Goal: Information Seeking & Learning: Find specific fact

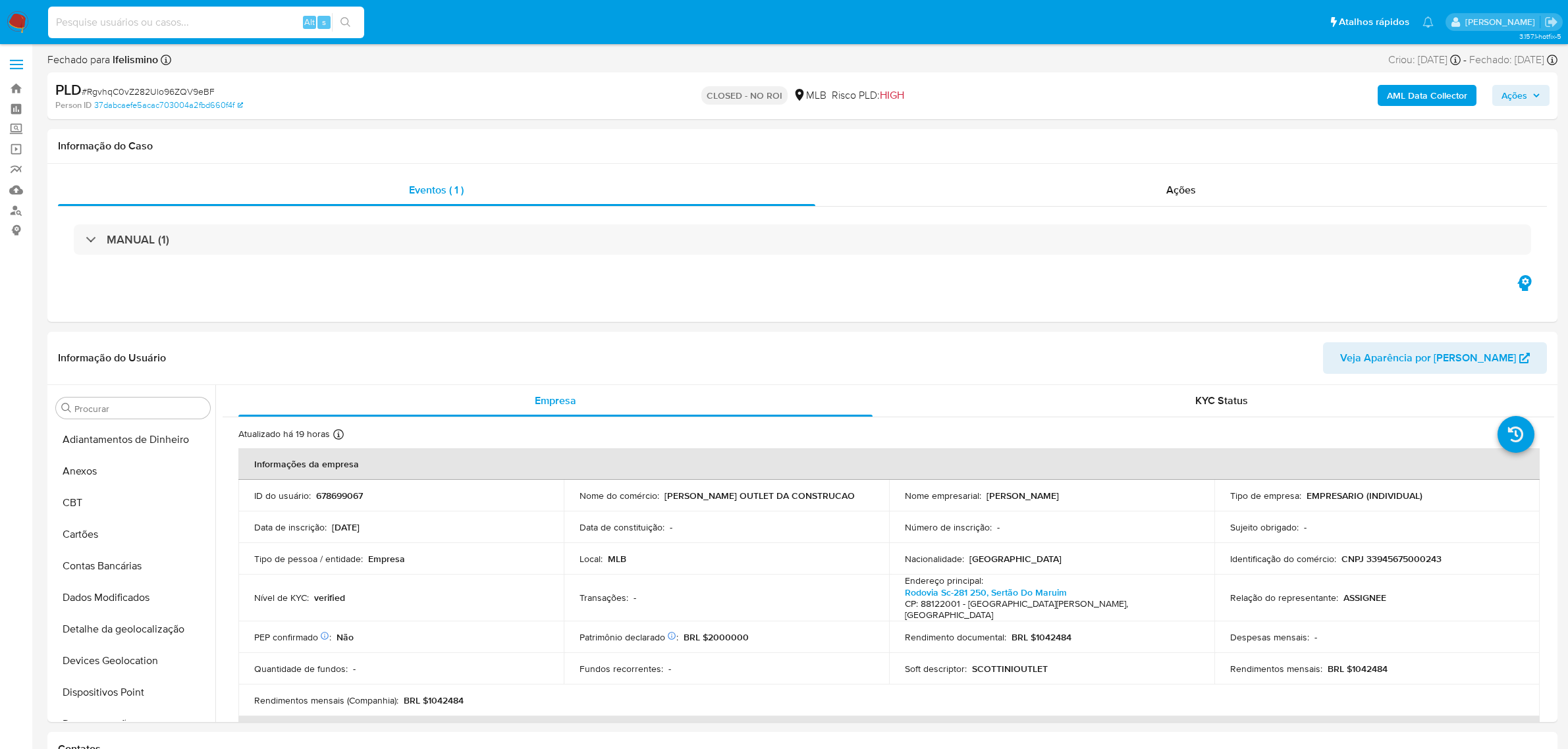
select select "10"
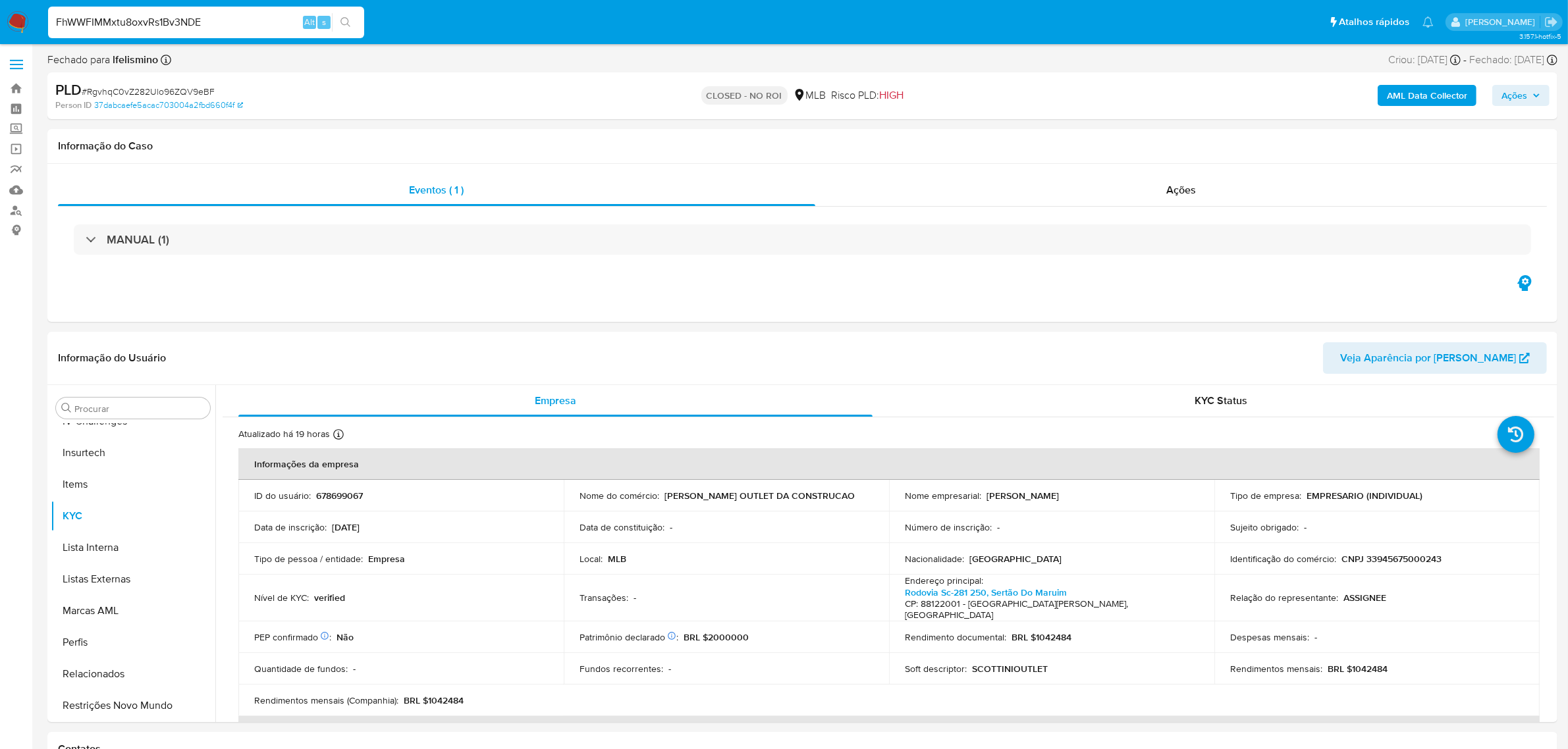
type input "FhWWFIMMxtu8oxvRs1Bv3NDE"
click at [344, 22] on icon "search-icon" at bounding box center [345, 22] width 10 height 10
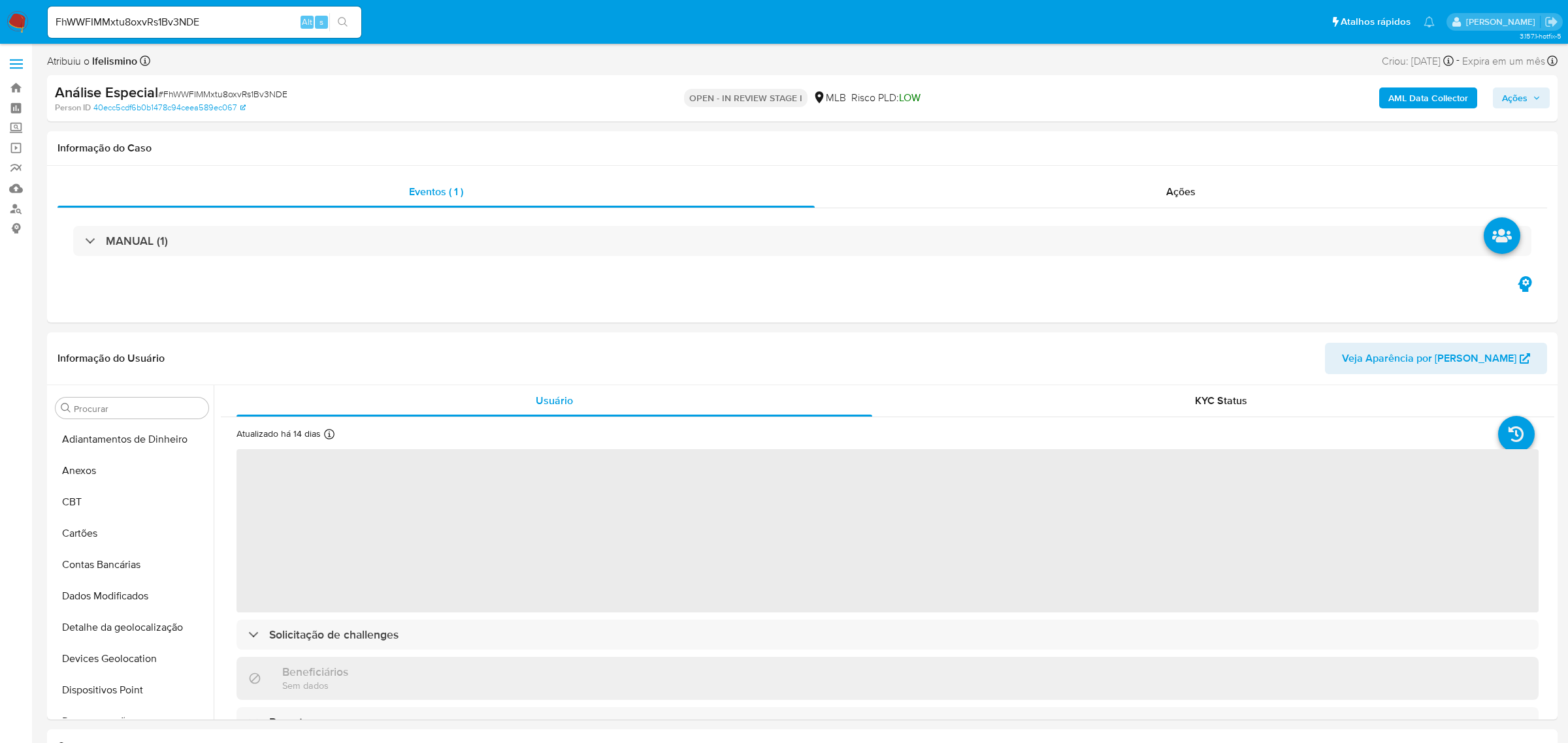
select select "10"
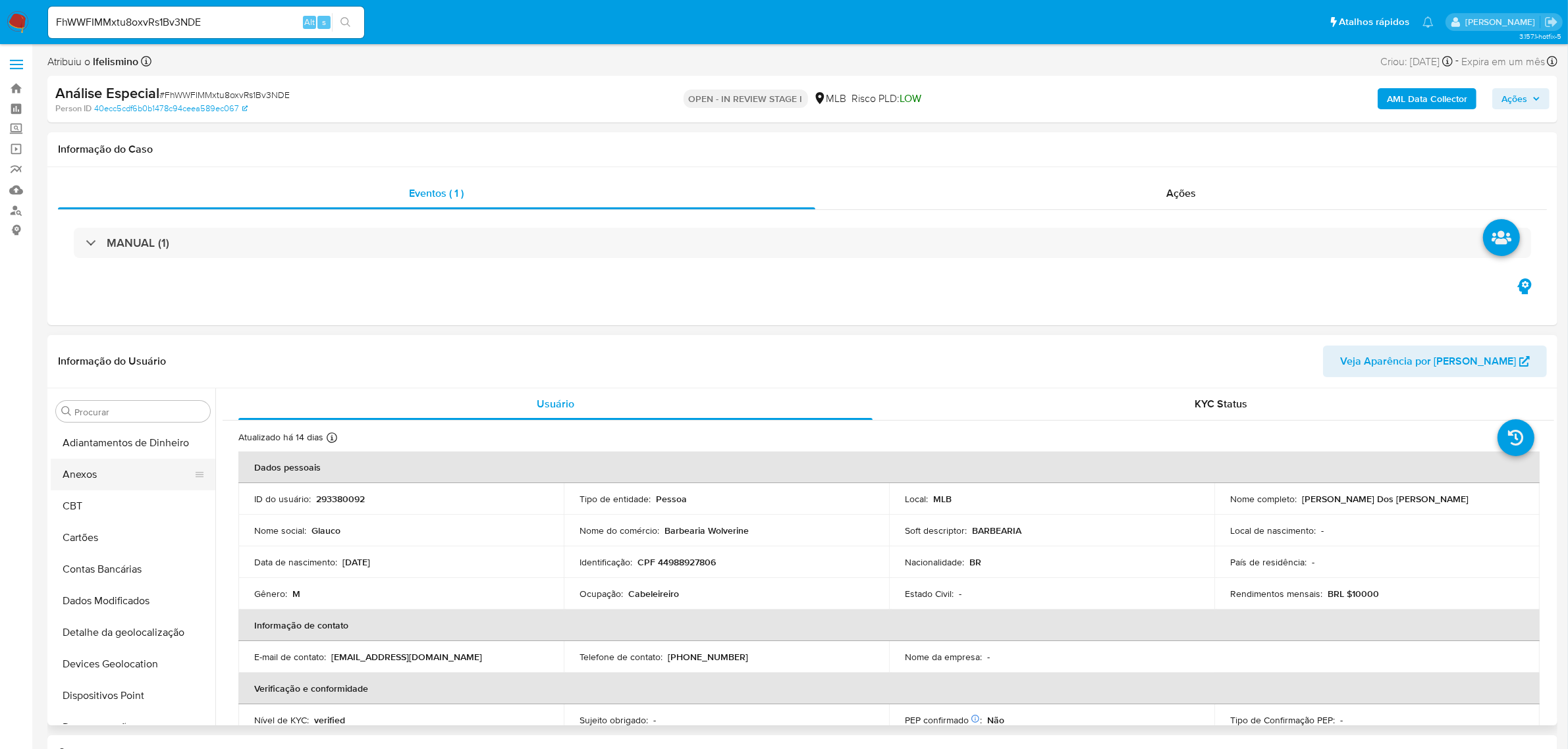
click at [132, 480] on button "Anexos" at bounding box center [127, 474] width 154 height 31
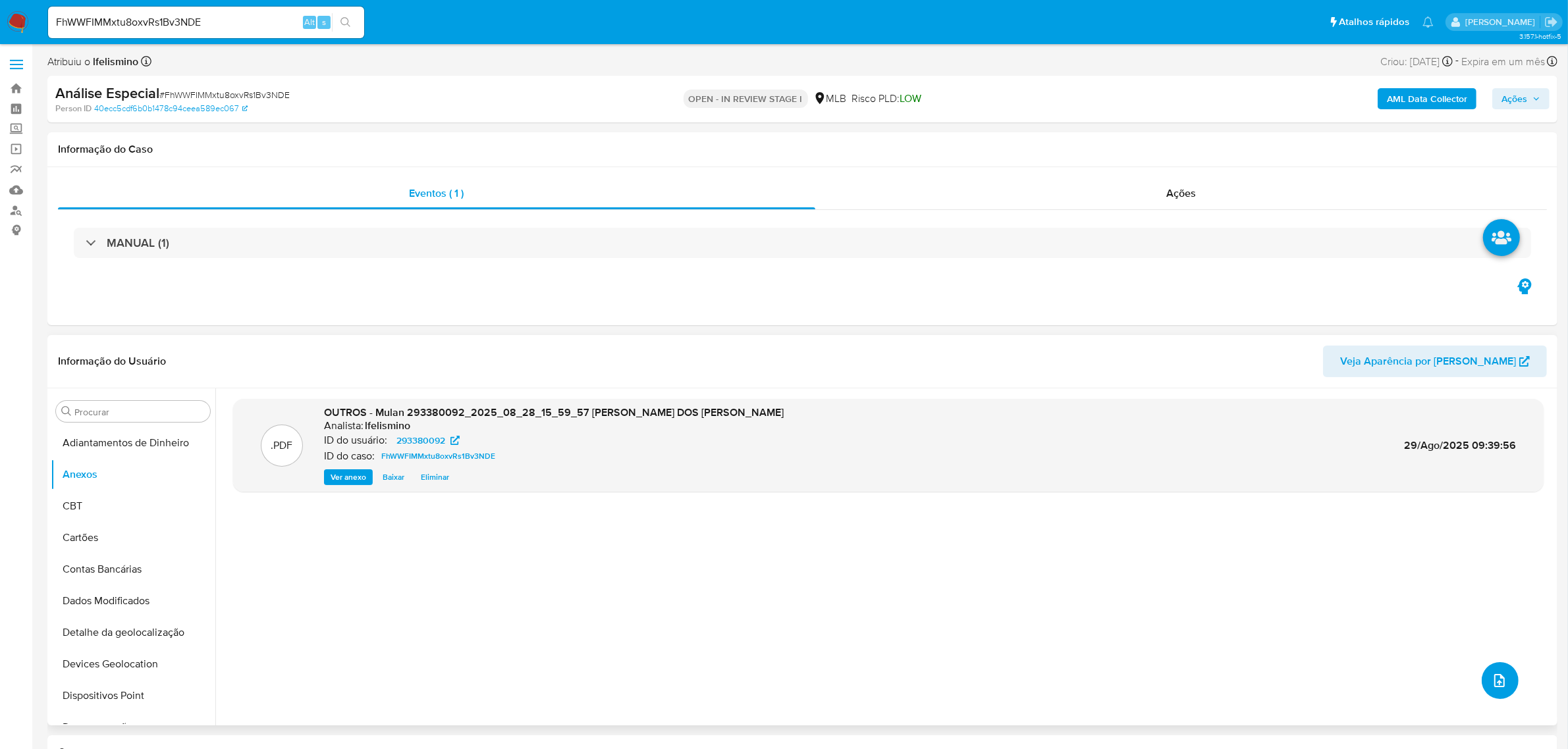
click at [1500, 676] on icon "upload-file" at bounding box center [1499, 681] width 16 height 16
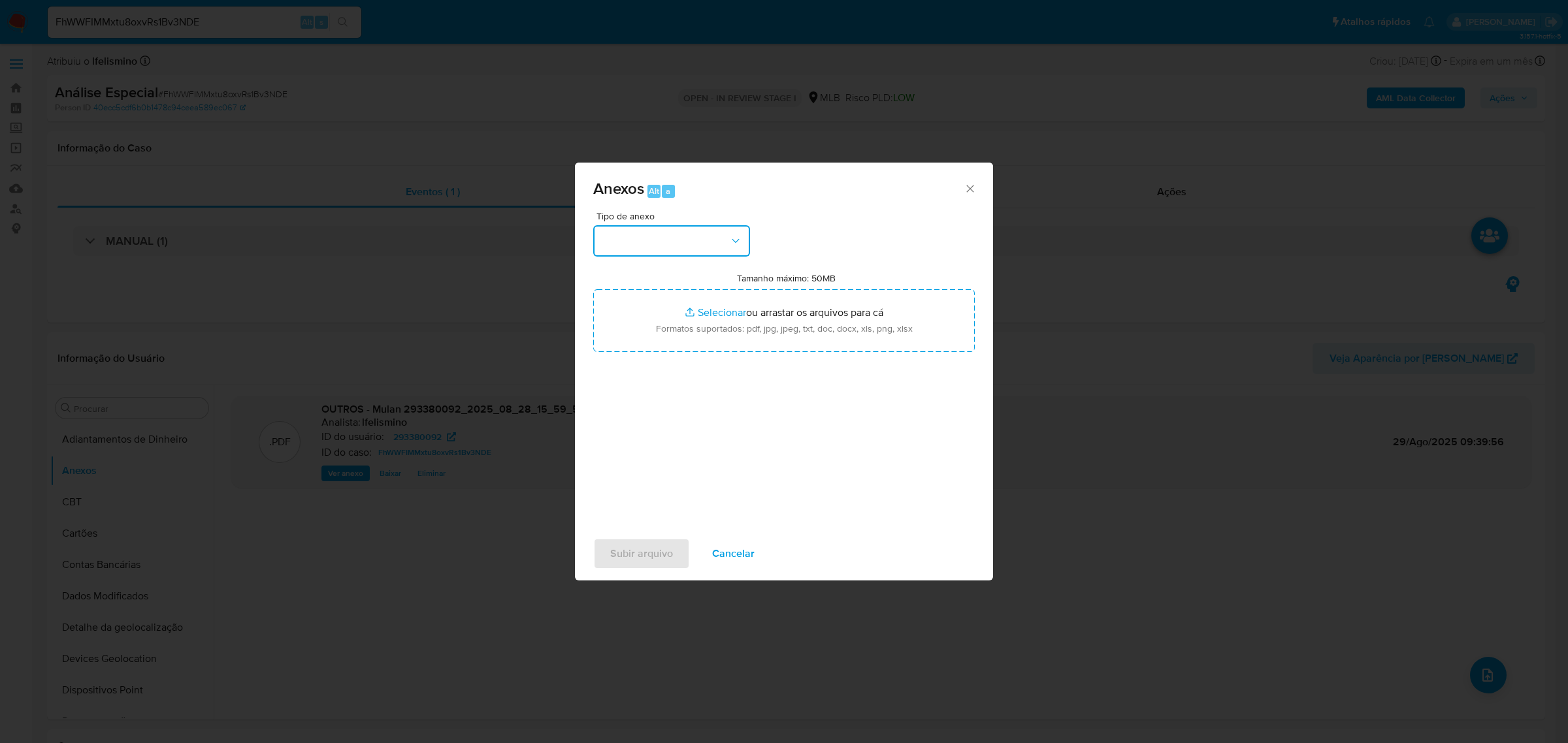
drag, startPoint x: 612, startPoint y: 239, endPoint x: 634, endPoint y: 252, distance: 25.6
click at [614, 239] on button "button" at bounding box center [672, 240] width 156 height 31
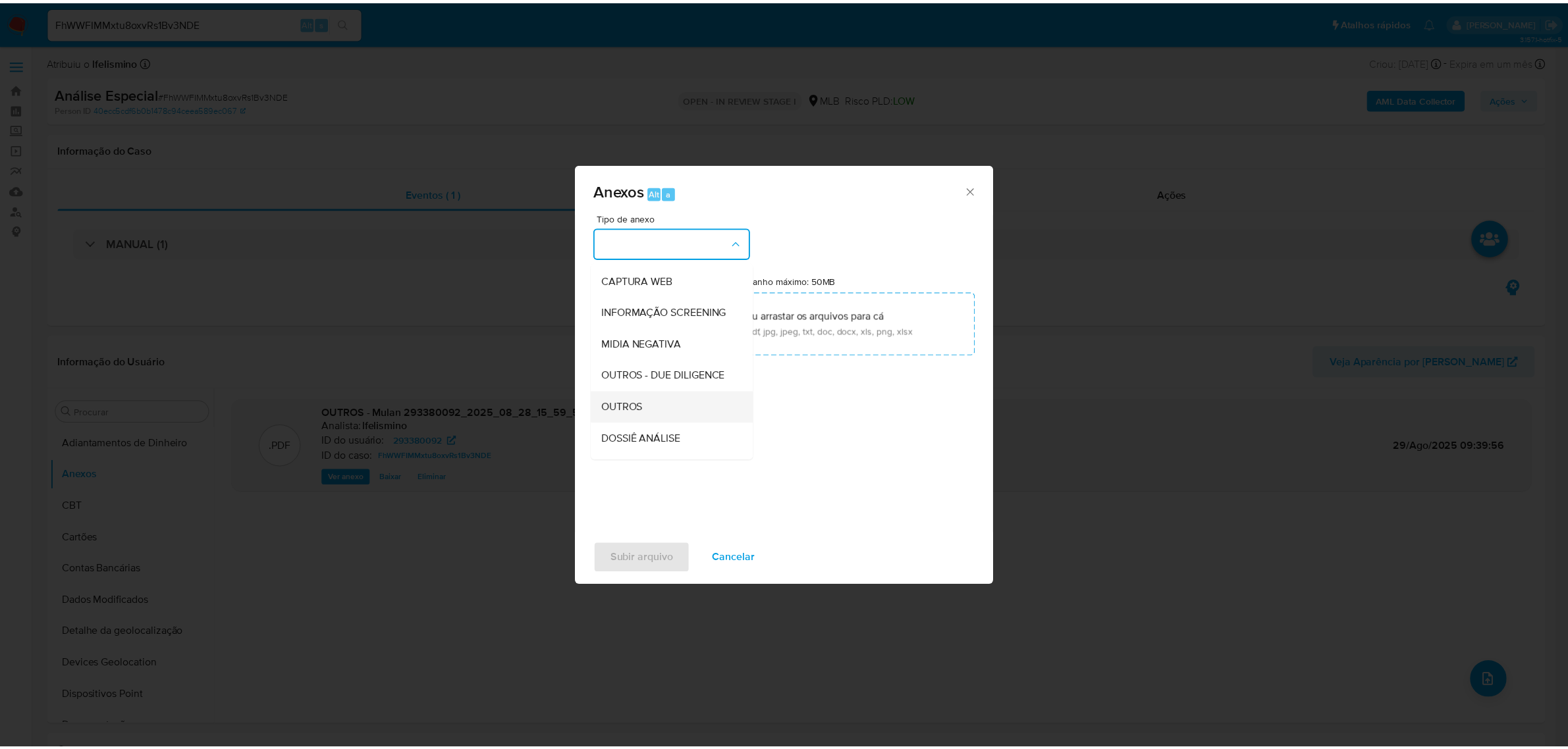
scroll to position [202, 0]
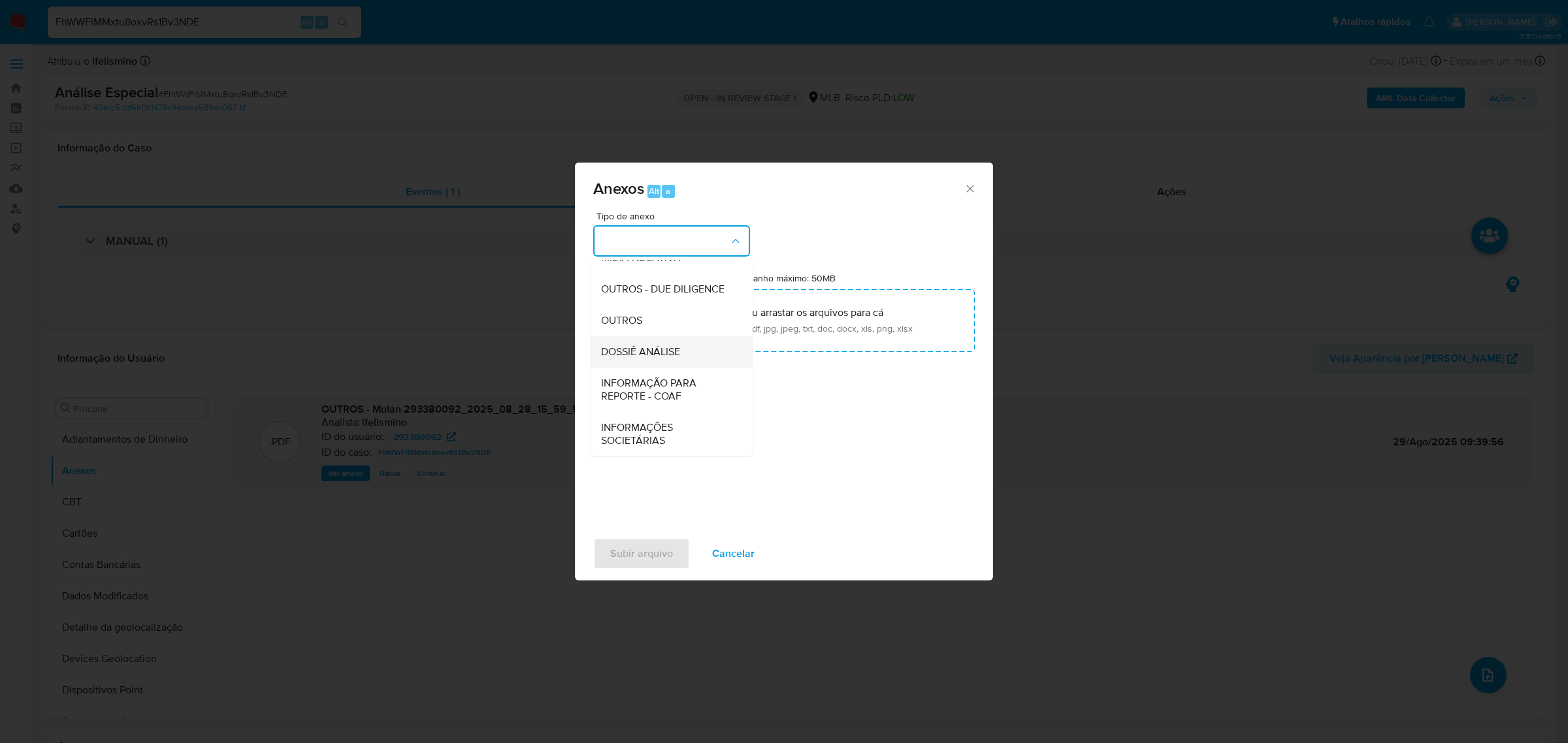
click at [645, 347] on span "DOSSIÊ ANÁLISE" at bounding box center [641, 351] width 79 height 13
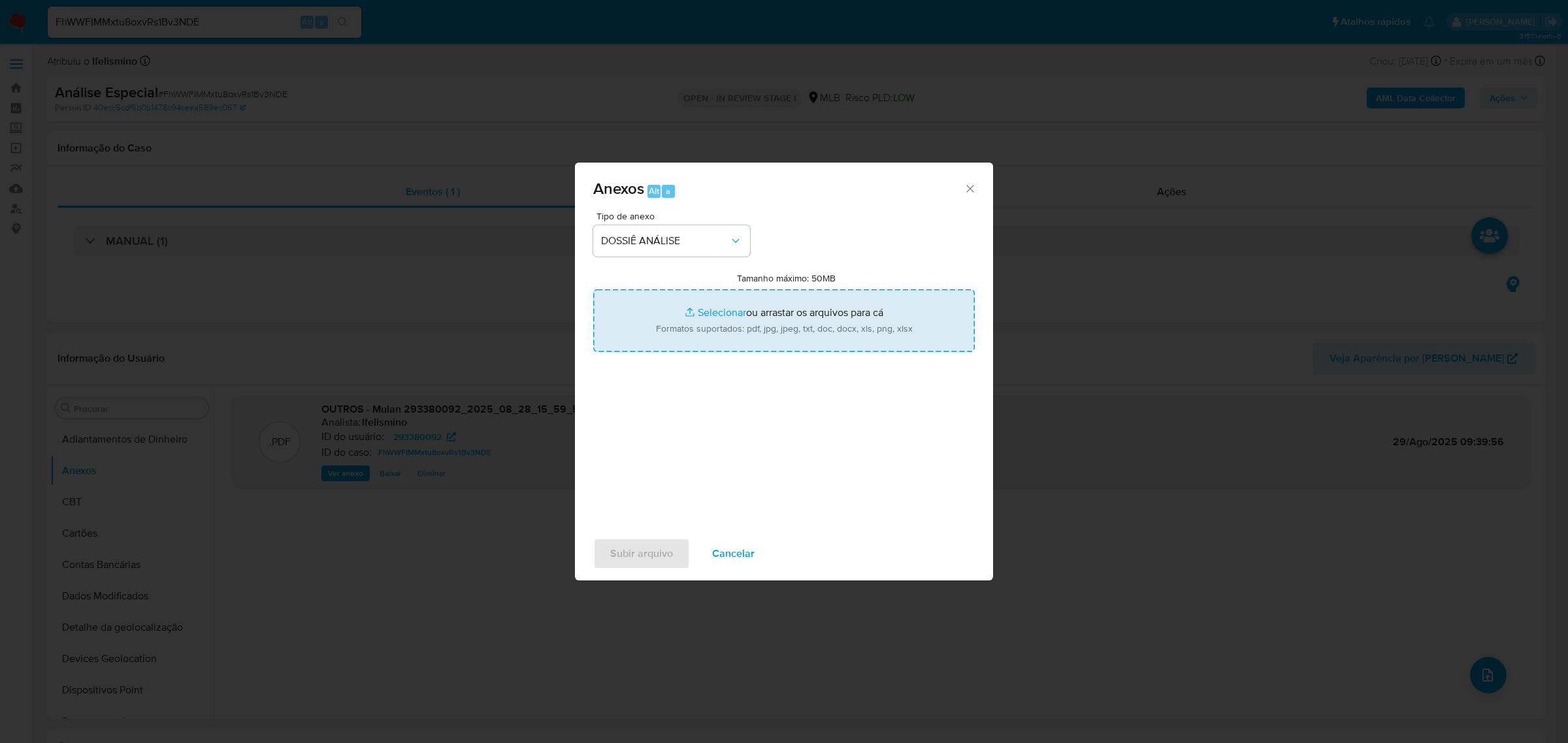
type input "C:\fakepath\SAR - CPF 44988927806 - GLAUCO WELLINGTON DOS SANTOS SOUZA.pdf"
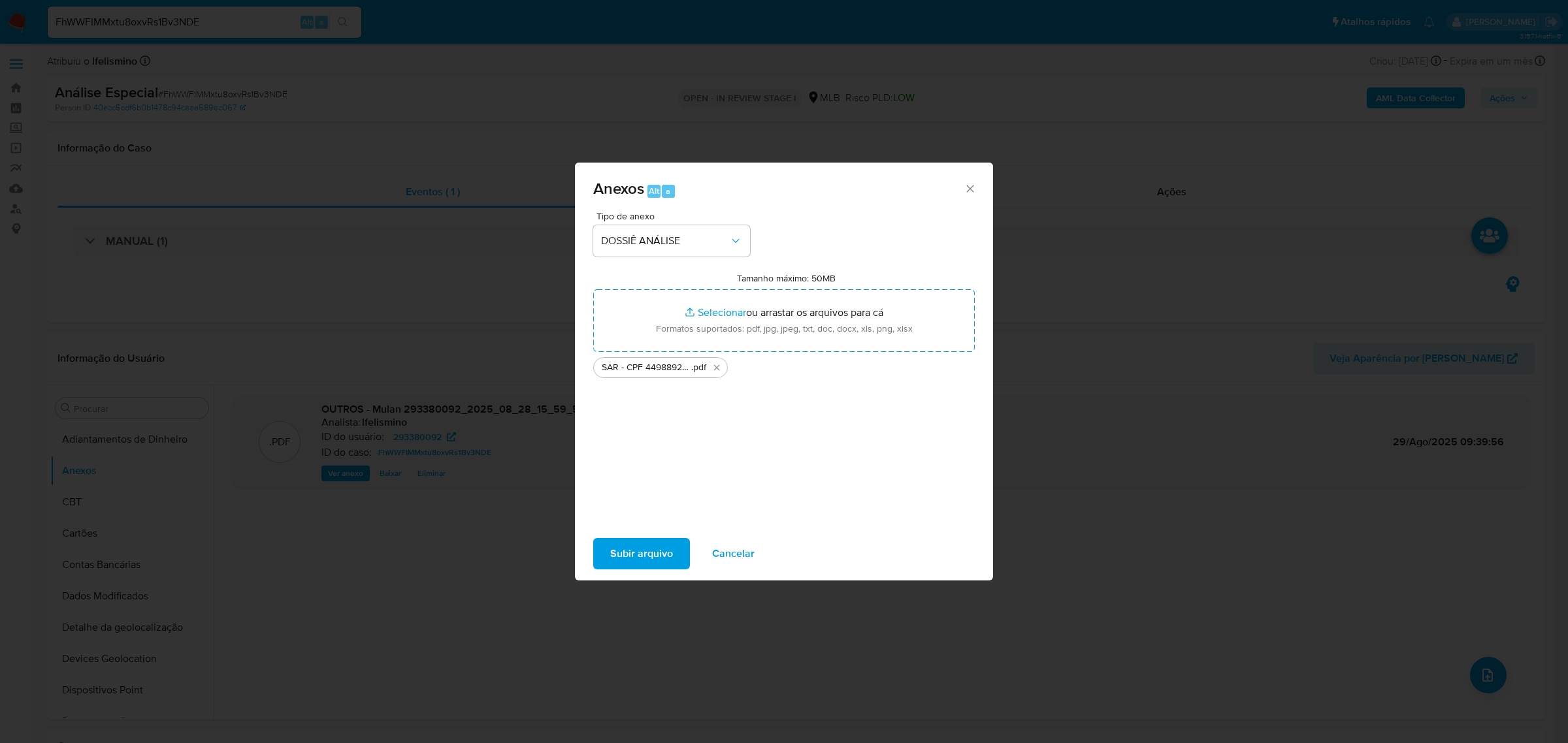
click at [629, 557] on span "Subir arquivo" at bounding box center [642, 554] width 63 height 29
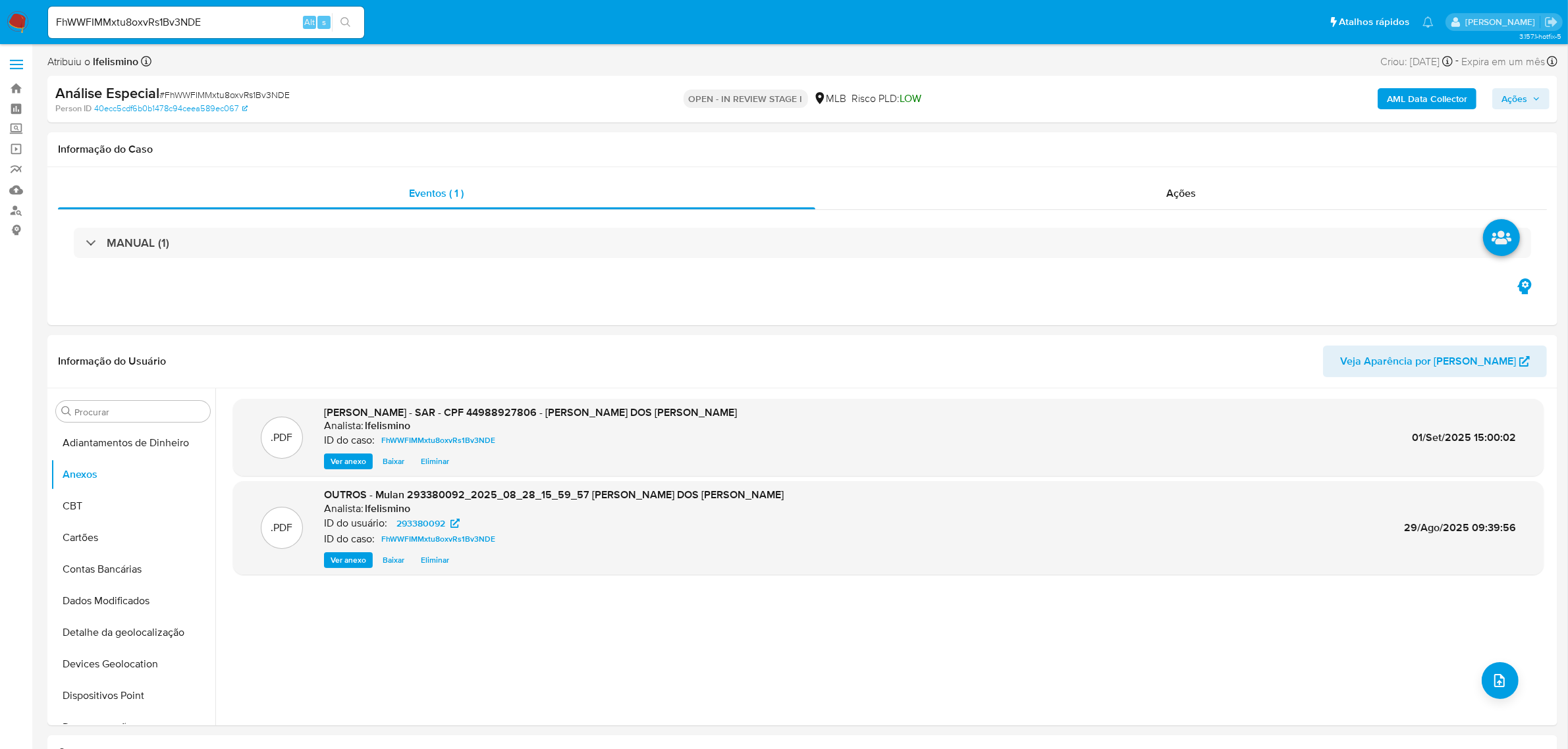
click at [1510, 105] on span "Ações" at bounding box center [1514, 99] width 26 height 21
click at [1137, 140] on span "Resolução do caso" at bounding box center [1139, 140] width 89 height 15
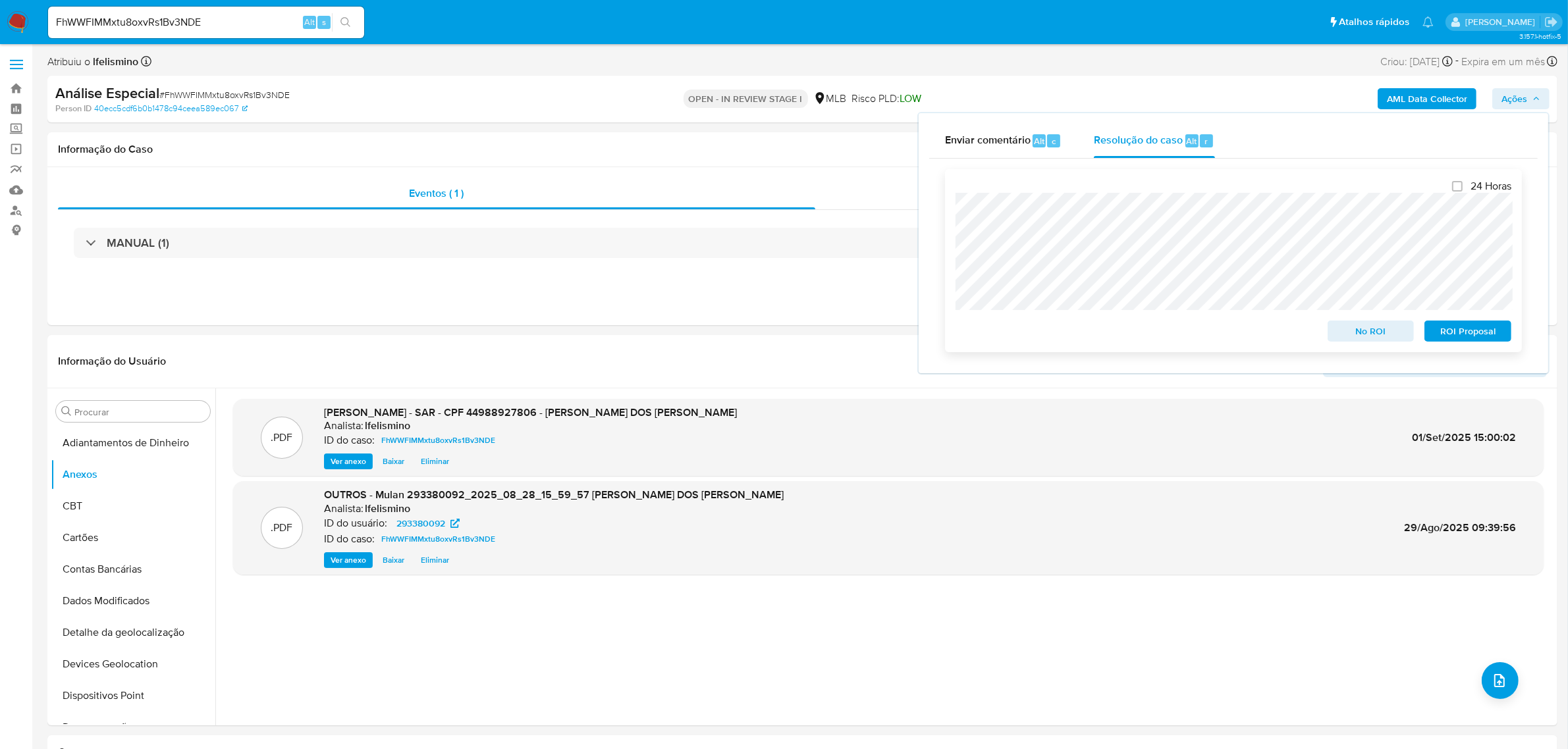
click at [1468, 337] on span "ROI Proposal" at bounding box center [1467, 330] width 68 height 18
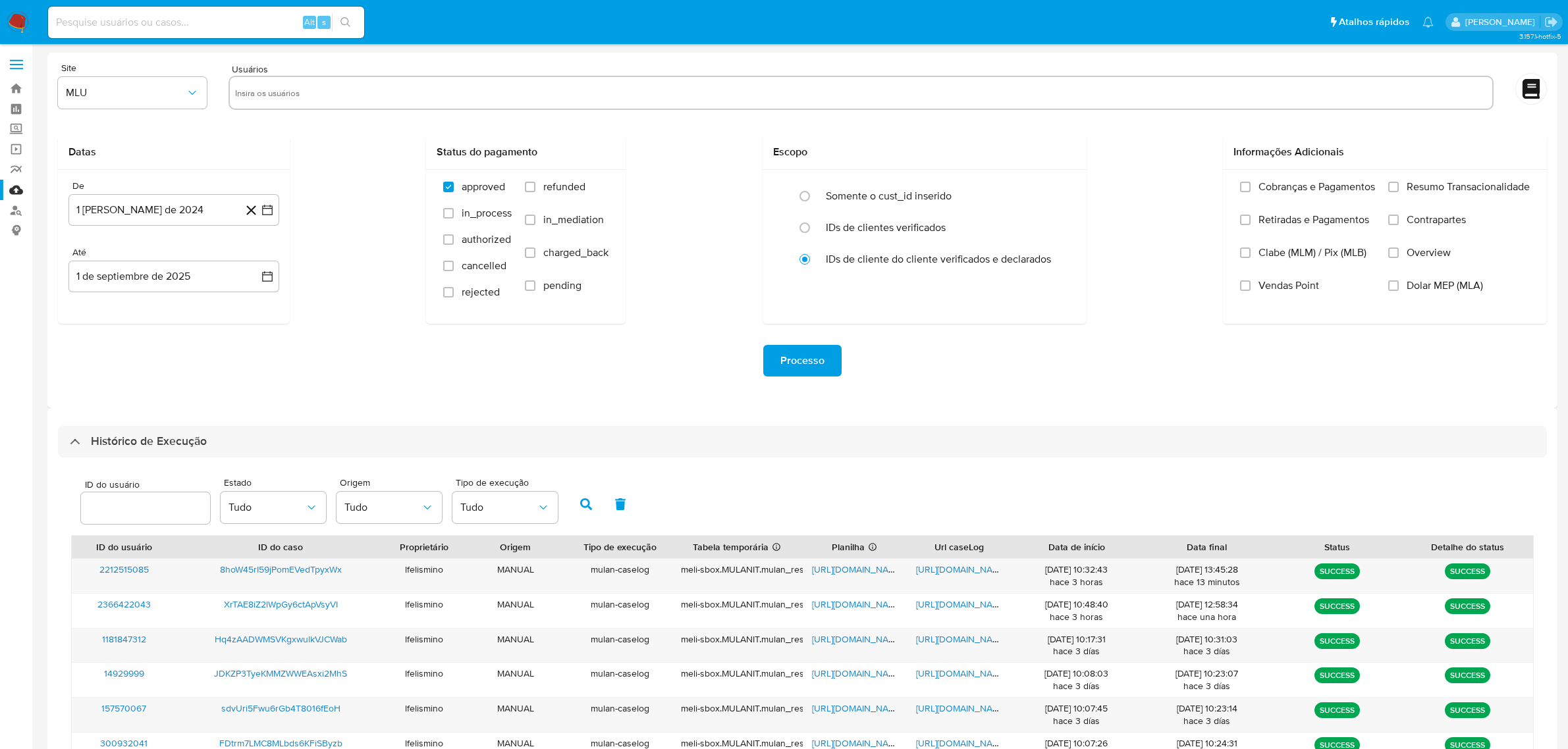
select select "50"
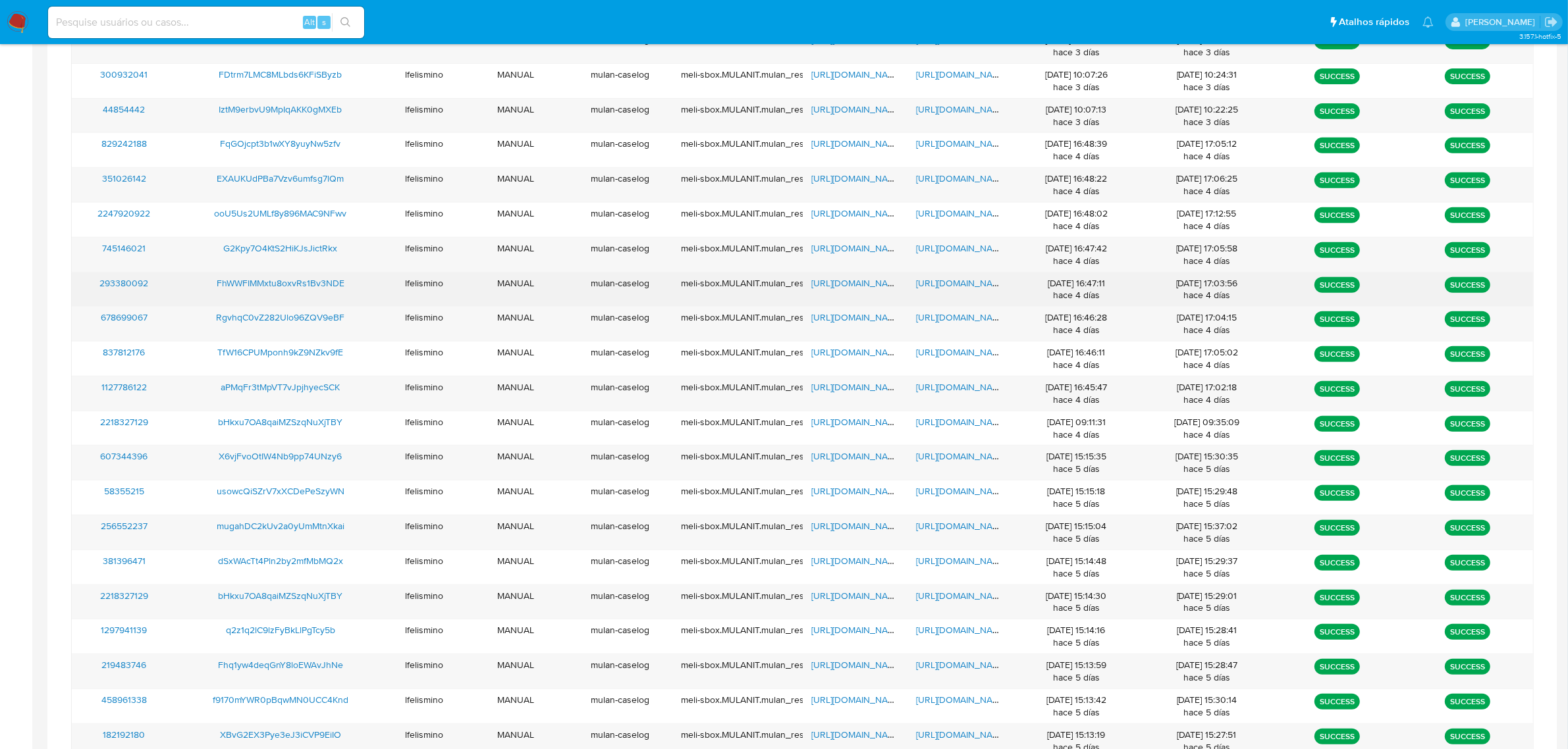
click at [927, 288] on span "https://docs.google.com/document/d/1KwaDXjVQe5hpWKcjgFepNUVN7NcBiw20bMDB2XX22y8…" at bounding box center [961, 283] width 91 height 13
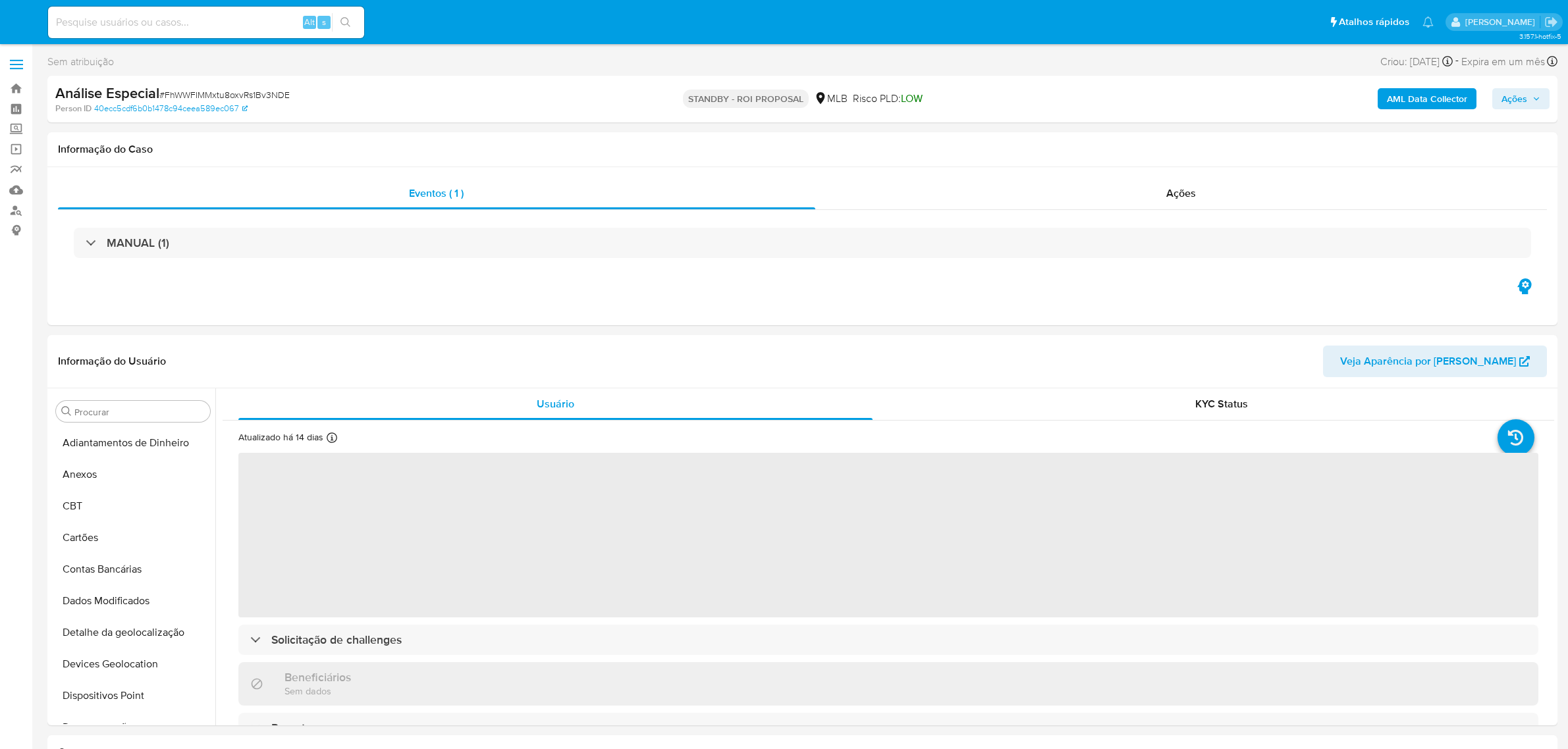
select select "10"
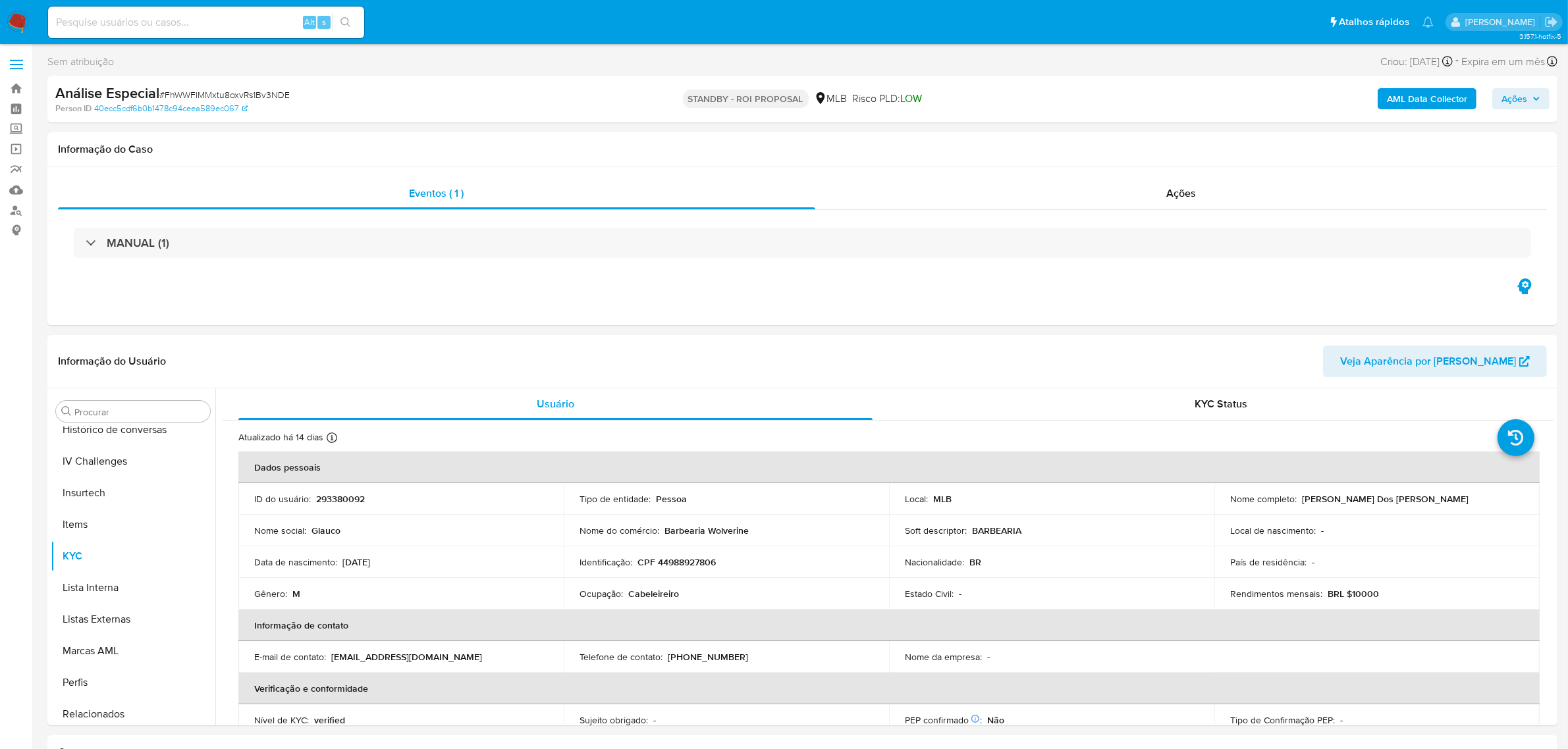
scroll to position [587, 0]
click at [20, 217] on link "Localizador de pessoas" at bounding box center [78, 210] width 157 height 20
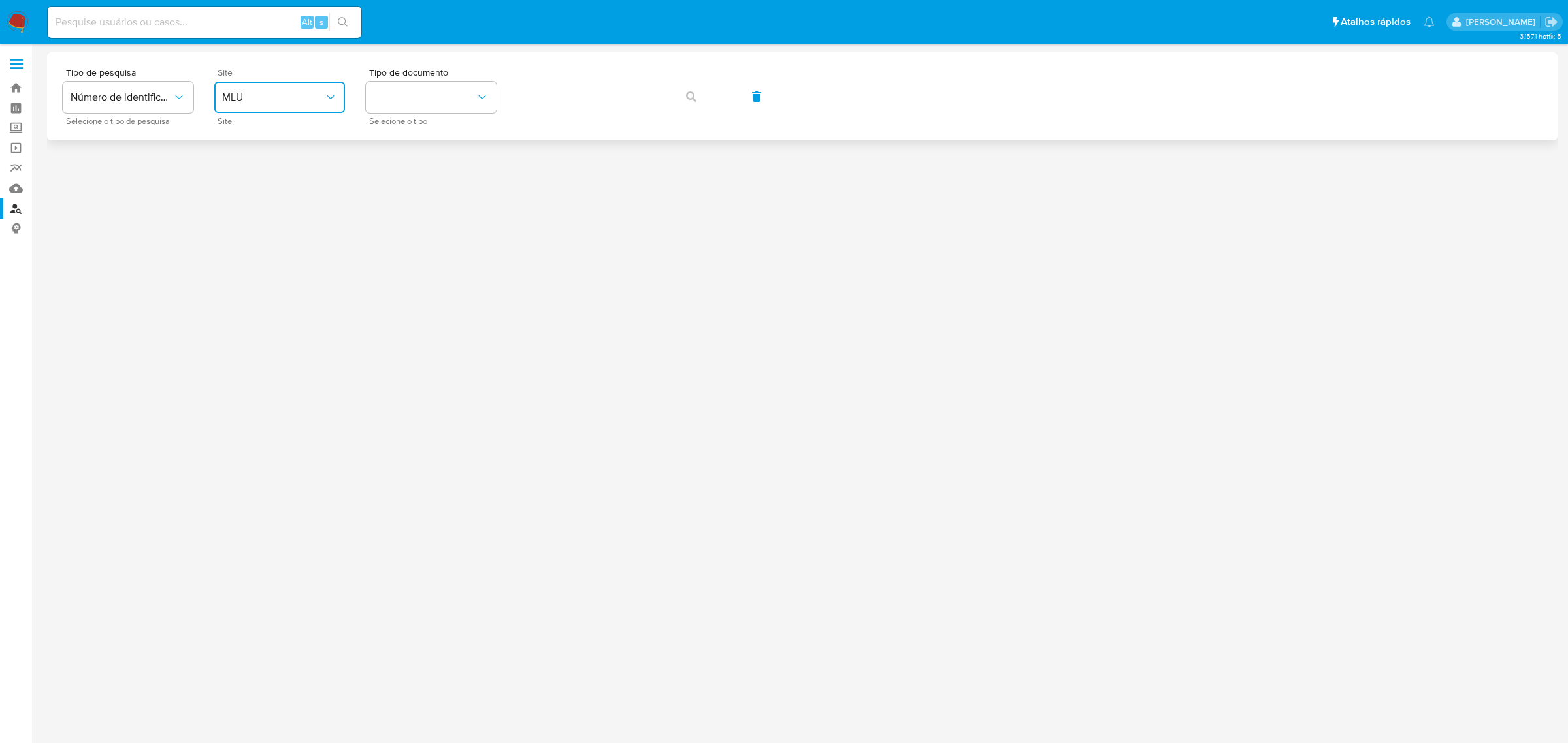
drag, startPoint x: 227, startPoint y: 82, endPoint x: 234, endPoint y: 89, distance: 9.9
click at [227, 82] on button "MLU" at bounding box center [279, 97] width 131 height 31
drag, startPoint x: 263, startPoint y: 193, endPoint x: 280, endPoint y: 189, distance: 17.5
click at [263, 194] on div "MLB" at bounding box center [276, 195] width 107 height 31
click at [467, 103] on button "identificationType" at bounding box center [431, 97] width 131 height 31
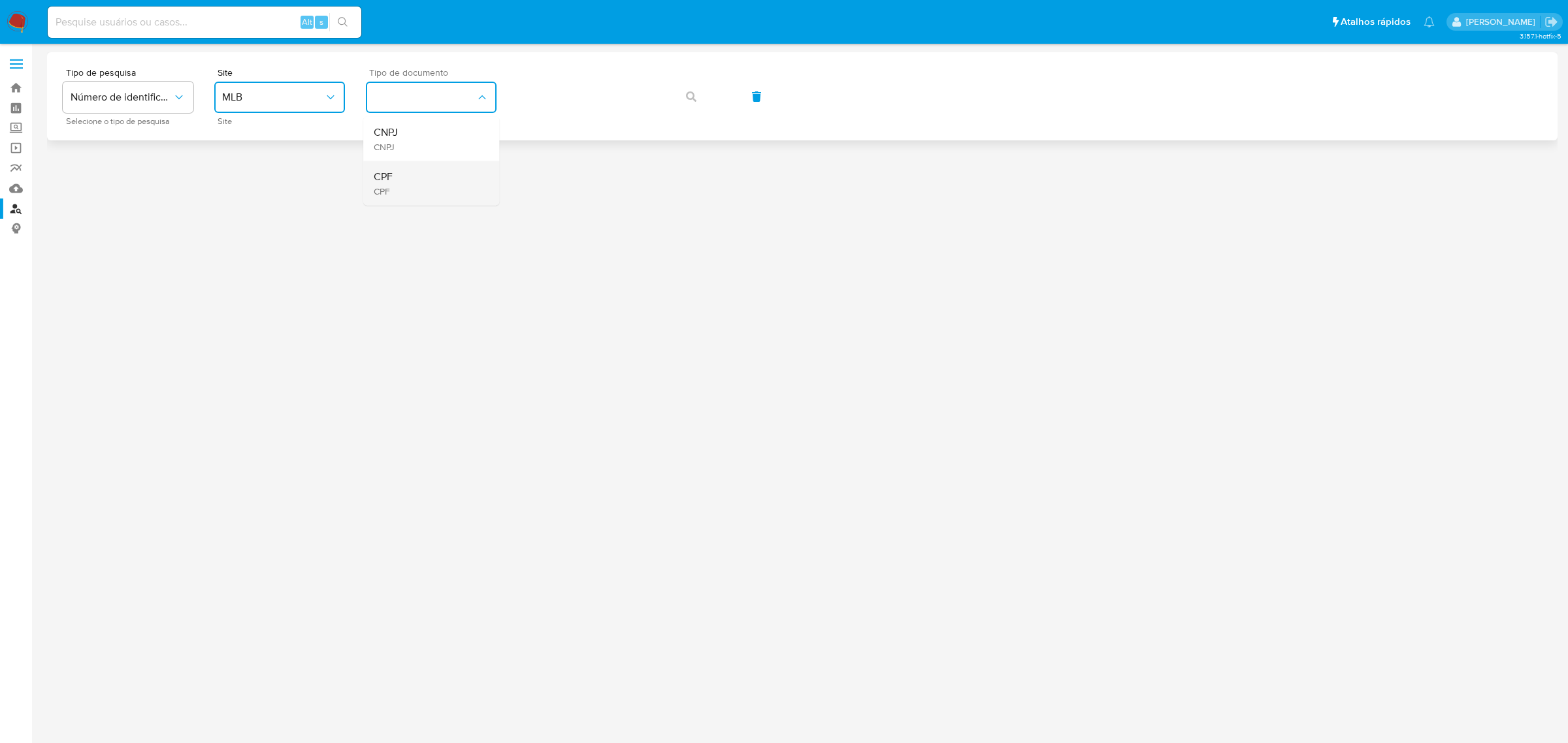
click at [446, 194] on div "CPF CPF" at bounding box center [428, 183] width 107 height 44
click at [707, 89] on button "button" at bounding box center [691, 96] width 44 height 31
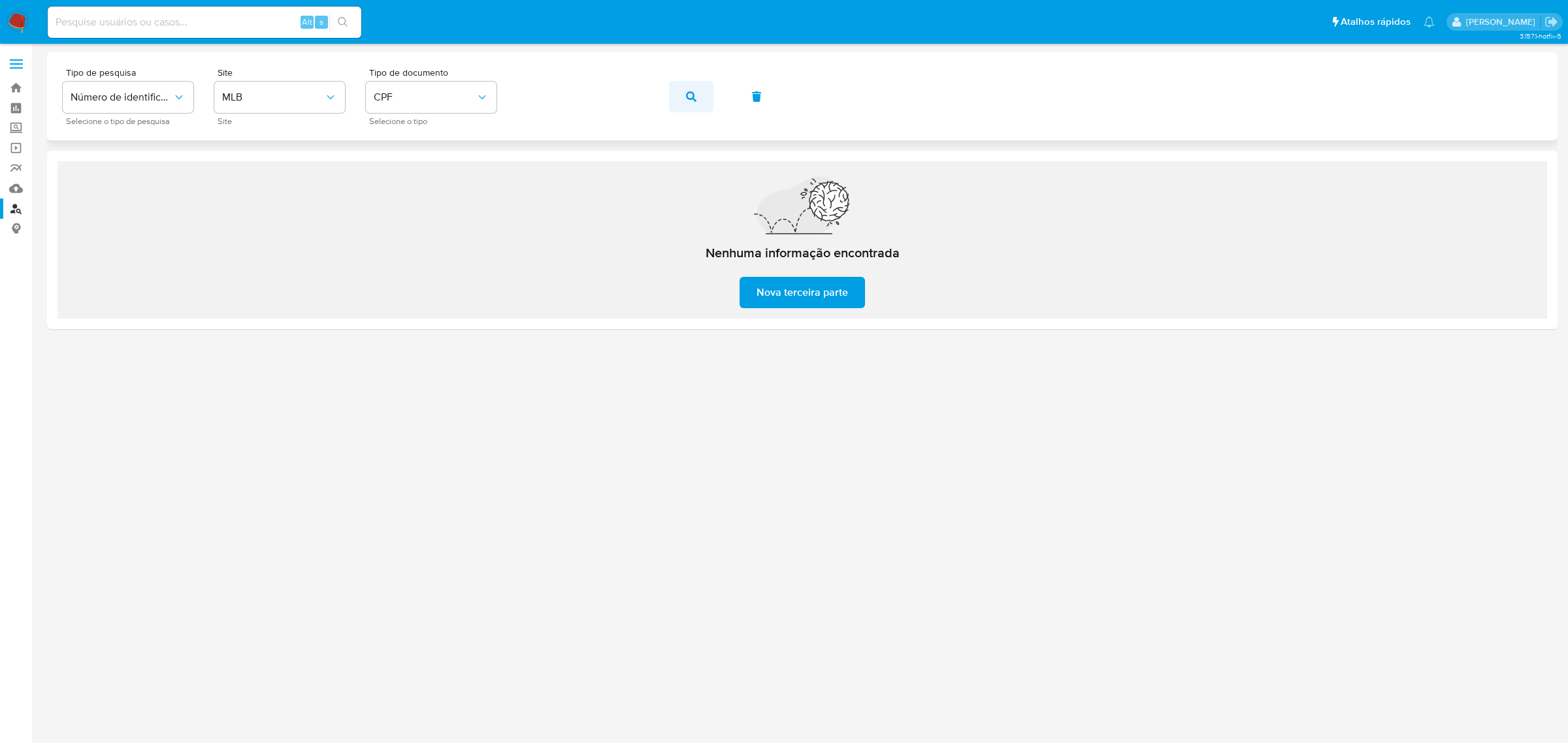
click at [703, 90] on button "button" at bounding box center [691, 96] width 44 height 31
click at [122, 20] on input at bounding box center [204, 23] width 314 height 17
paste input "1052163138"
type input "1052163138"
click at [319, 20] on span "s" at bounding box center [321, 22] width 4 height 12
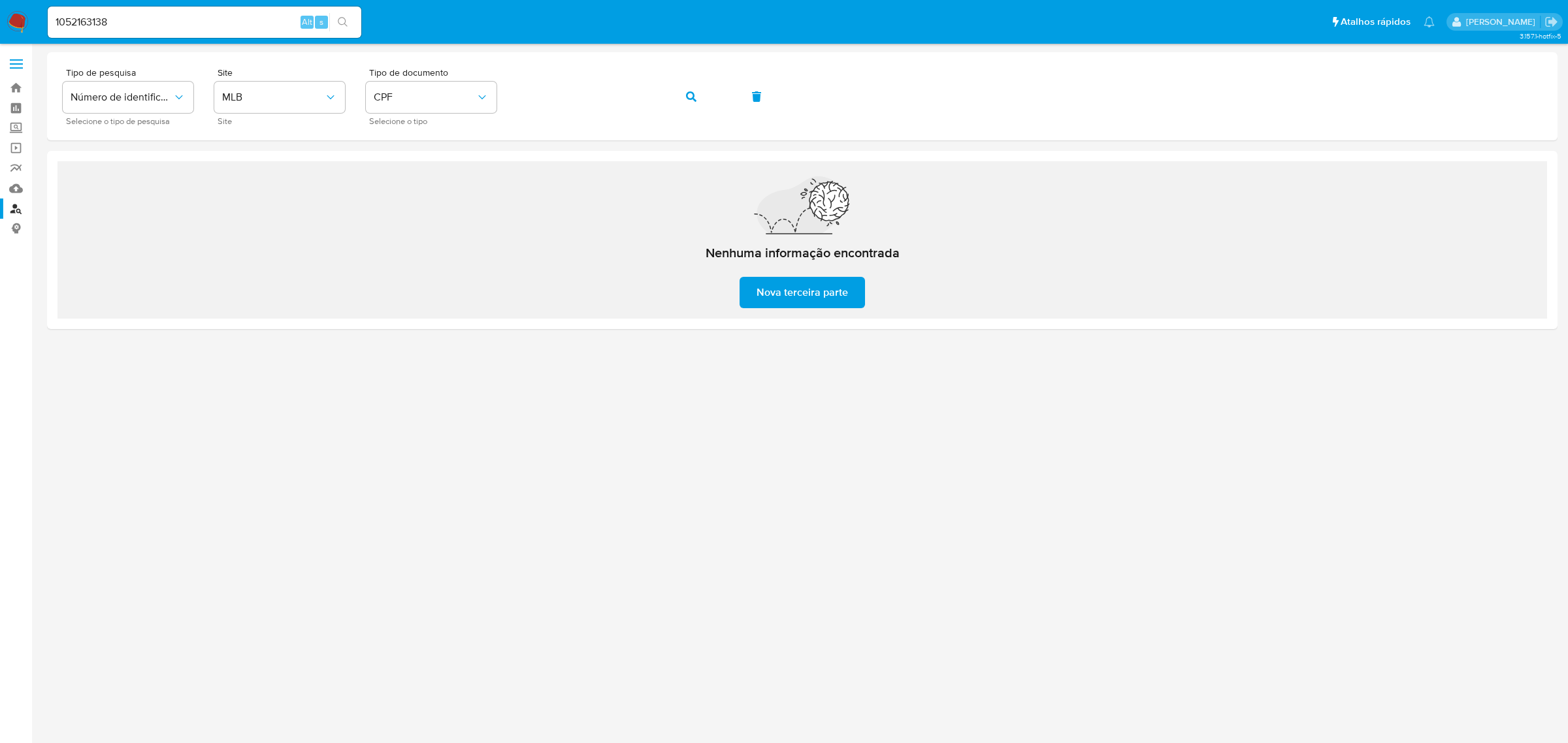
click at [343, 15] on button "search-icon" at bounding box center [342, 22] width 26 height 18
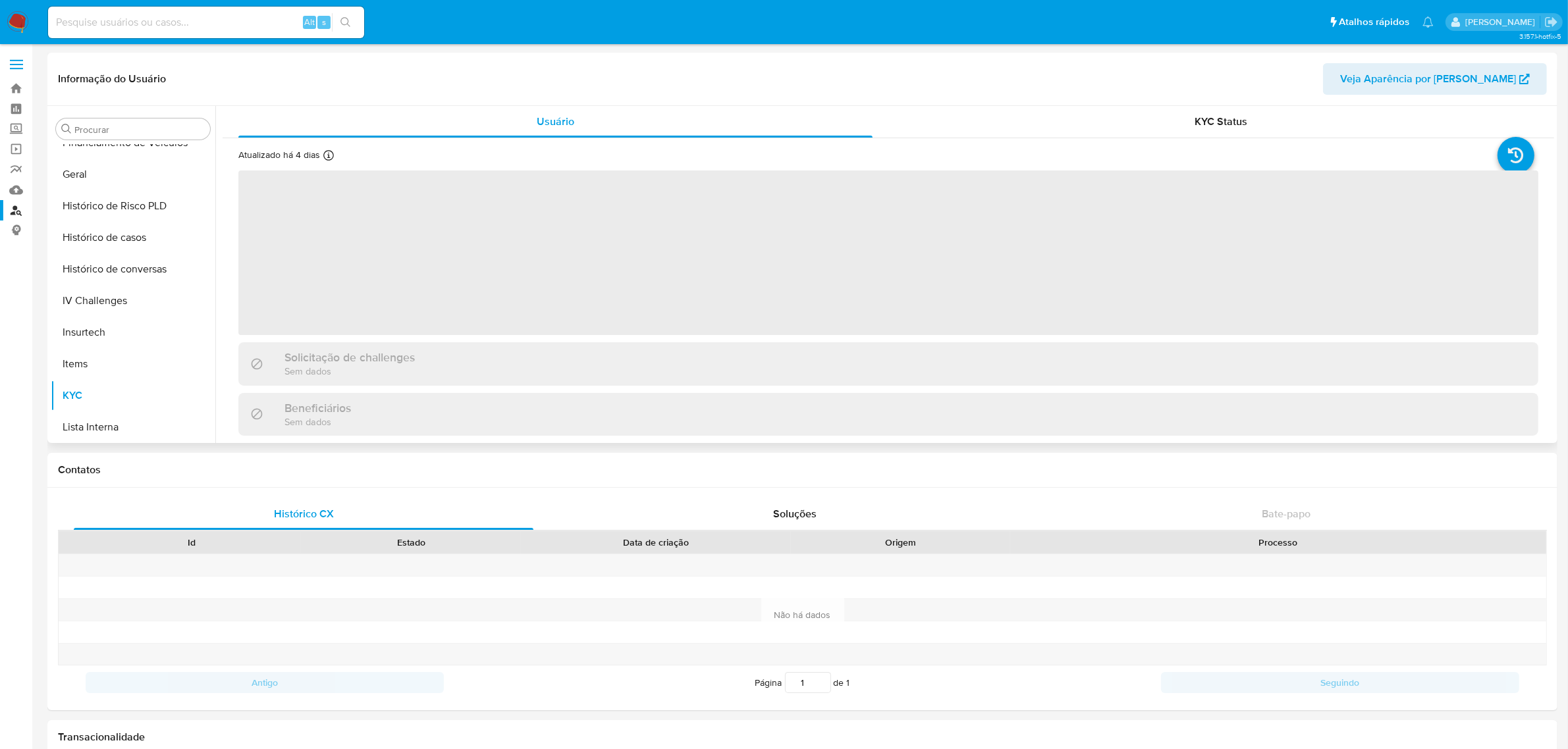
scroll to position [258, 0]
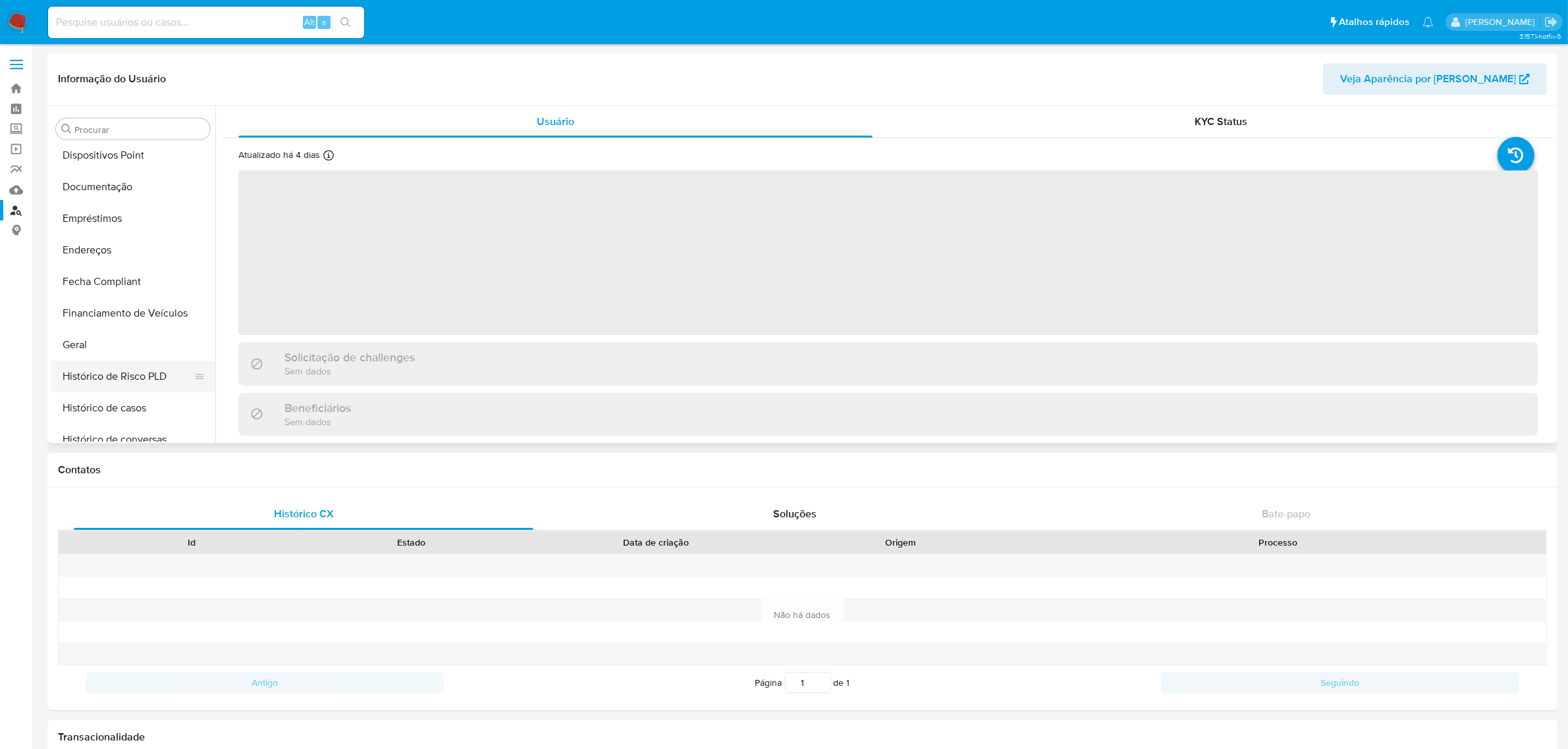
click at [113, 366] on button "Histórico de Risco PLD" at bounding box center [127, 376] width 154 height 31
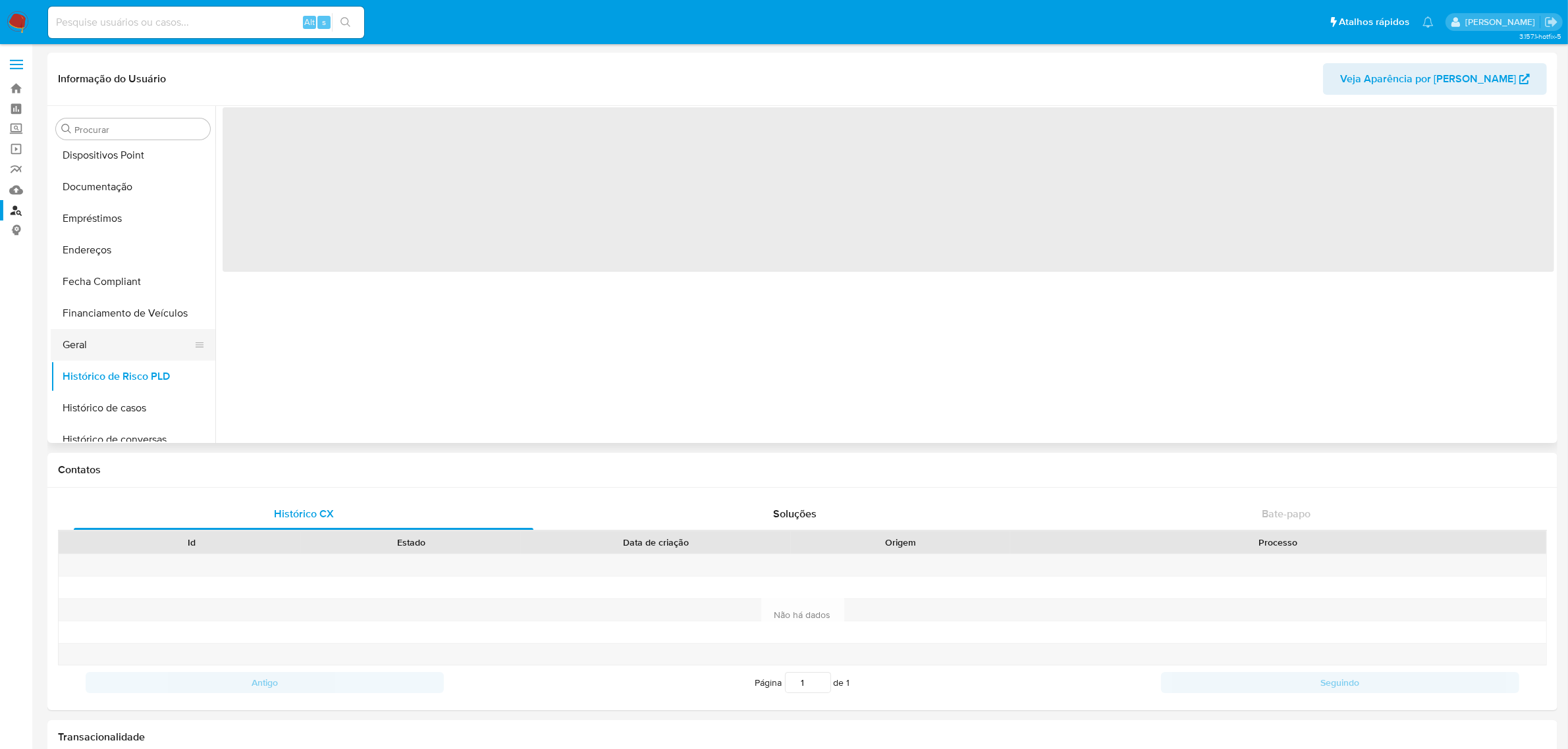
drag, startPoint x: 120, startPoint y: 345, endPoint x: 130, endPoint y: 340, distance: 11.2
click at [122, 344] on button "Geral" at bounding box center [127, 345] width 154 height 31
select select "10"
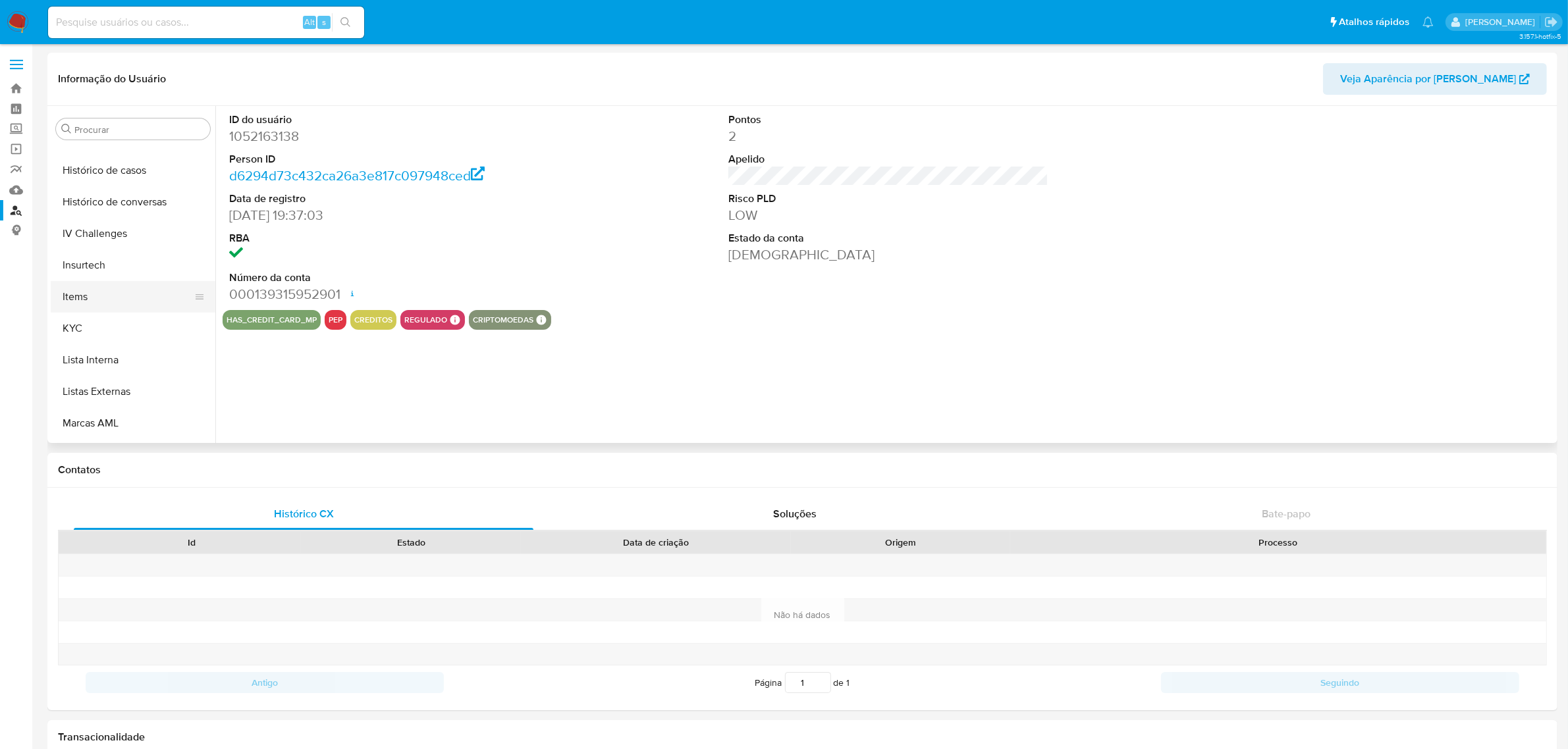
scroll to position [505, 0]
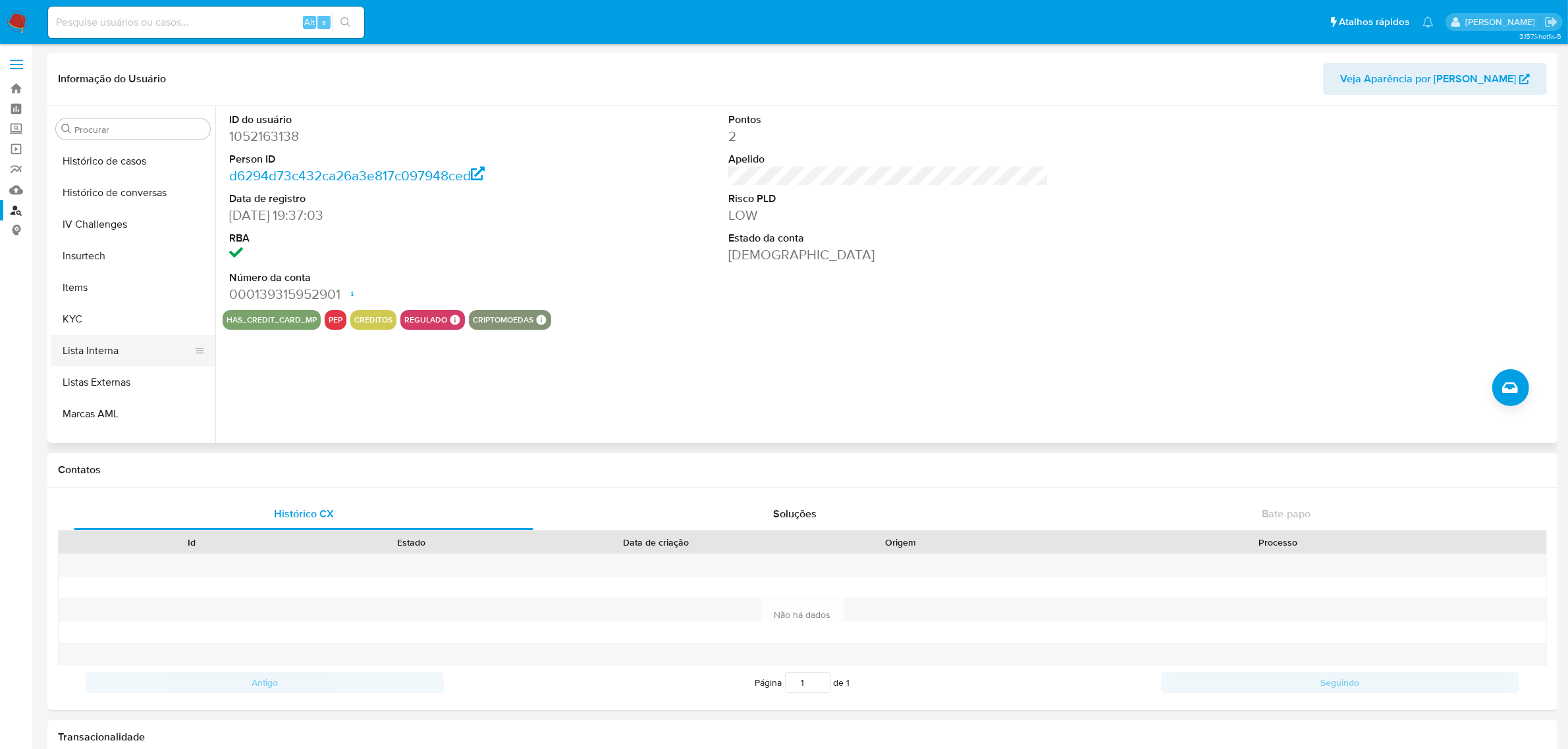
click at [120, 338] on button "Lista Interna" at bounding box center [127, 350] width 154 height 31
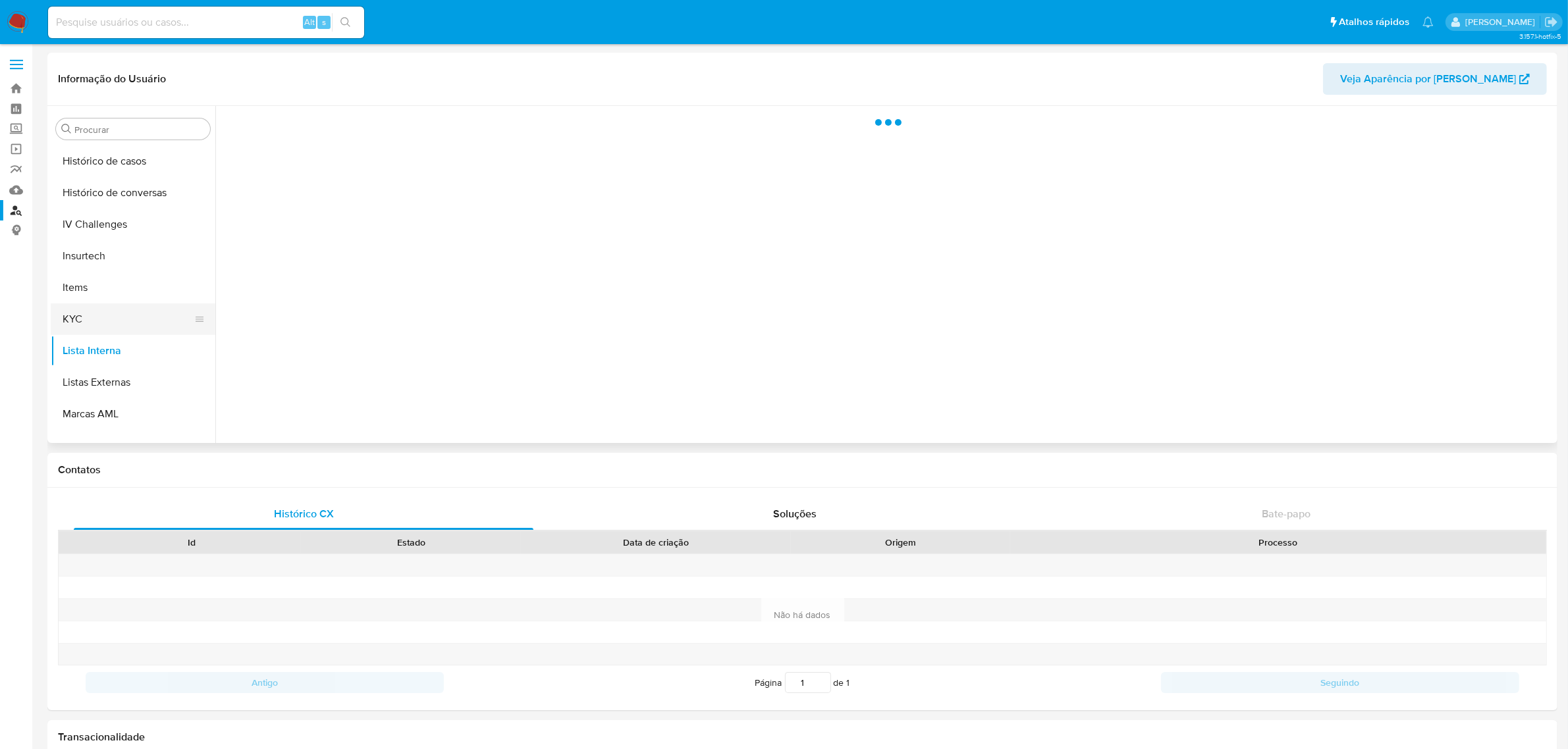
click at [120, 319] on button "KYC" at bounding box center [127, 319] width 154 height 31
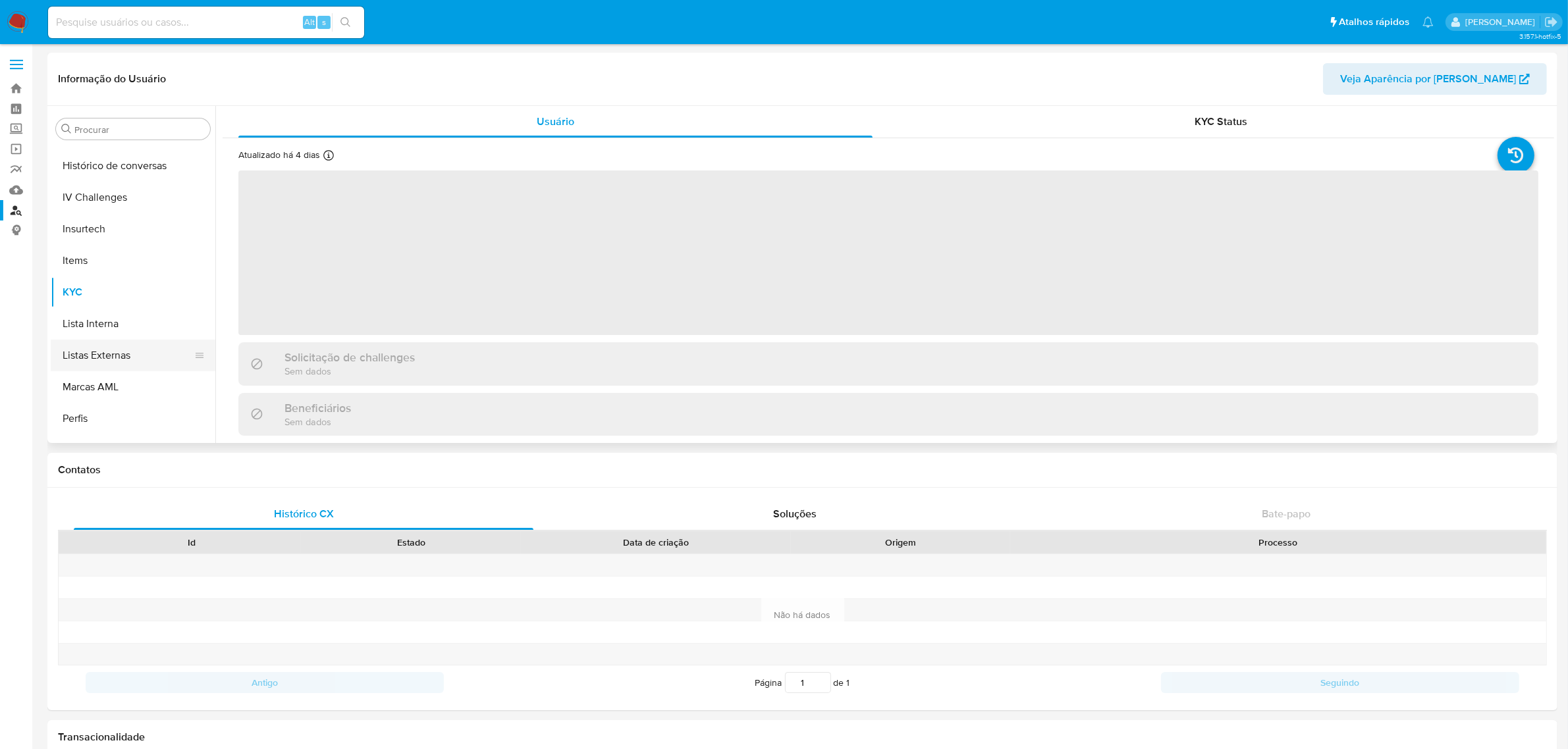
scroll to position [587, 0]
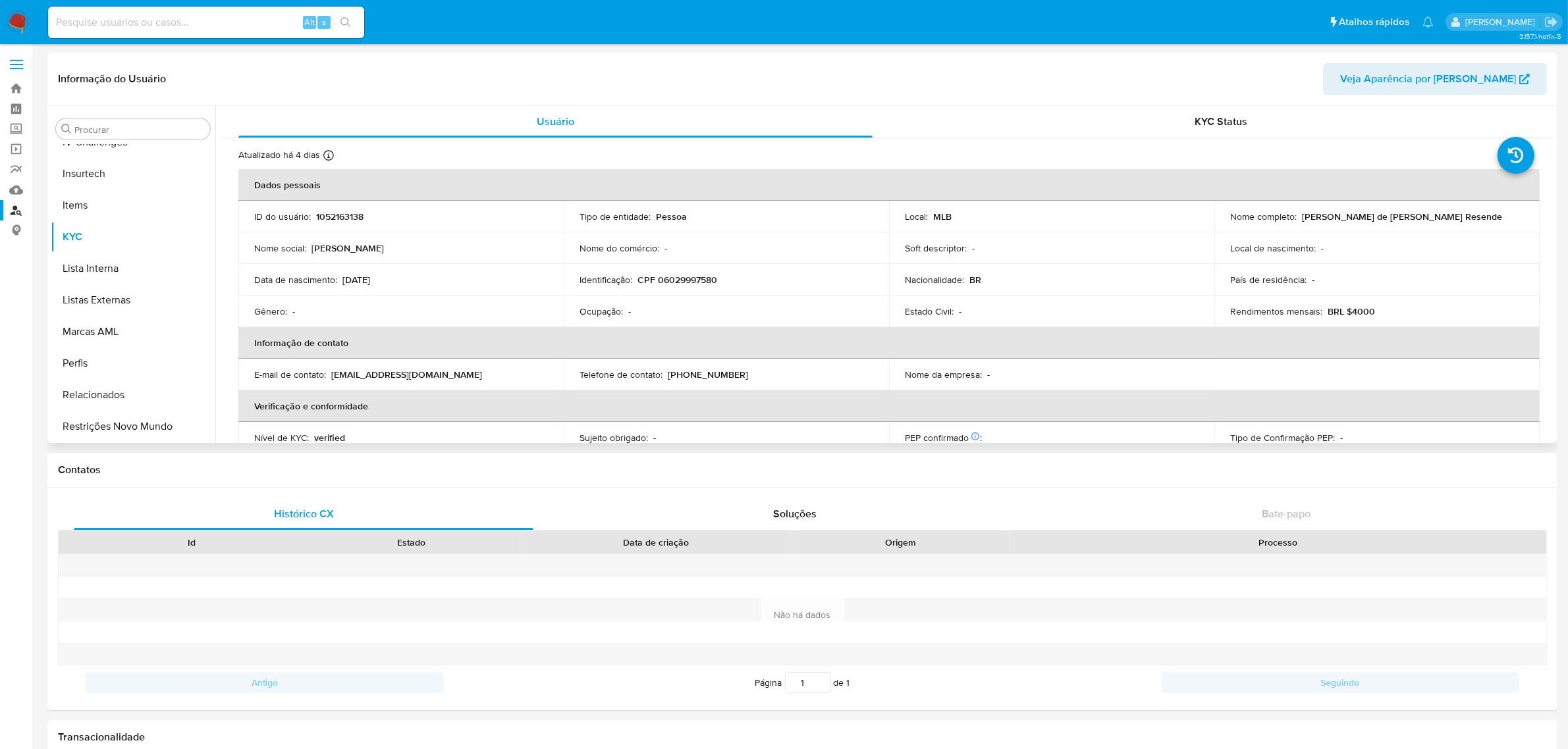
select select "10"
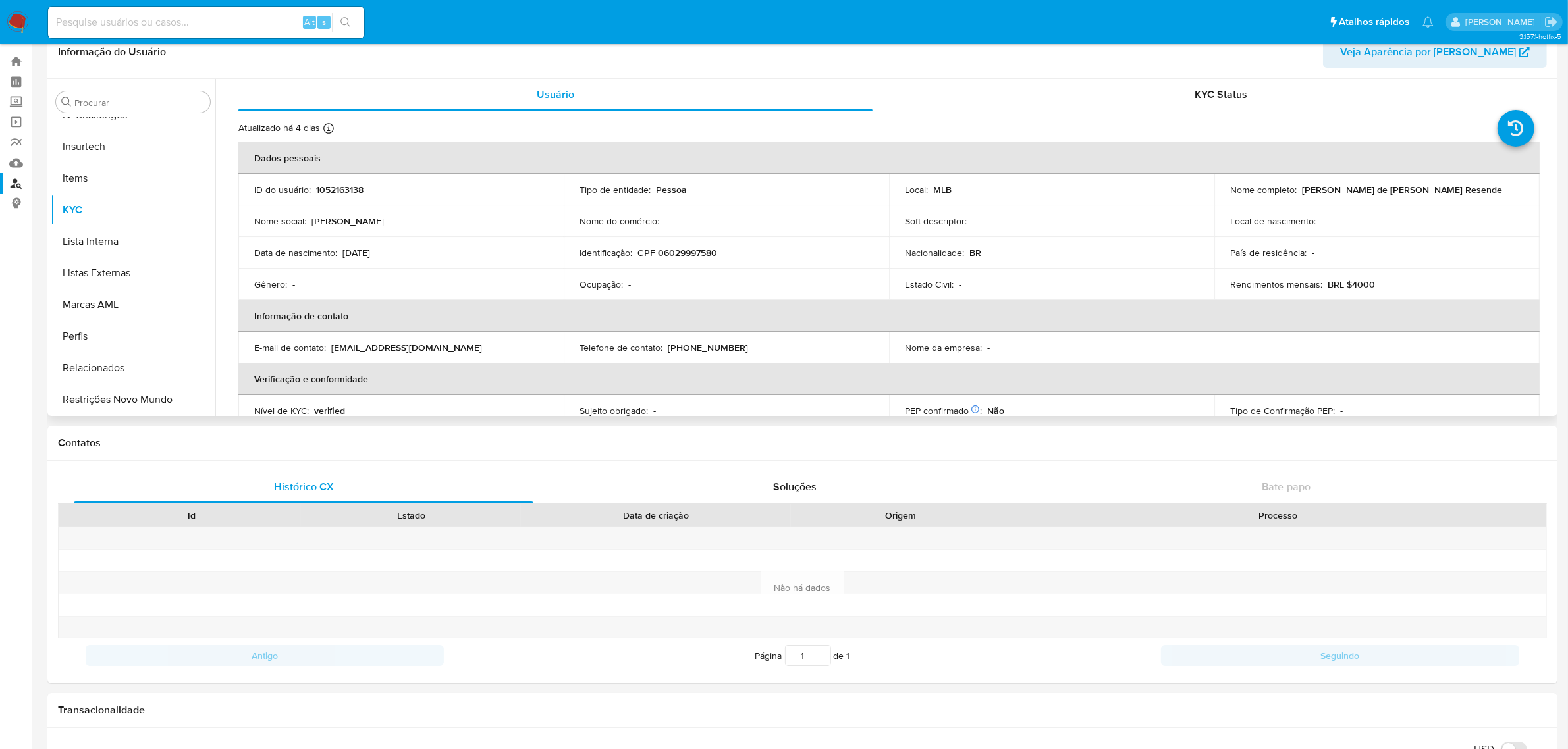
scroll to position [0, 0]
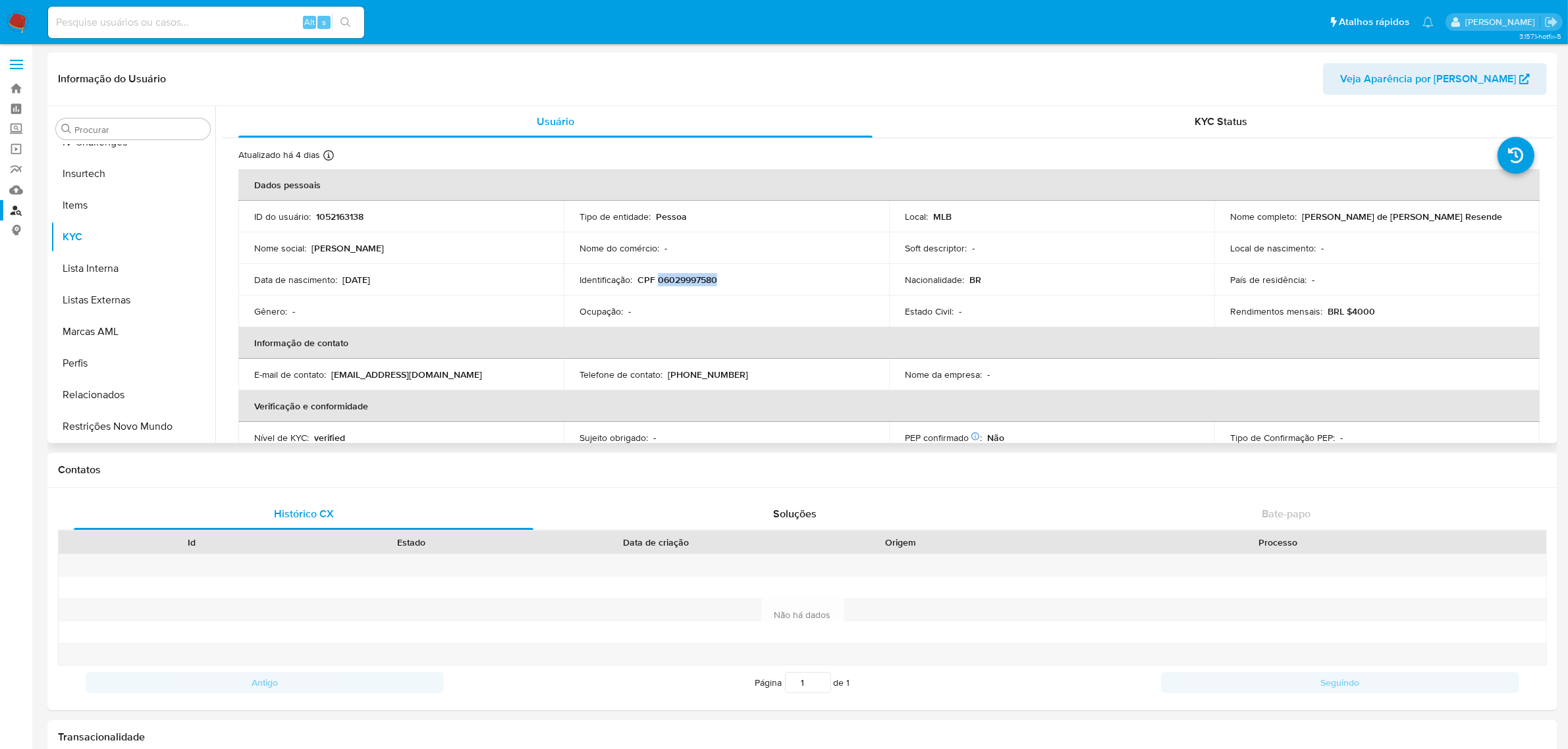
drag, startPoint x: 656, startPoint y: 278, endPoint x: 714, endPoint y: 278, distance: 58.0
click at [714, 278] on p "CPF 06029997580" at bounding box center [677, 279] width 80 height 11
copy p "06029997580"
click at [22, 215] on link "Localizador de pessoas" at bounding box center [78, 210] width 157 height 20
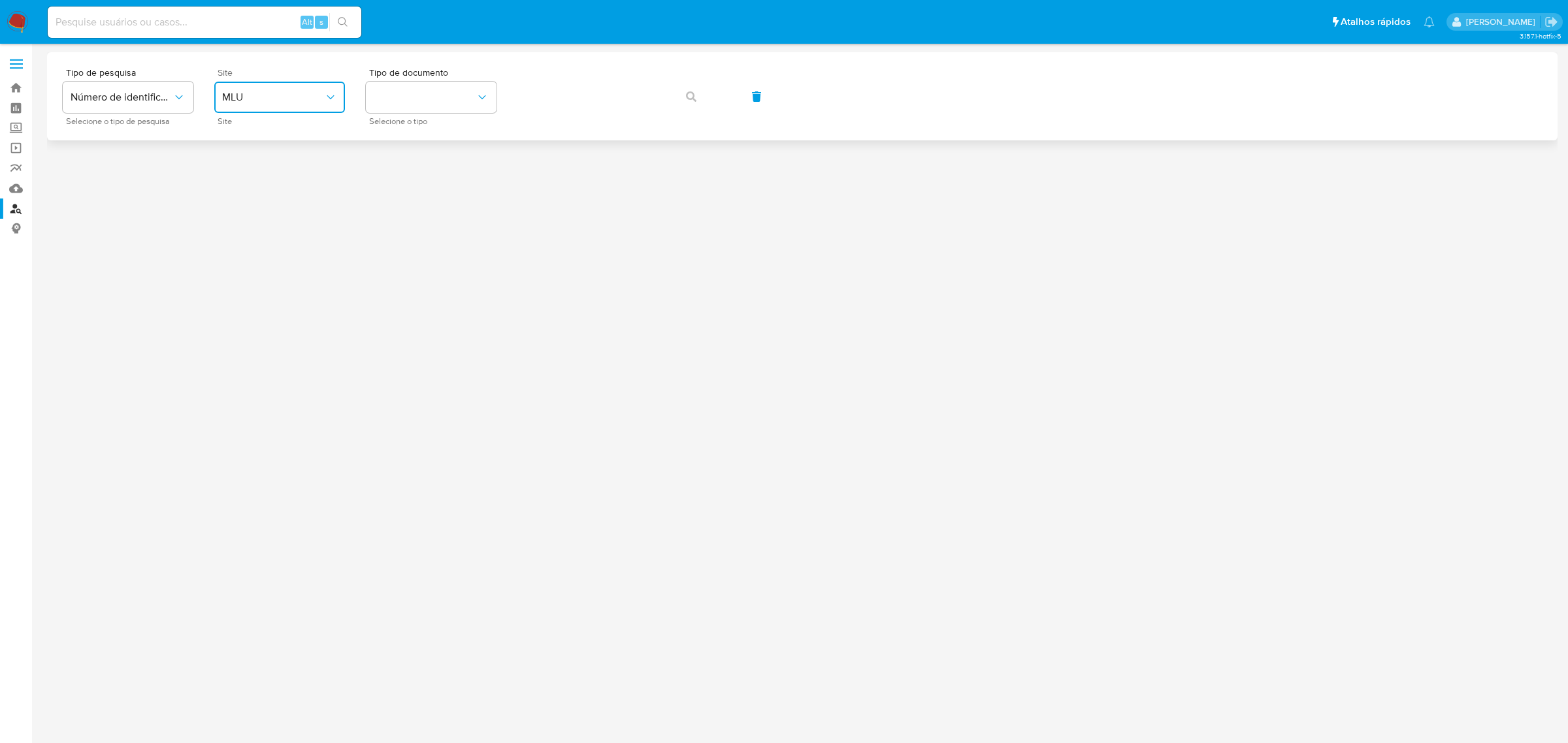
click at [268, 89] on button "MLU" at bounding box center [279, 97] width 131 height 31
drag, startPoint x: 308, startPoint y: 189, endPoint x: 316, endPoint y: 185, distance: 8.9
click at [308, 190] on div "MLB" at bounding box center [276, 195] width 107 height 31
click at [412, 102] on button "identificationType" at bounding box center [431, 97] width 131 height 31
click at [400, 186] on div "CPF CPF" at bounding box center [428, 183] width 107 height 44
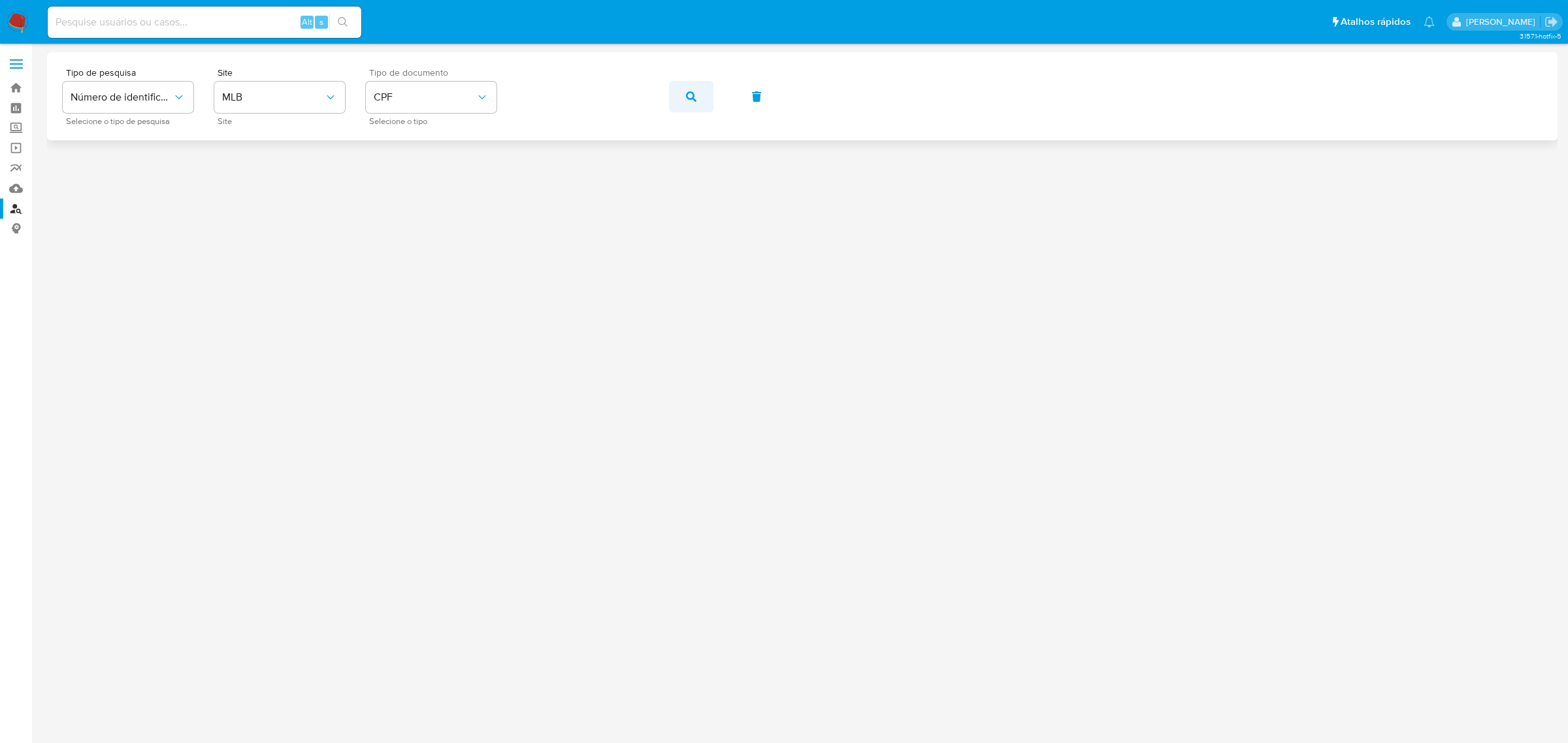
click at [669, 99] on button "button" at bounding box center [691, 96] width 44 height 31
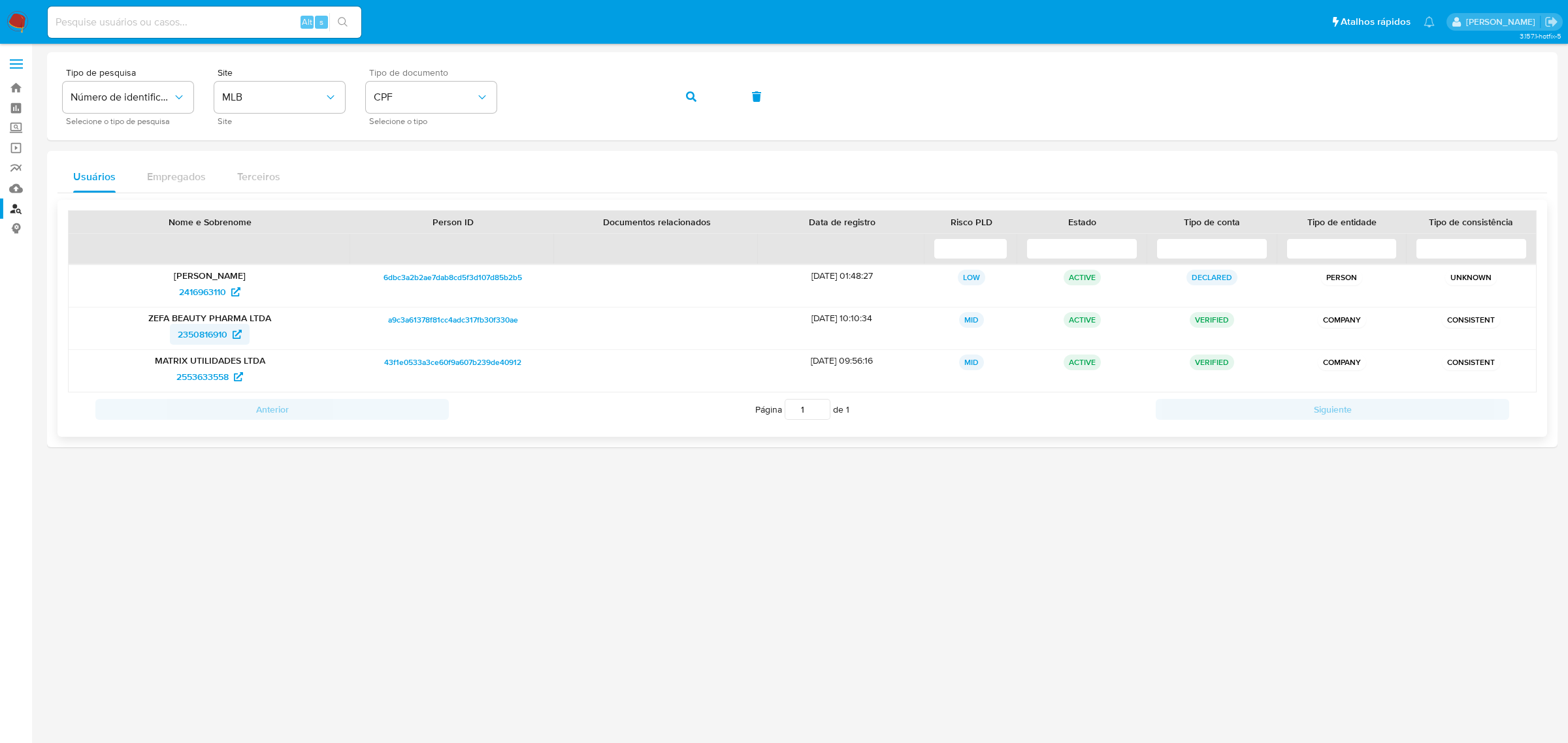
click at [214, 333] on span "2350816910" at bounding box center [203, 334] width 50 height 21
click at [191, 376] on span "2553633558" at bounding box center [202, 377] width 52 height 21
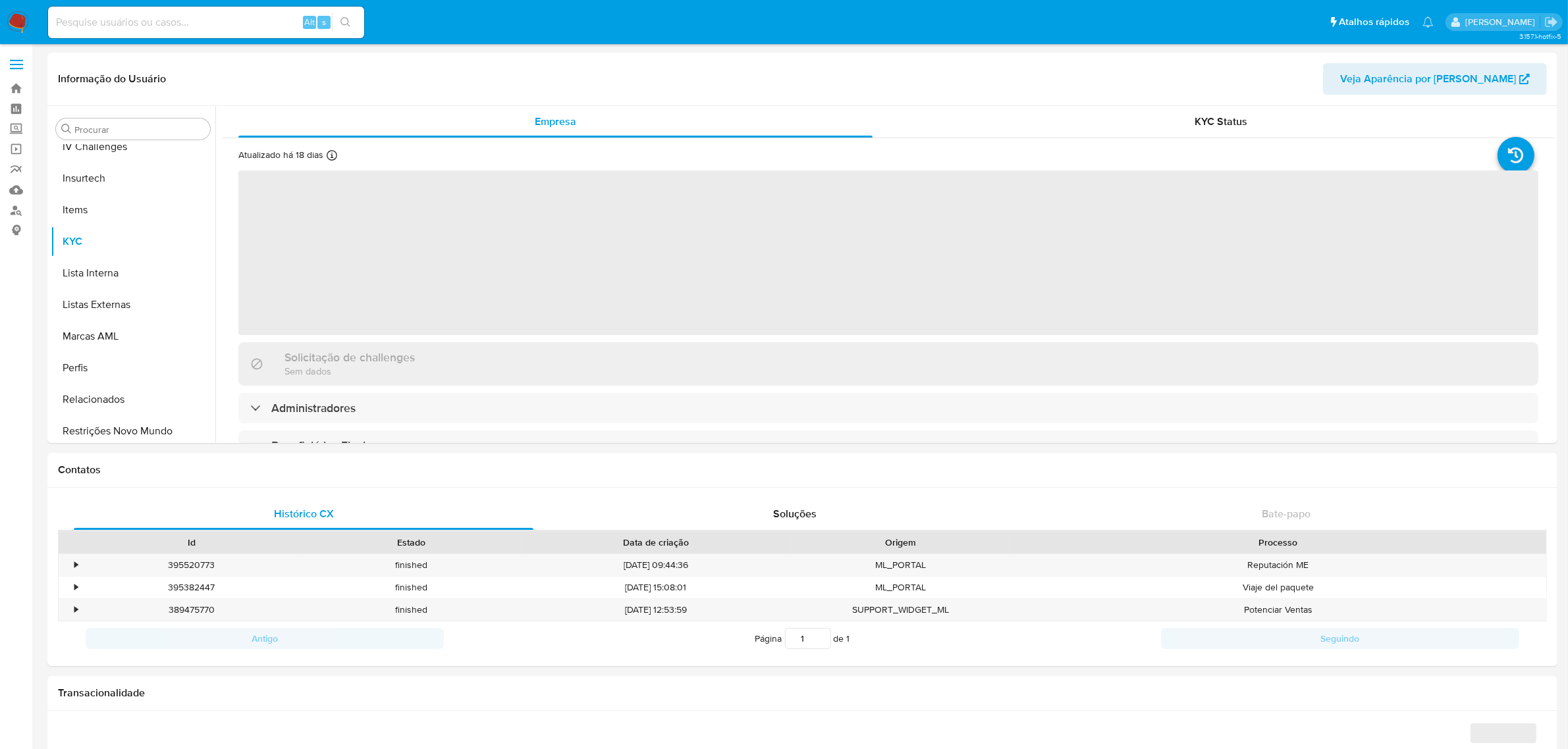
scroll to position [587, 0]
select select "10"
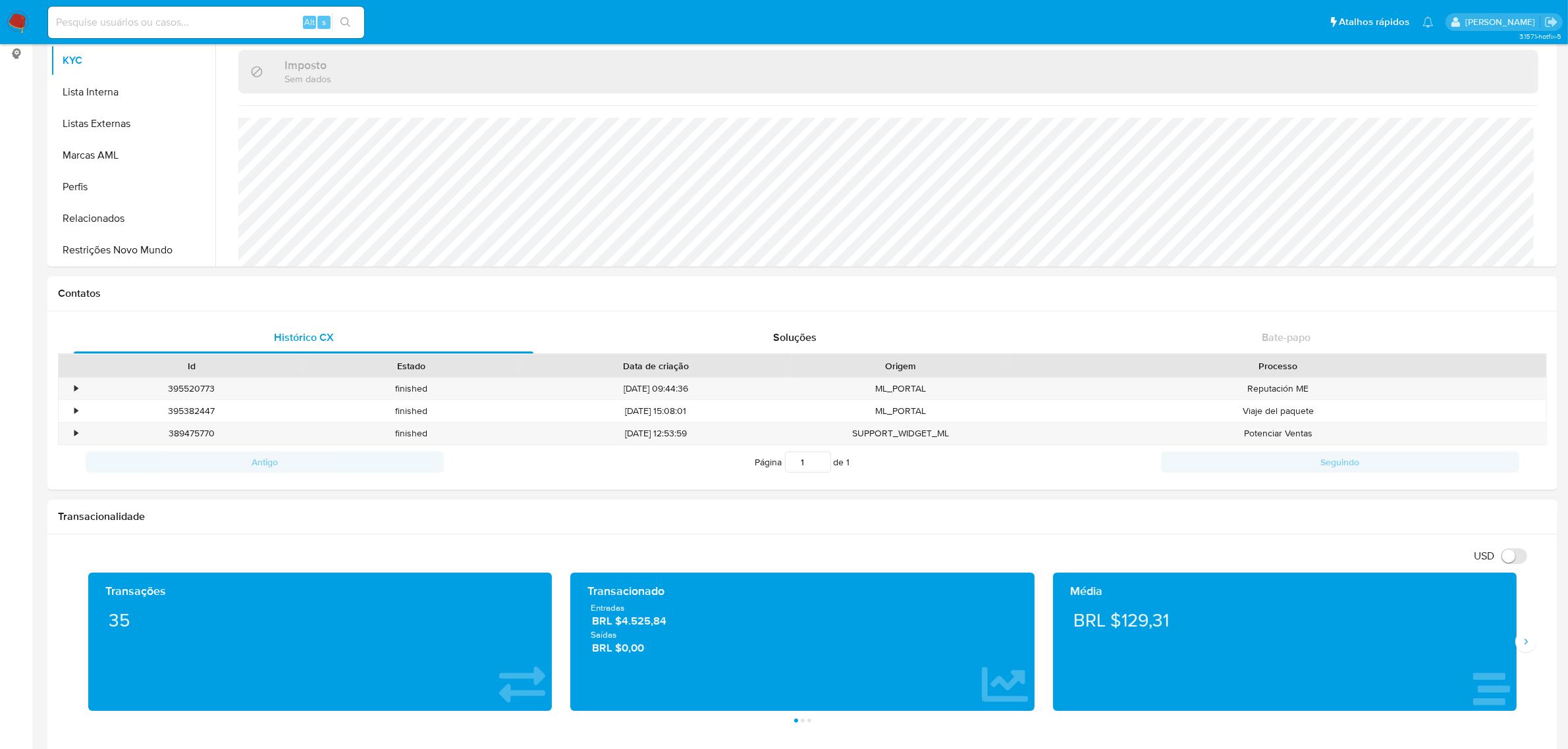
scroll to position [329, 0]
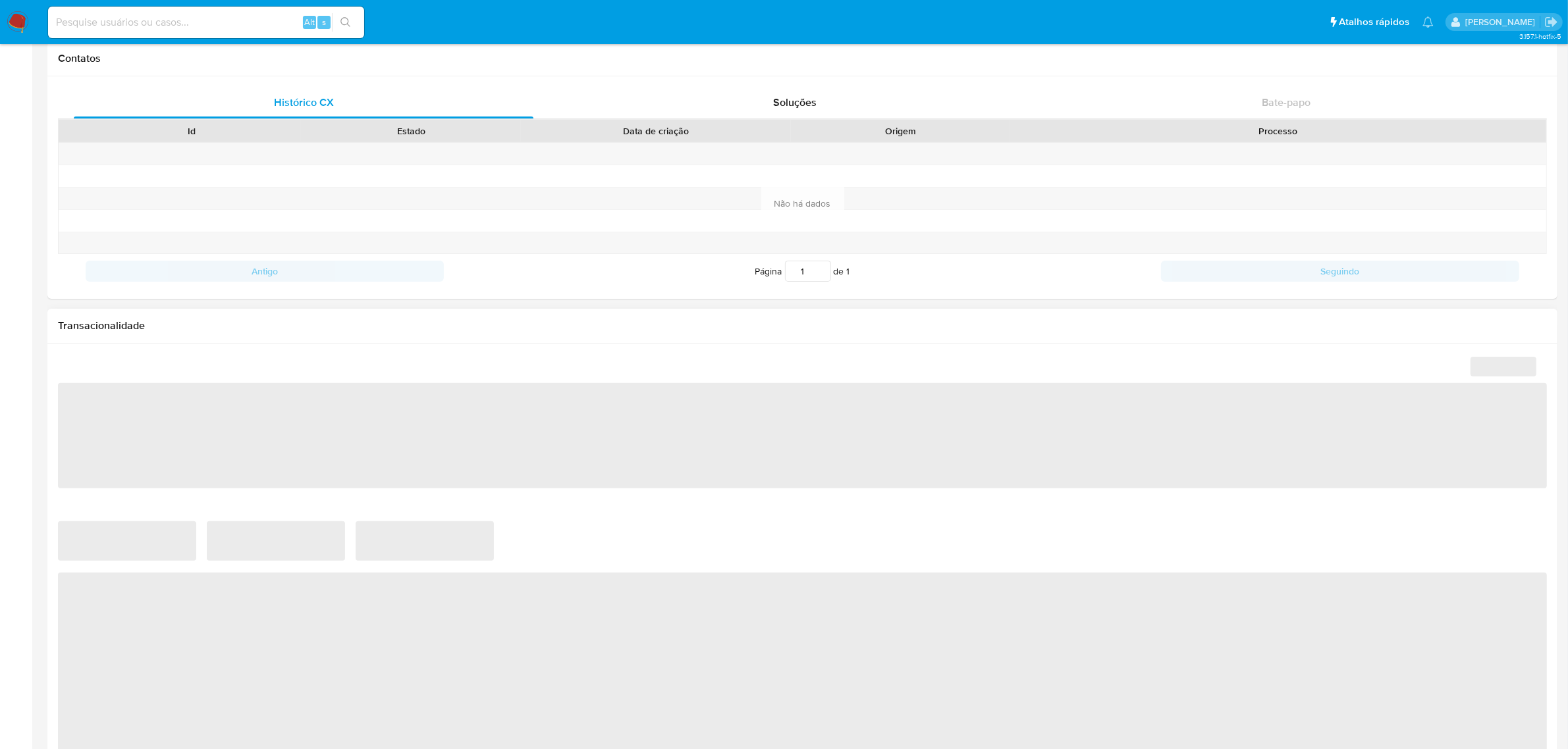
scroll to position [576, 0]
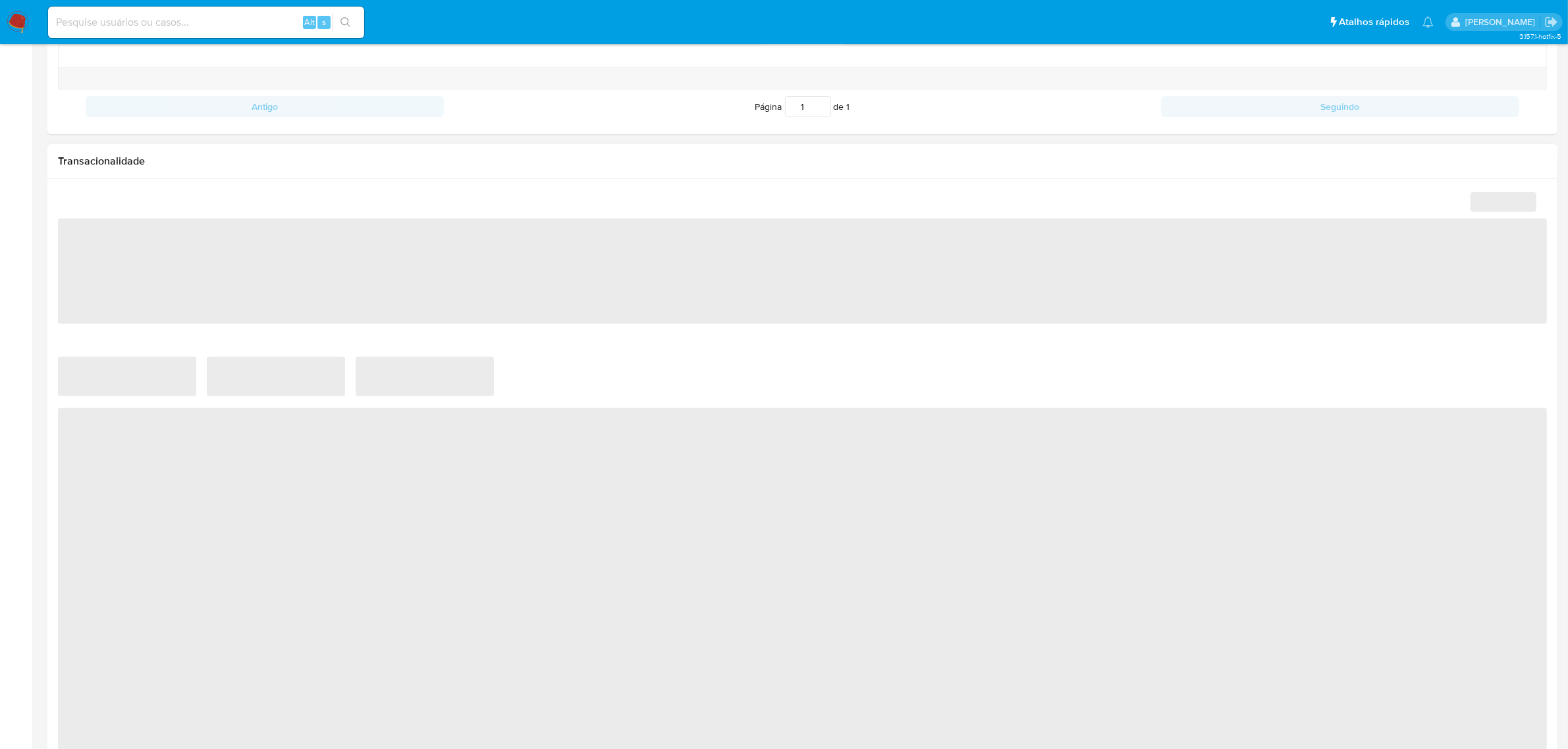
select select "10"
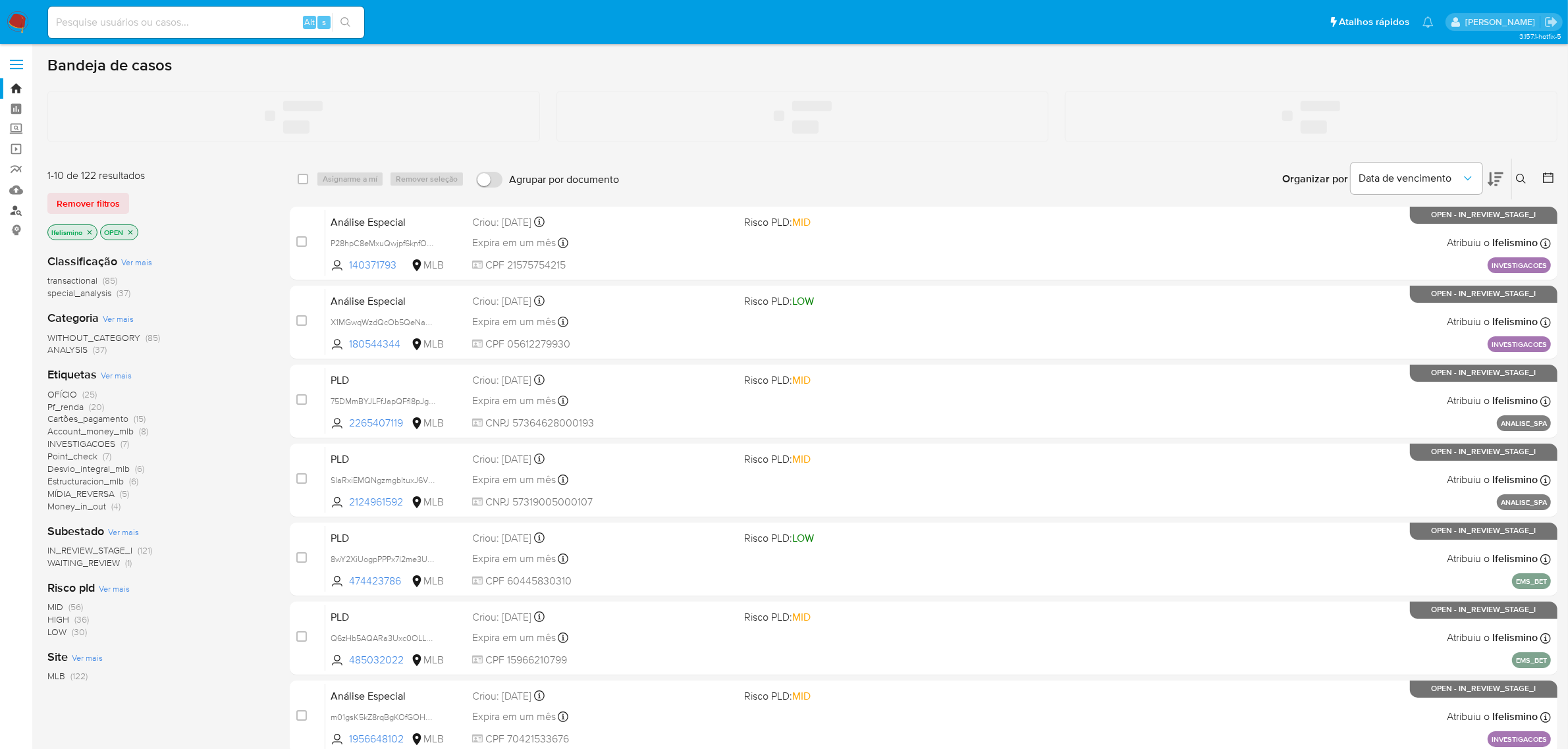
click at [11, 211] on link "Localizador de pessoas" at bounding box center [78, 210] width 157 height 20
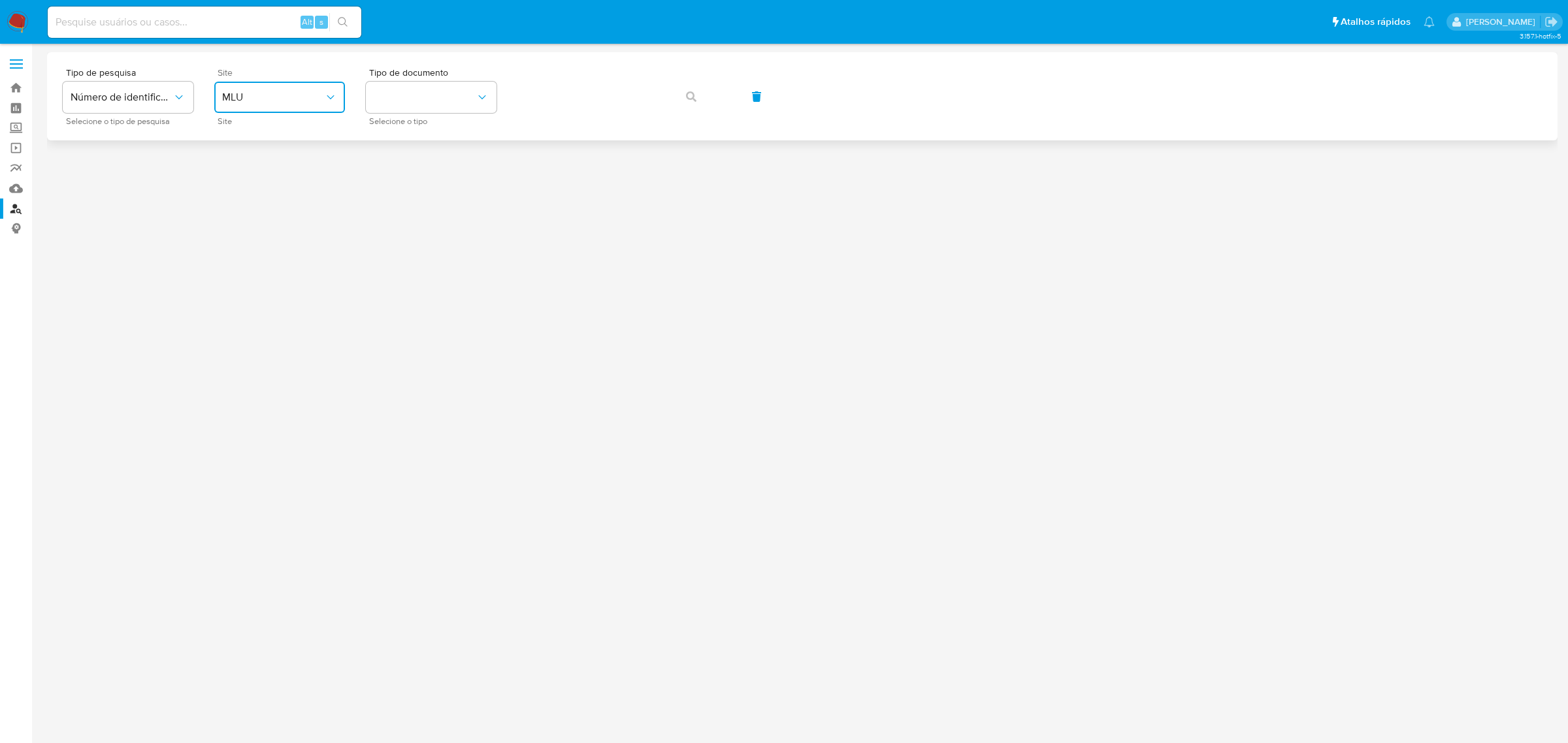
click at [227, 104] on span "MLU" at bounding box center [273, 97] width 102 height 13
drag, startPoint x: 247, startPoint y: 190, endPoint x: 263, endPoint y: 190, distance: 16.0
click at [250, 190] on div "MLB" at bounding box center [276, 195] width 107 height 31
click at [416, 92] on button "identificationType" at bounding box center [431, 97] width 131 height 31
drag, startPoint x: 402, startPoint y: 194, endPoint x: 426, endPoint y: 188, distance: 24.7
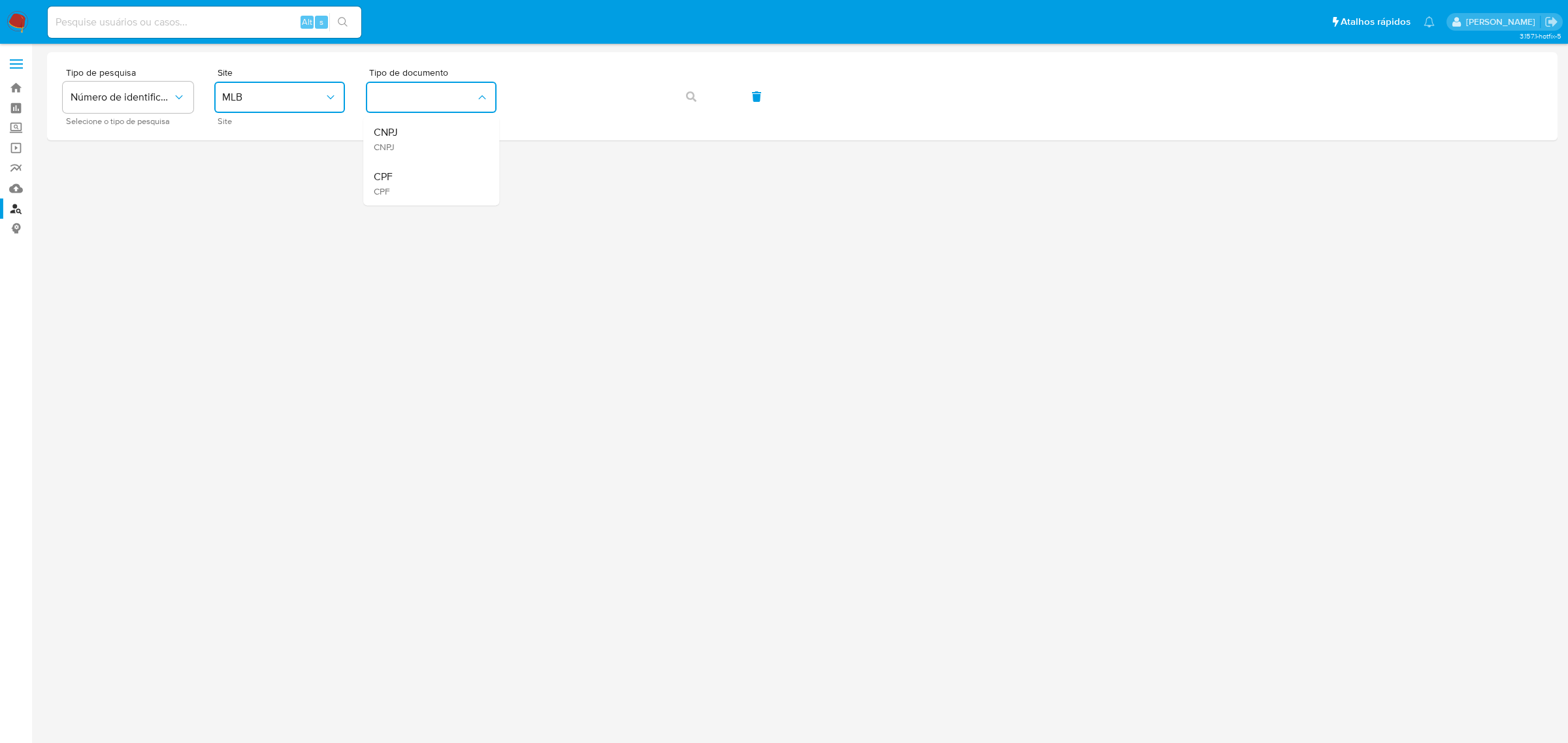
click at [405, 193] on div "CPF CPF" at bounding box center [428, 183] width 107 height 44
drag, startPoint x: 526, startPoint y: 122, endPoint x: 492, endPoint y: 92, distance: 45.3
click at [492, 92] on button "CPF" at bounding box center [431, 97] width 131 height 31
click at [688, 96] on icon "button" at bounding box center [691, 96] width 10 height 10
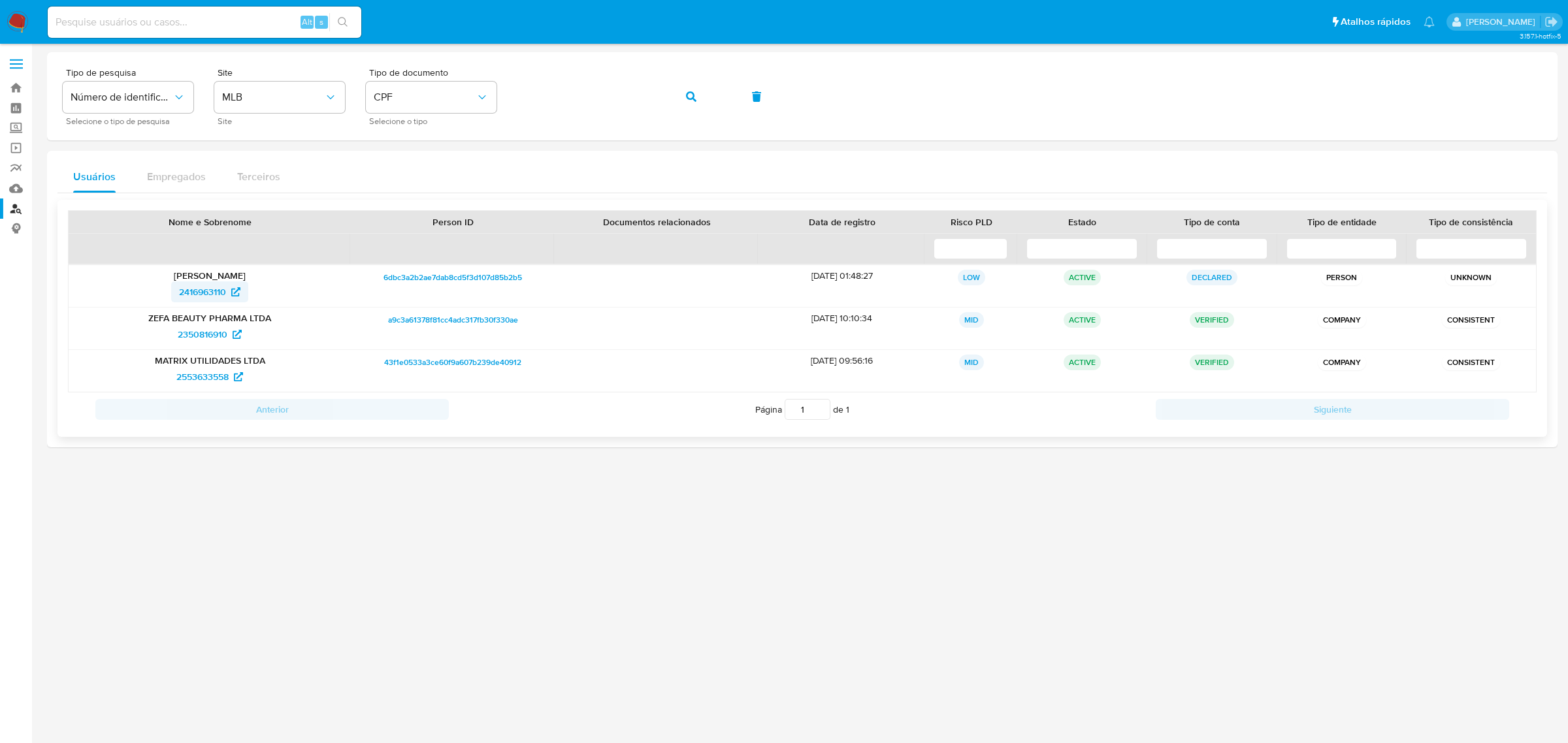
click at [193, 292] on span "2416963110" at bounding box center [203, 292] width 47 height 21
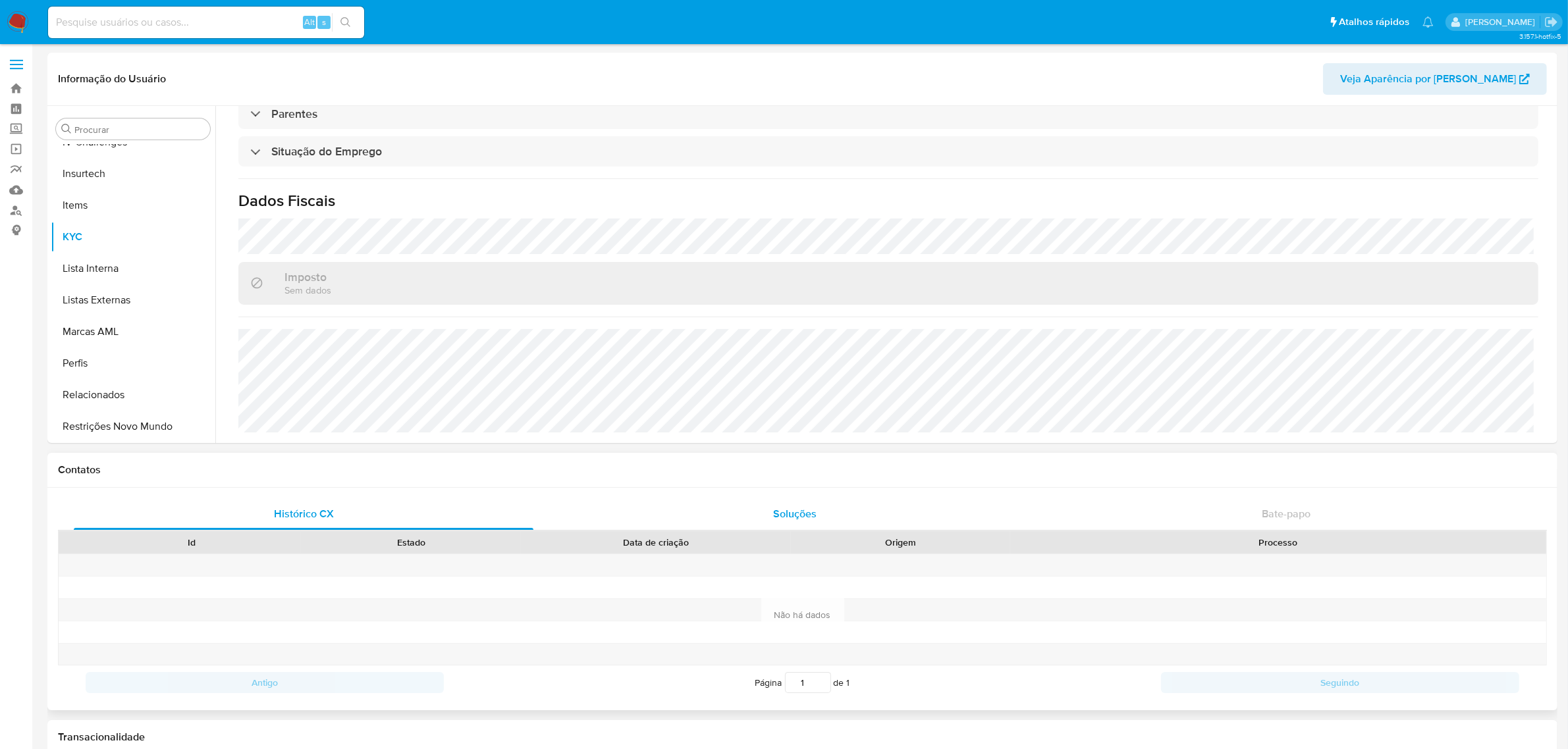
scroll to position [560, 0]
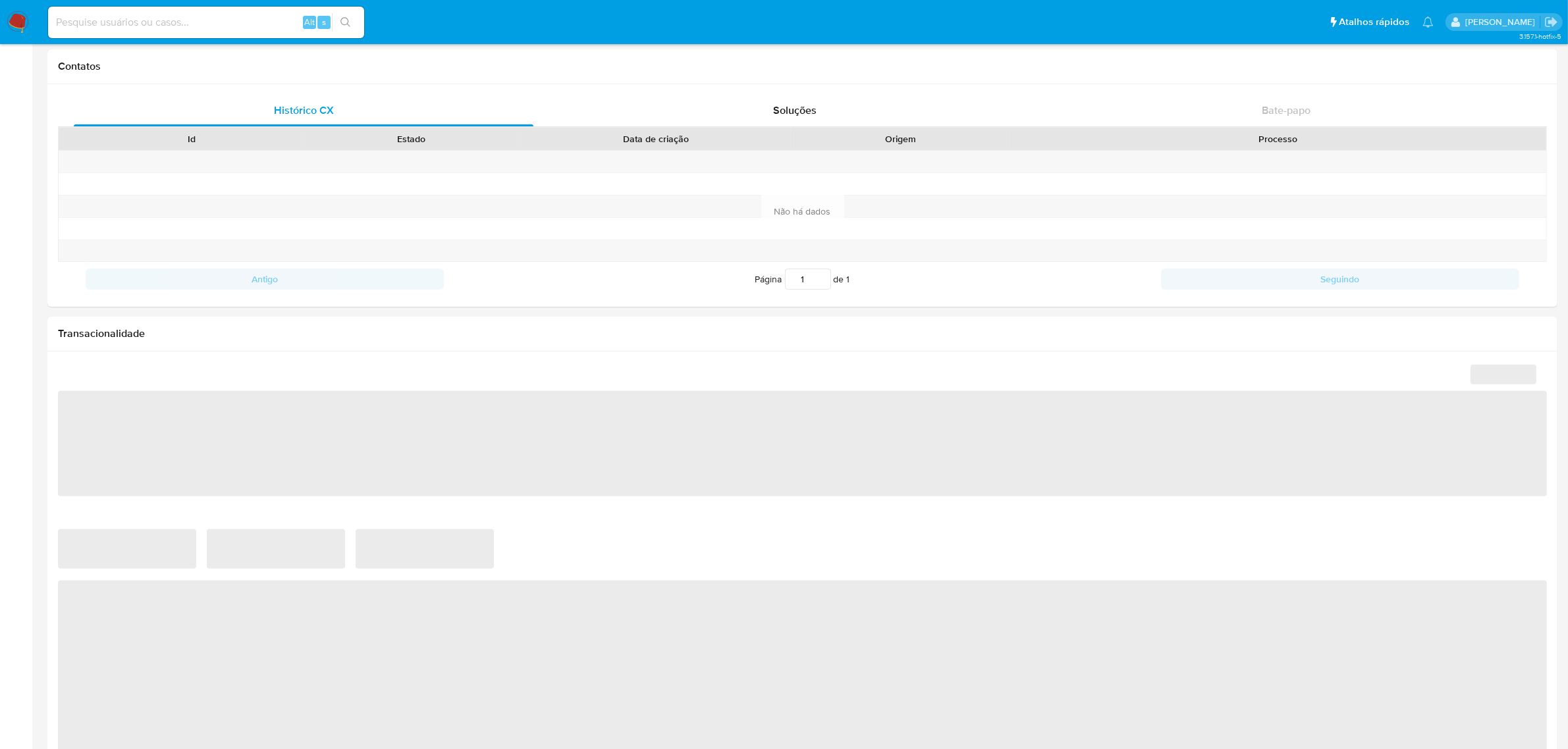
select select "10"
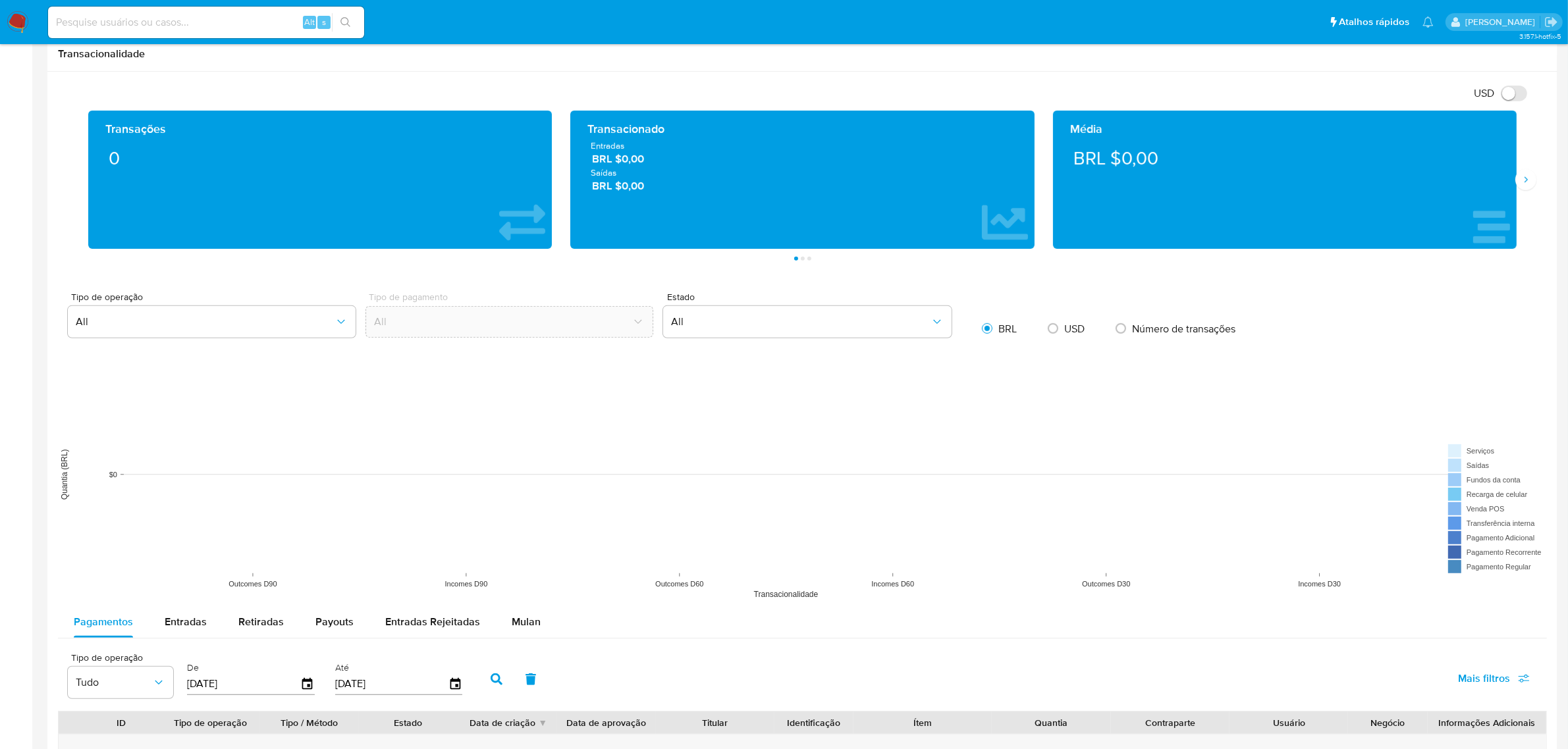
scroll to position [411, 0]
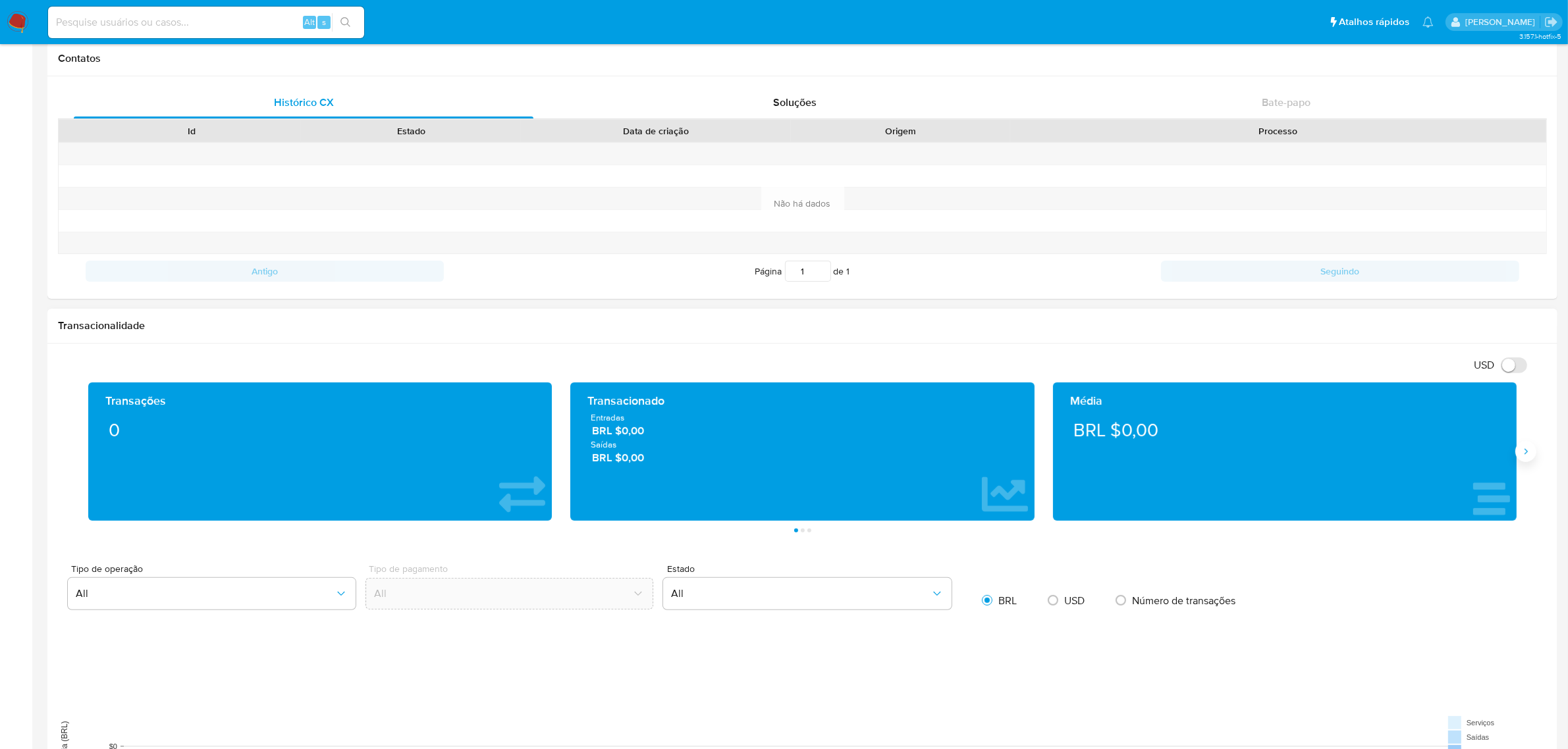
click at [1523, 459] on button "Siguiente" at bounding box center [1525, 452] width 21 height 21
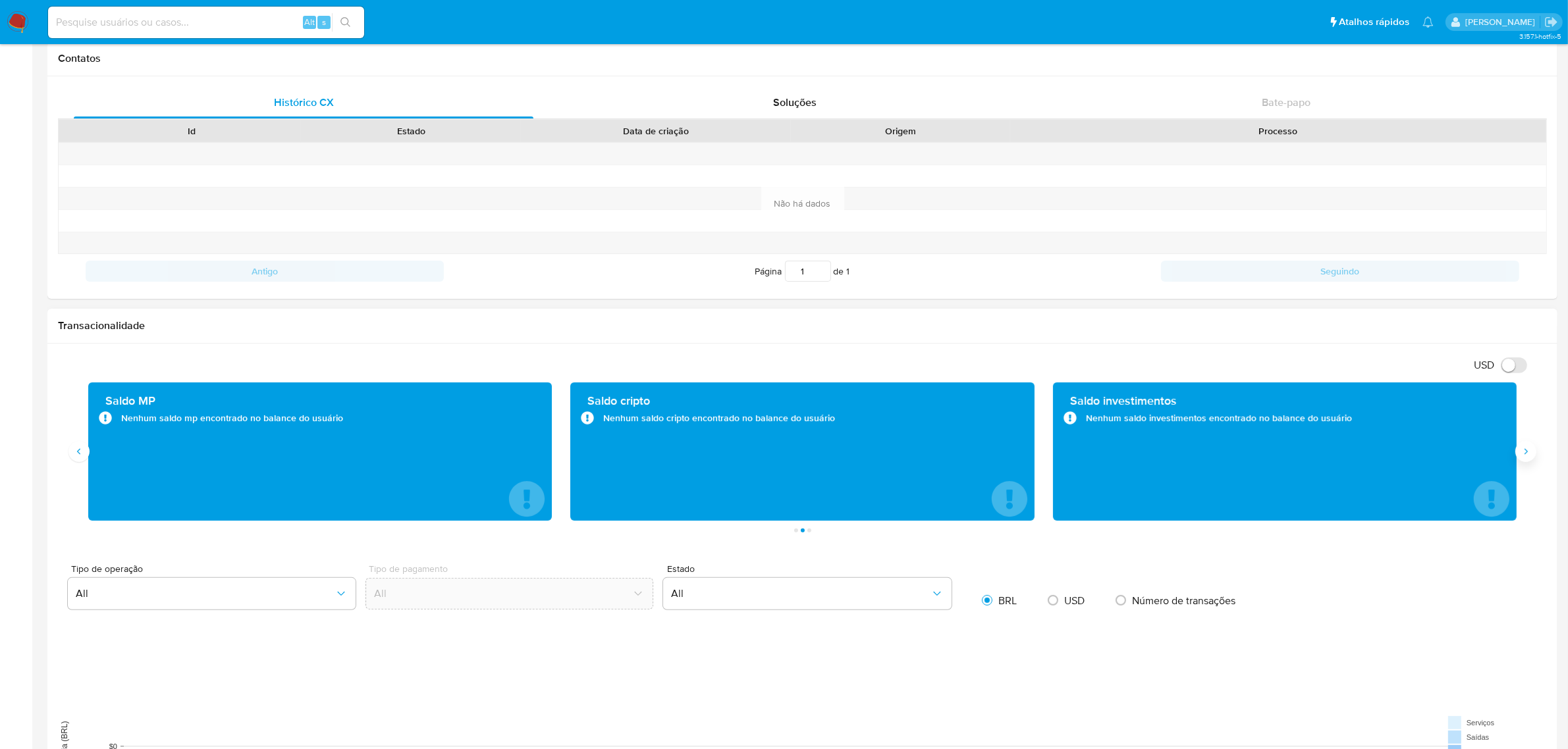
click at [1523, 459] on button "Siguiente" at bounding box center [1525, 452] width 21 height 21
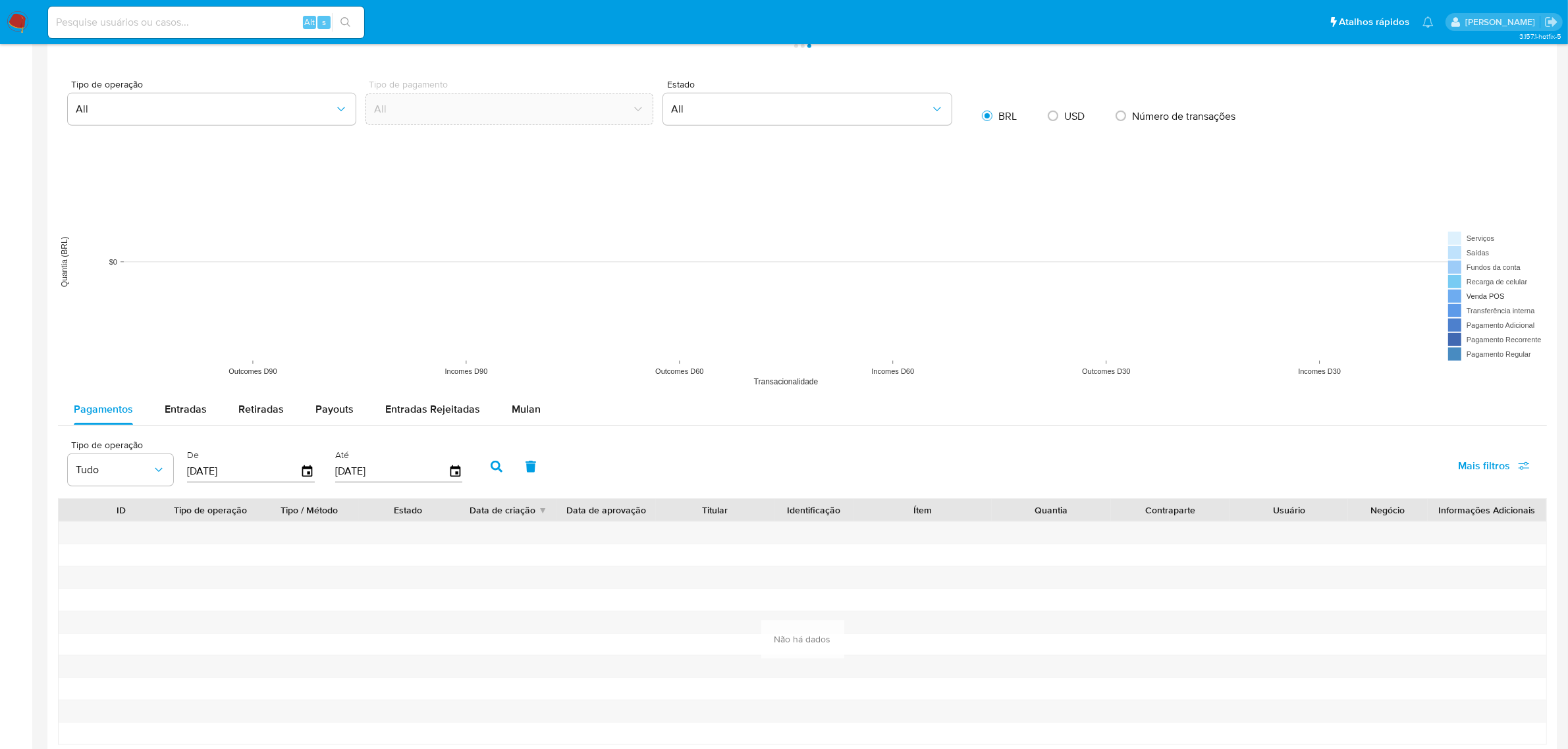
scroll to position [905, 0]
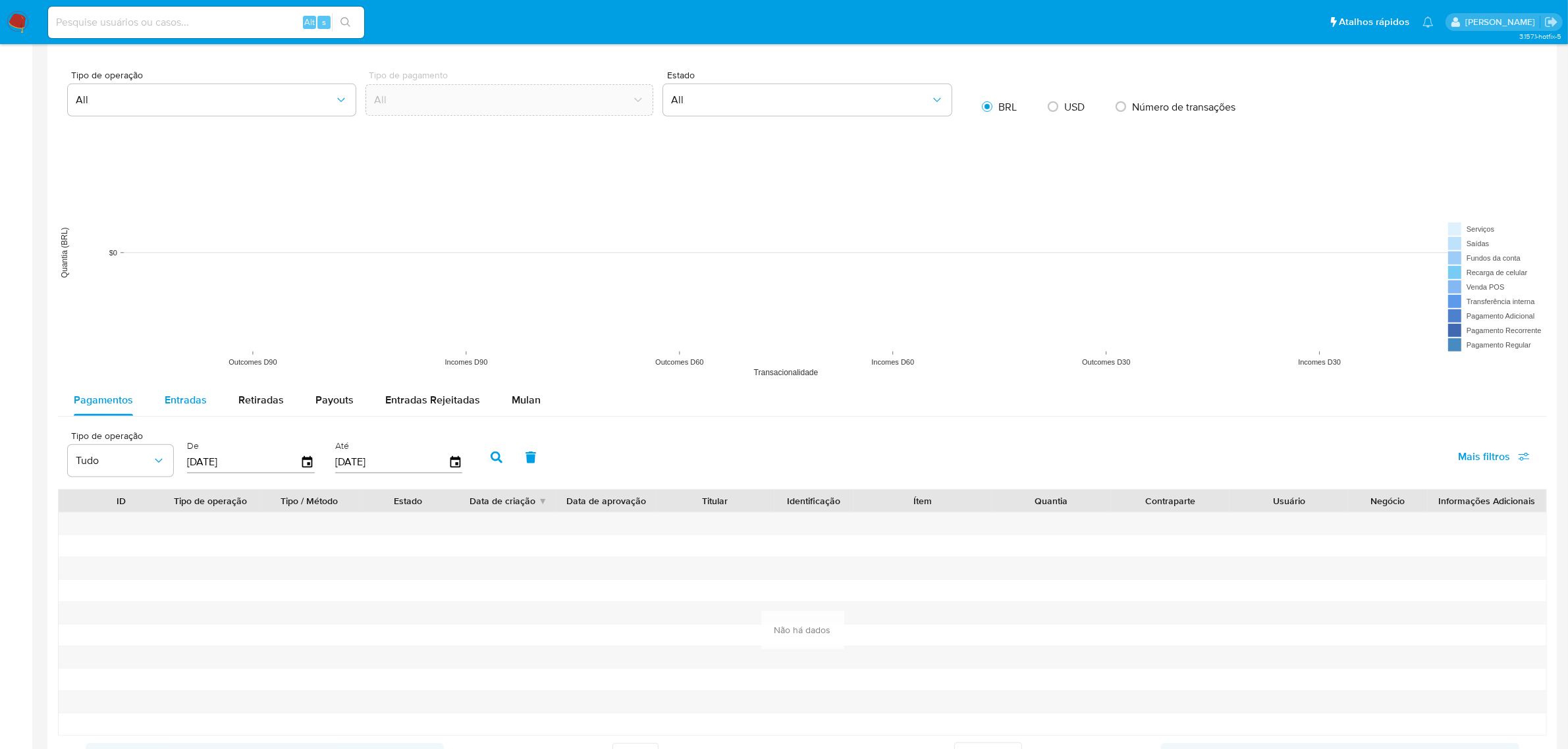
click at [192, 406] on span "Entradas" at bounding box center [185, 400] width 42 height 15
select select "10"
drag, startPoint x: 241, startPoint y: 401, endPoint x: 285, endPoint y: 401, distance: 44.0
click at [245, 401] on span "Retiradas" at bounding box center [261, 400] width 46 height 15
select select "10"
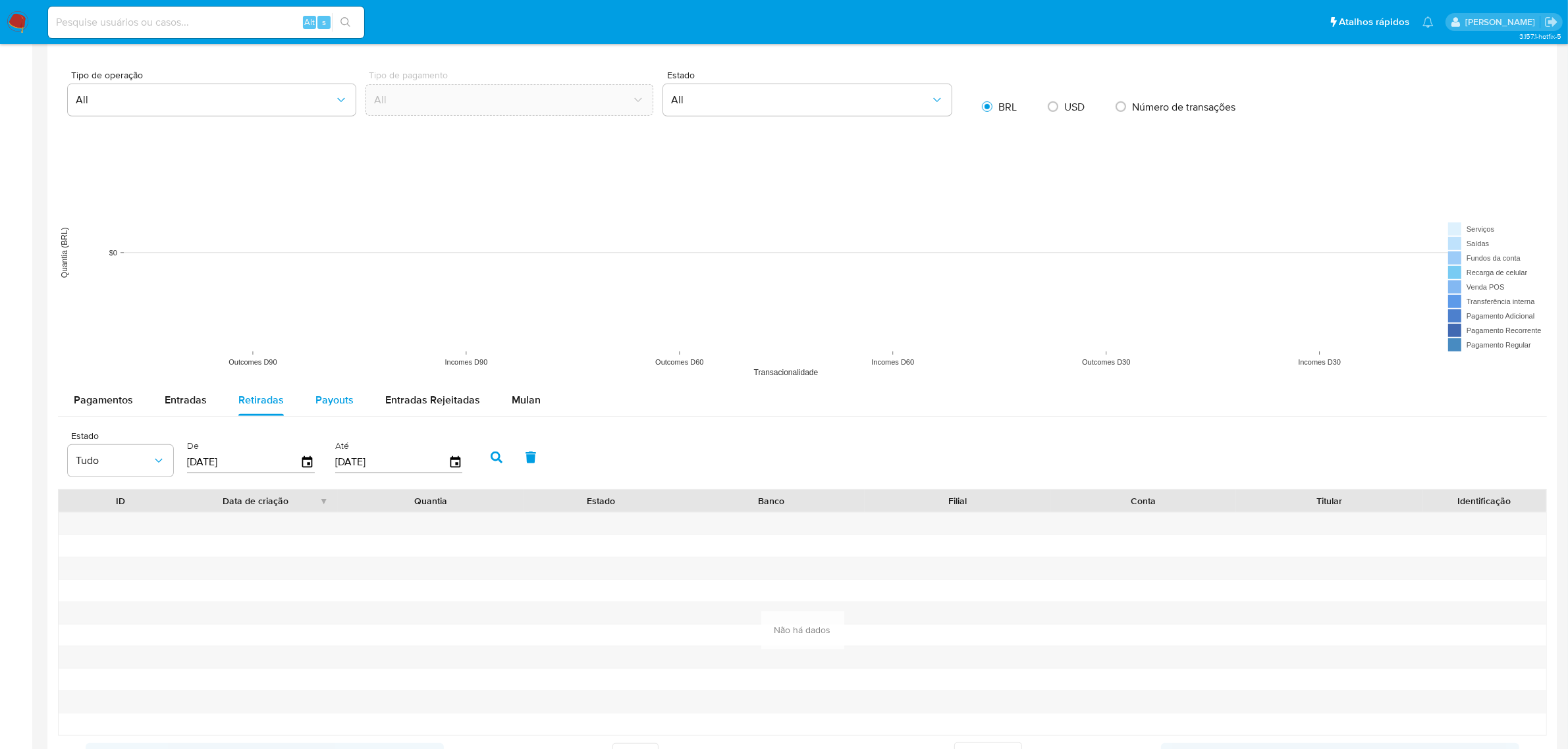
click at [341, 400] on span "Payouts" at bounding box center [334, 400] width 38 height 15
select select "10"
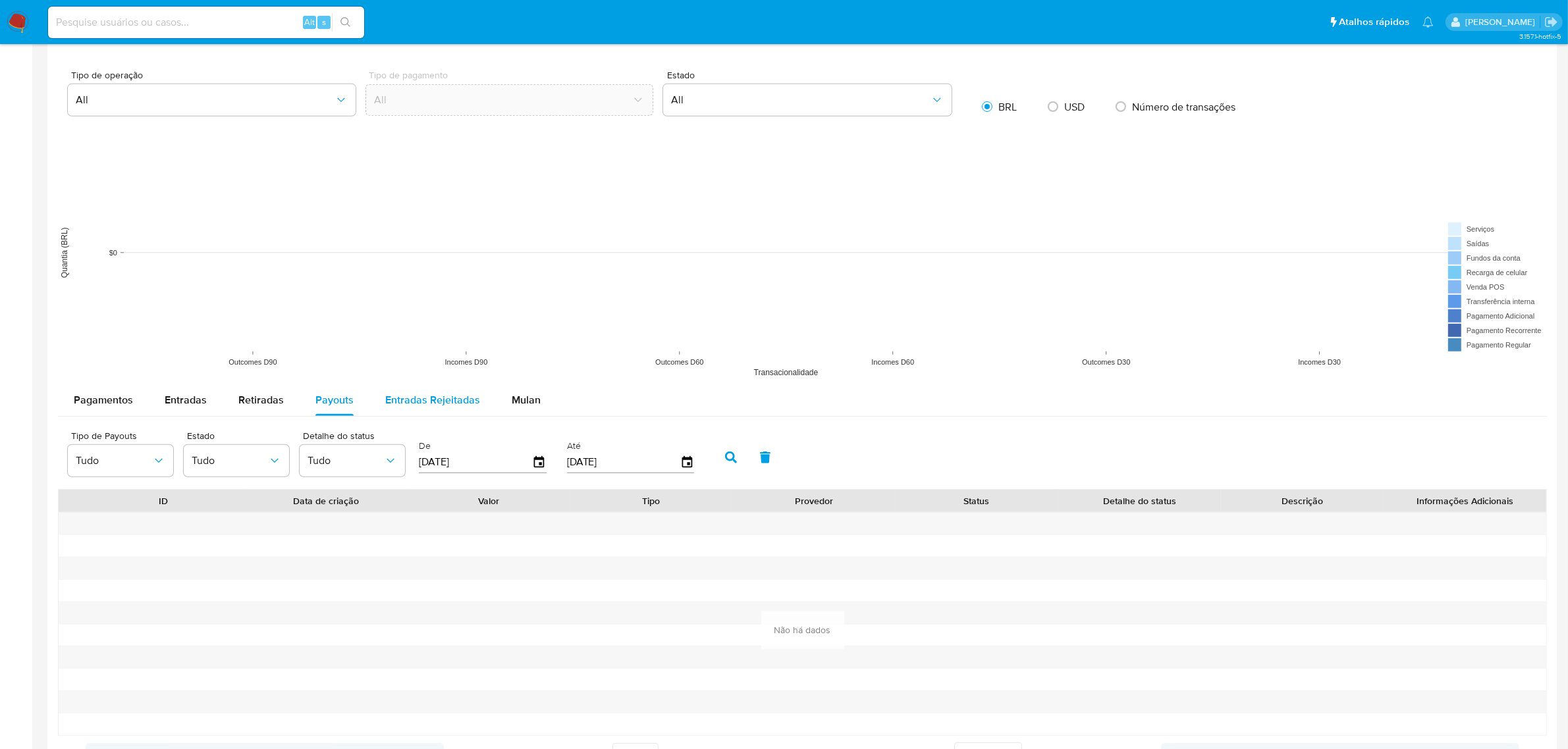
click at [402, 397] on span "Entradas Rejeitadas" at bounding box center [433, 400] width 95 height 15
select select "10"
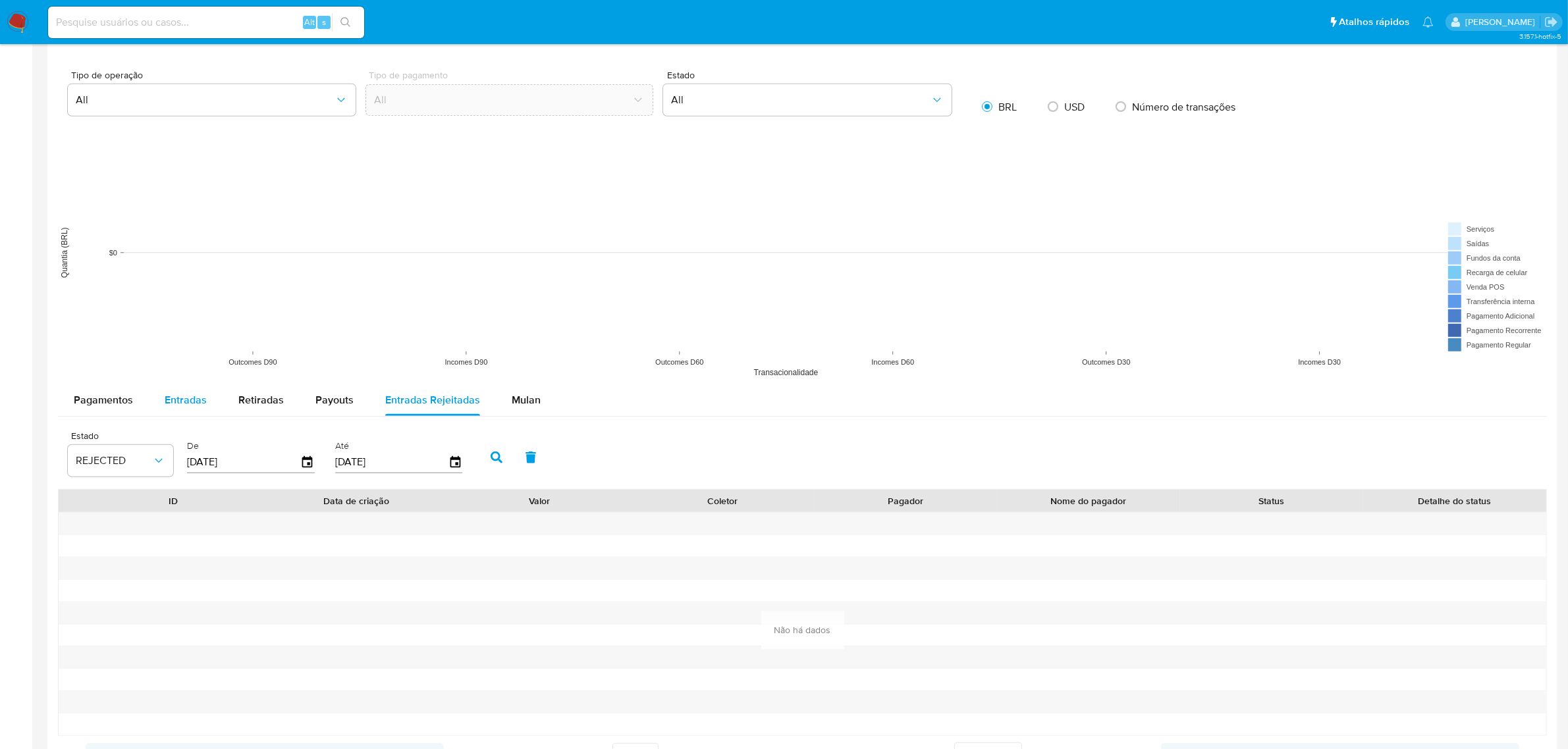
click at [173, 397] on span "Entradas" at bounding box center [185, 400] width 42 height 15
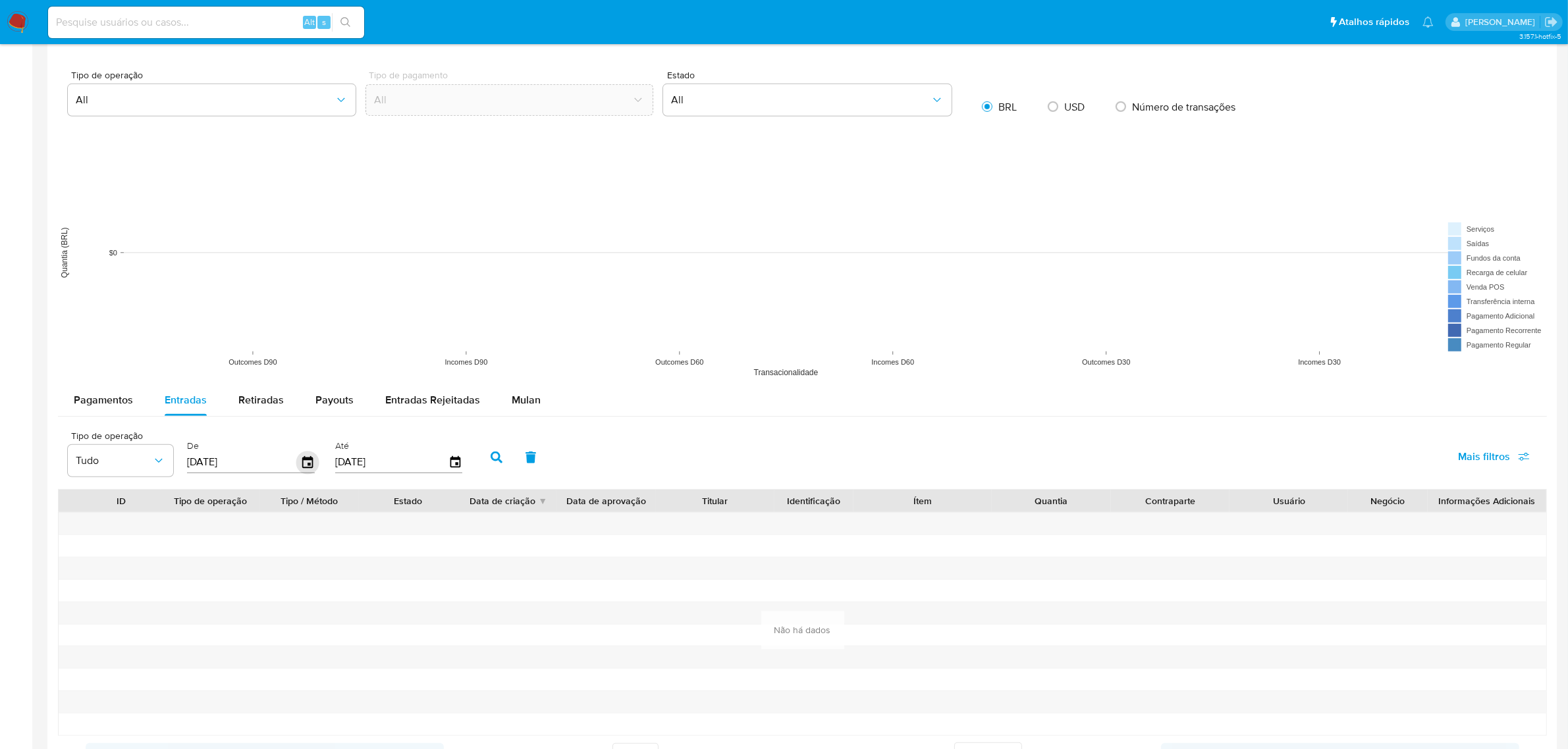
click at [304, 464] on icon "button" at bounding box center [308, 462] width 23 height 23
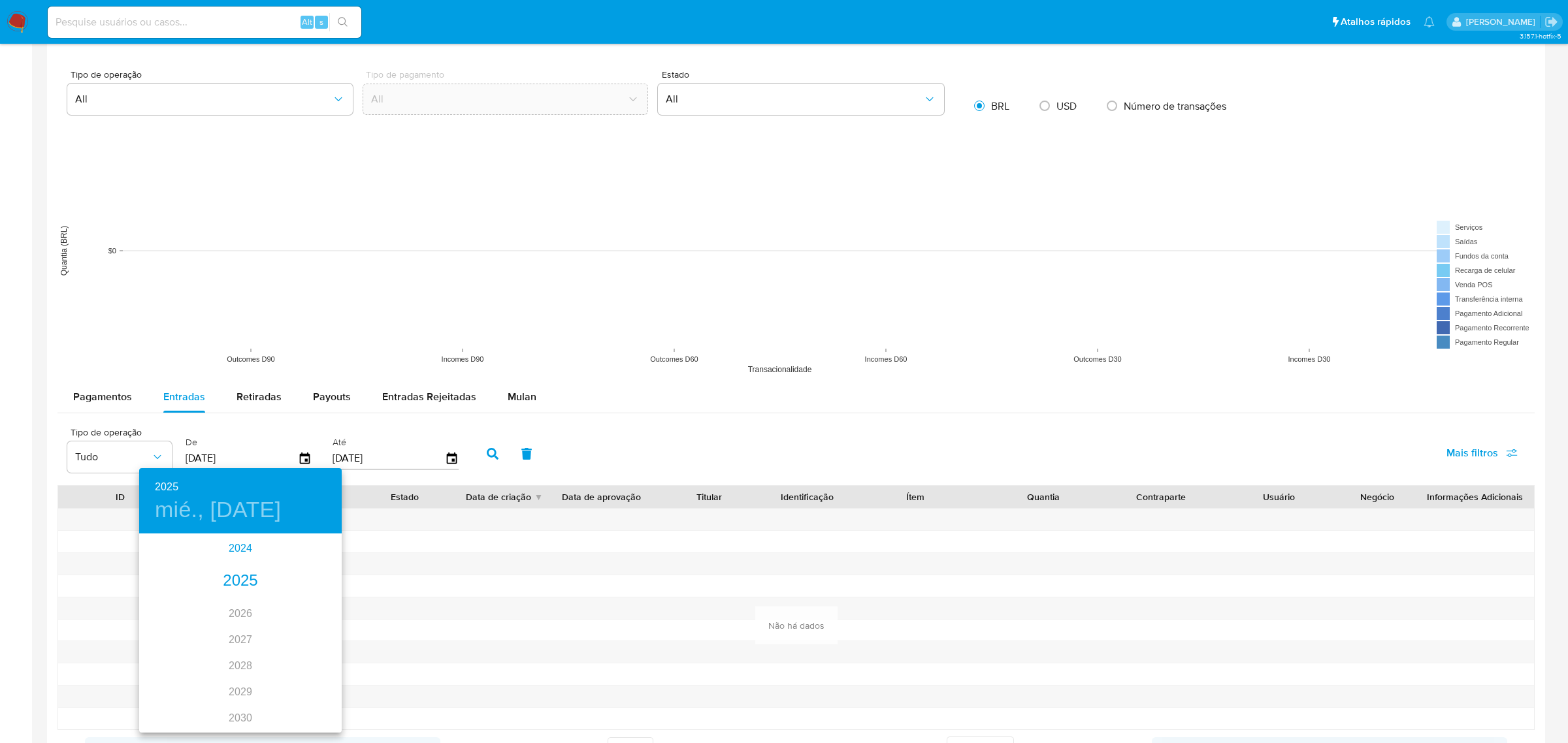
click at [229, 553] on div "2024" at bounding box center [240, 549] width 203 height 26
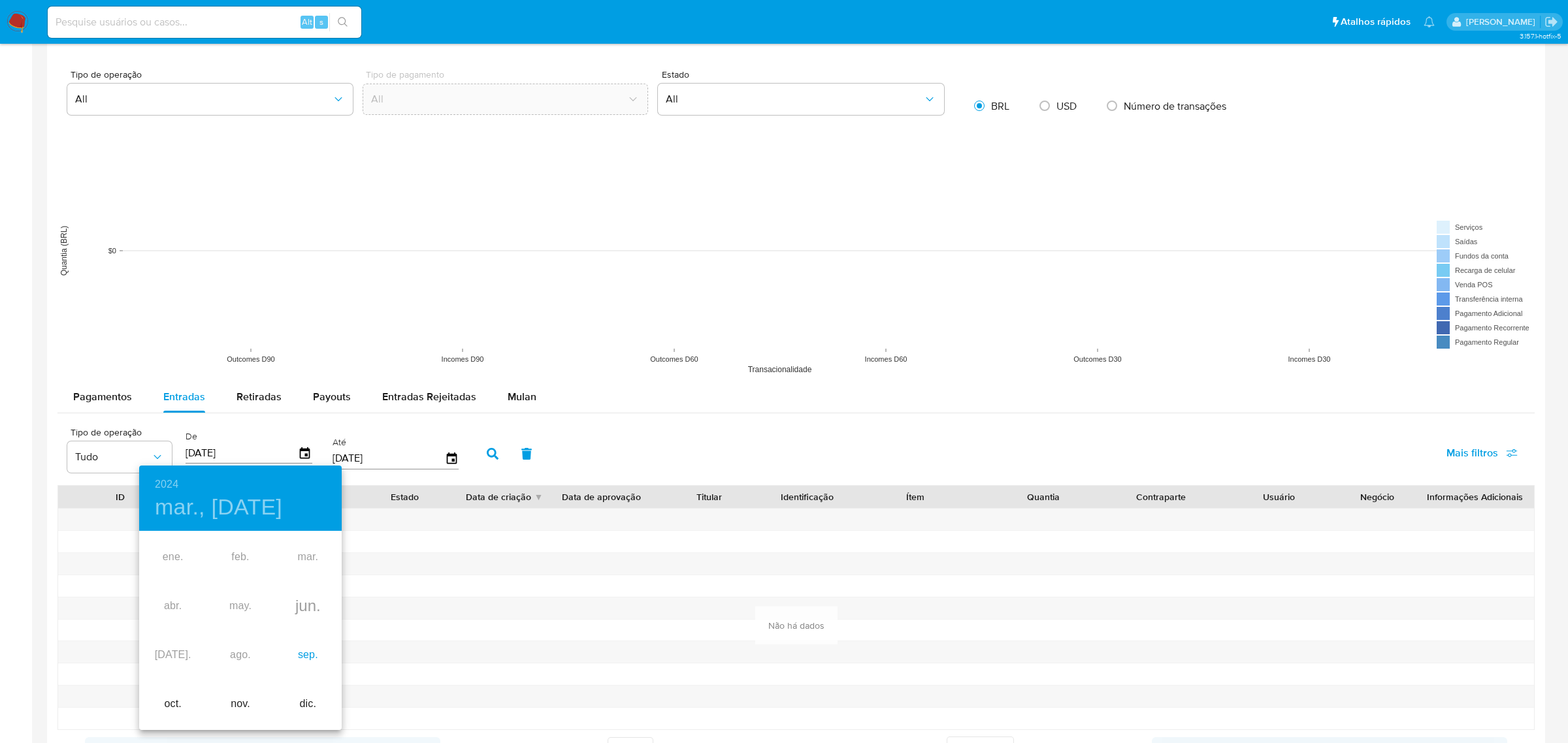
click at [302, 659] on div "sep." at bounding box center [307, 655] width 67 height 49
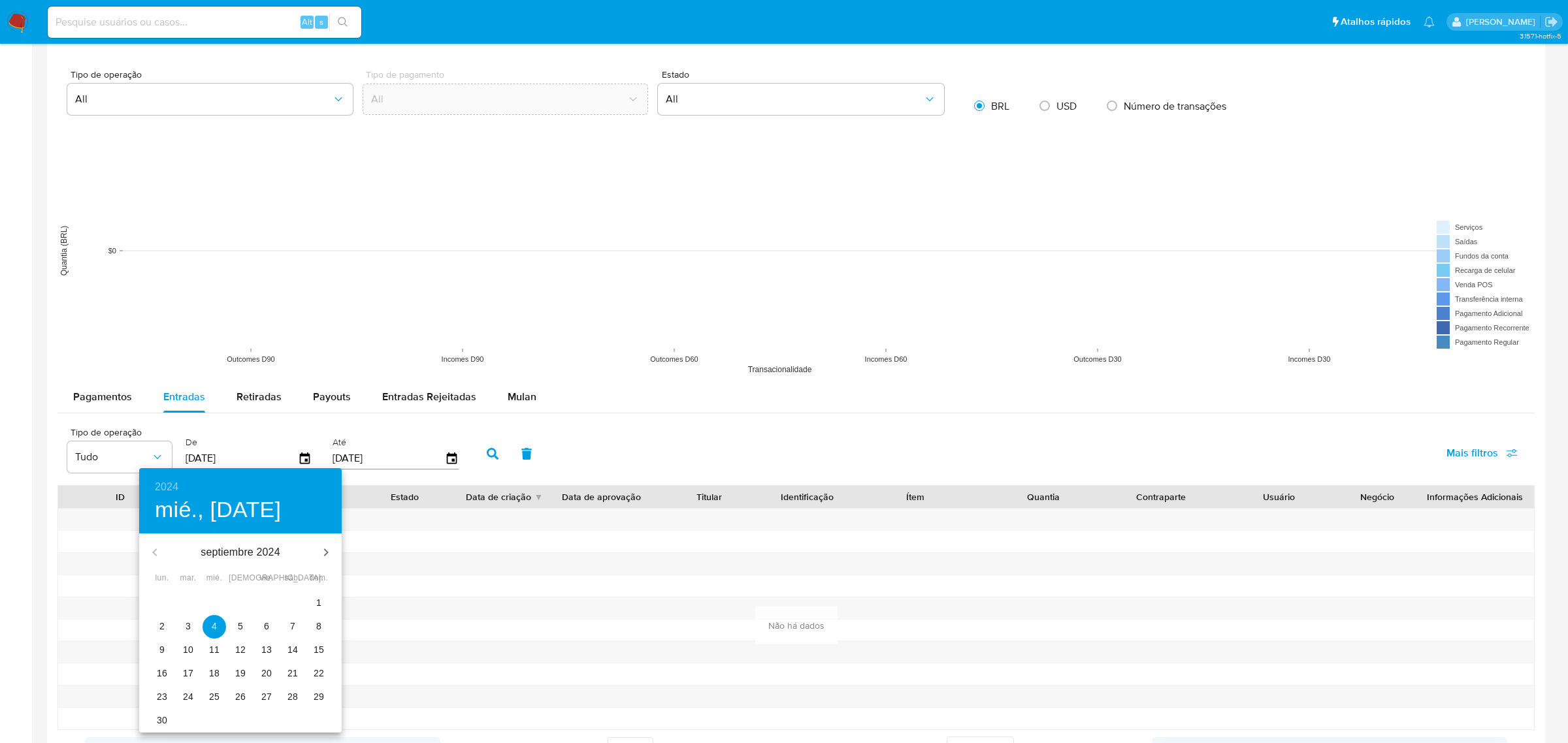
click at [324, 607] on span "1" at bounding box center [318, 603] width 24 height 13
type input "01/09/2024"
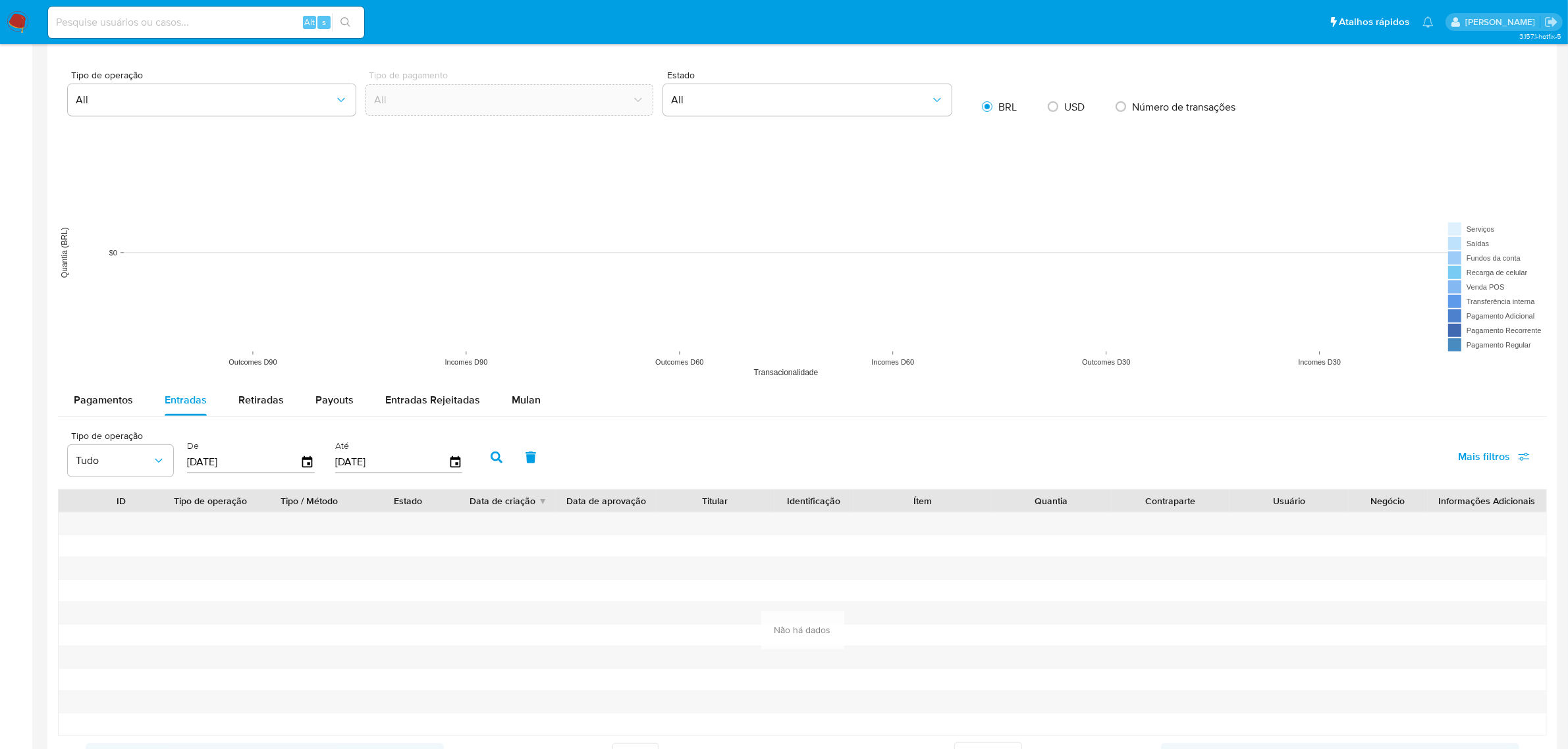
click at [491, 459] on icon "button" at bounding box center [497, 458] width 11 height 11
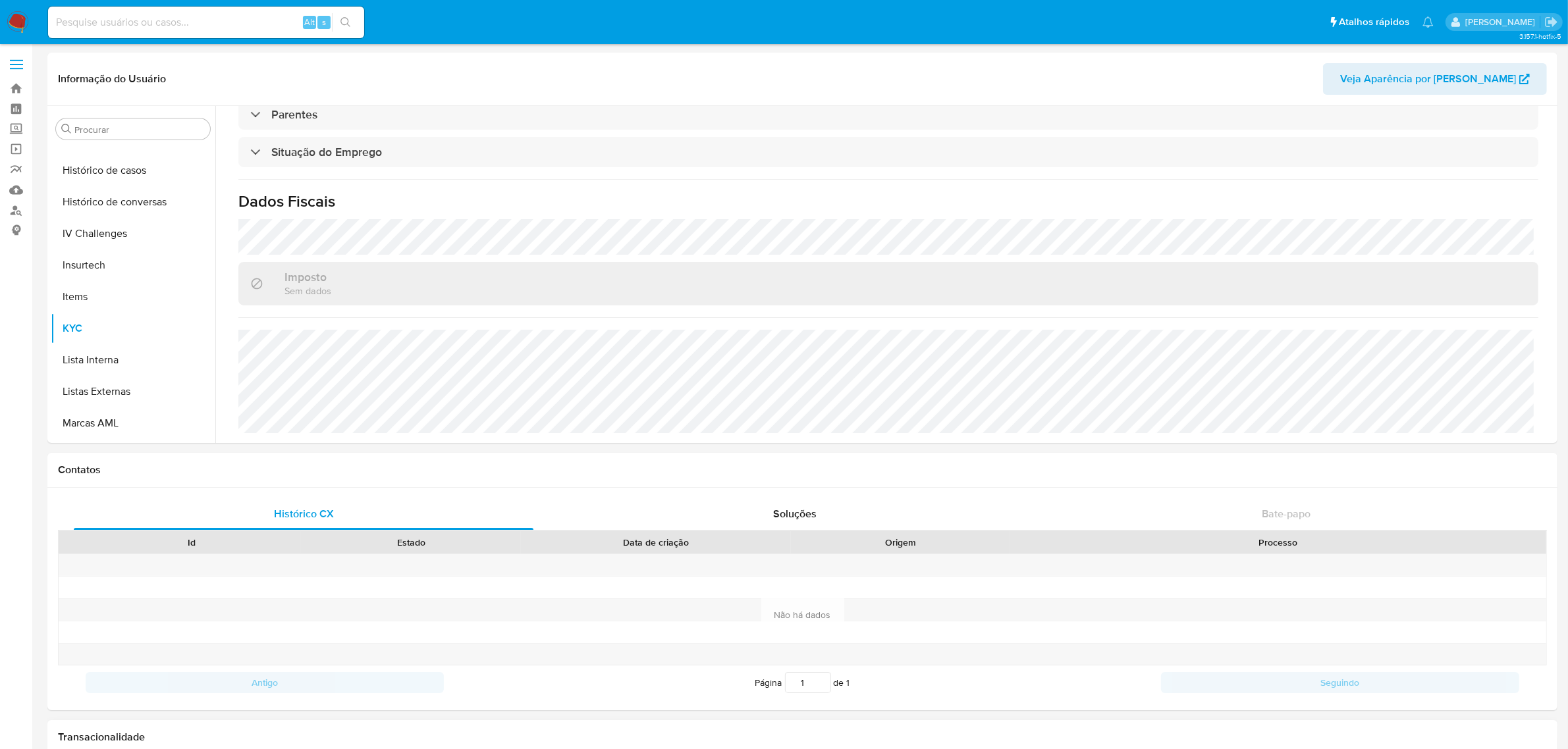
scroll to position [422, 0]
click at [18, 212] on link "Localizador de pessoas" at bounding box center [78, 210] width 157 height 20
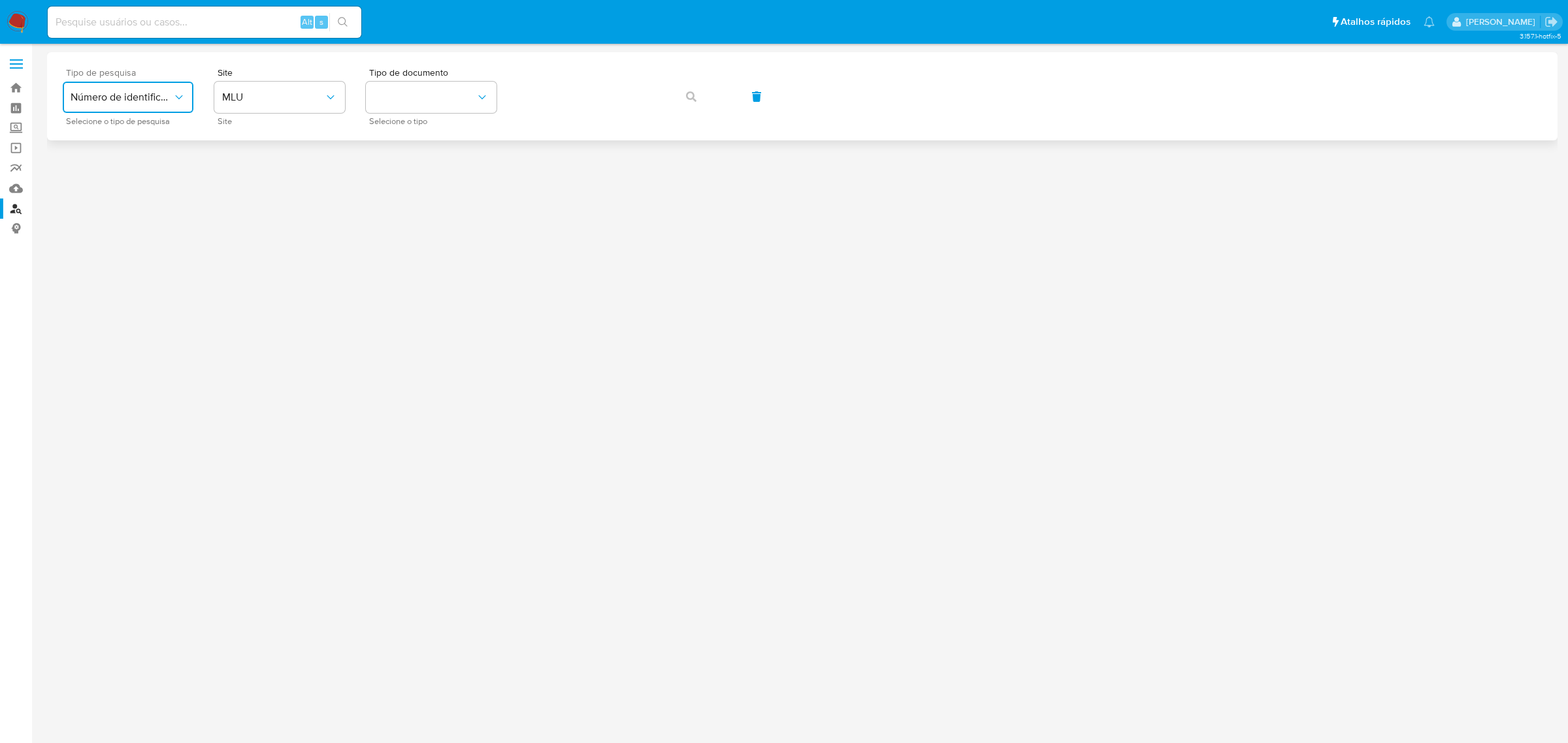
click at [146, 105] on button "Número de identificação" at bounding box center [128, 97] width 131 height 31
drag, startPoint x: 251, startPoint y: 105, endPoint x: 256, endPoint y: 113, distance: 9.4
click at [253, 105] on button "MLU" at bounding box center [279, 97] width 131 height 31
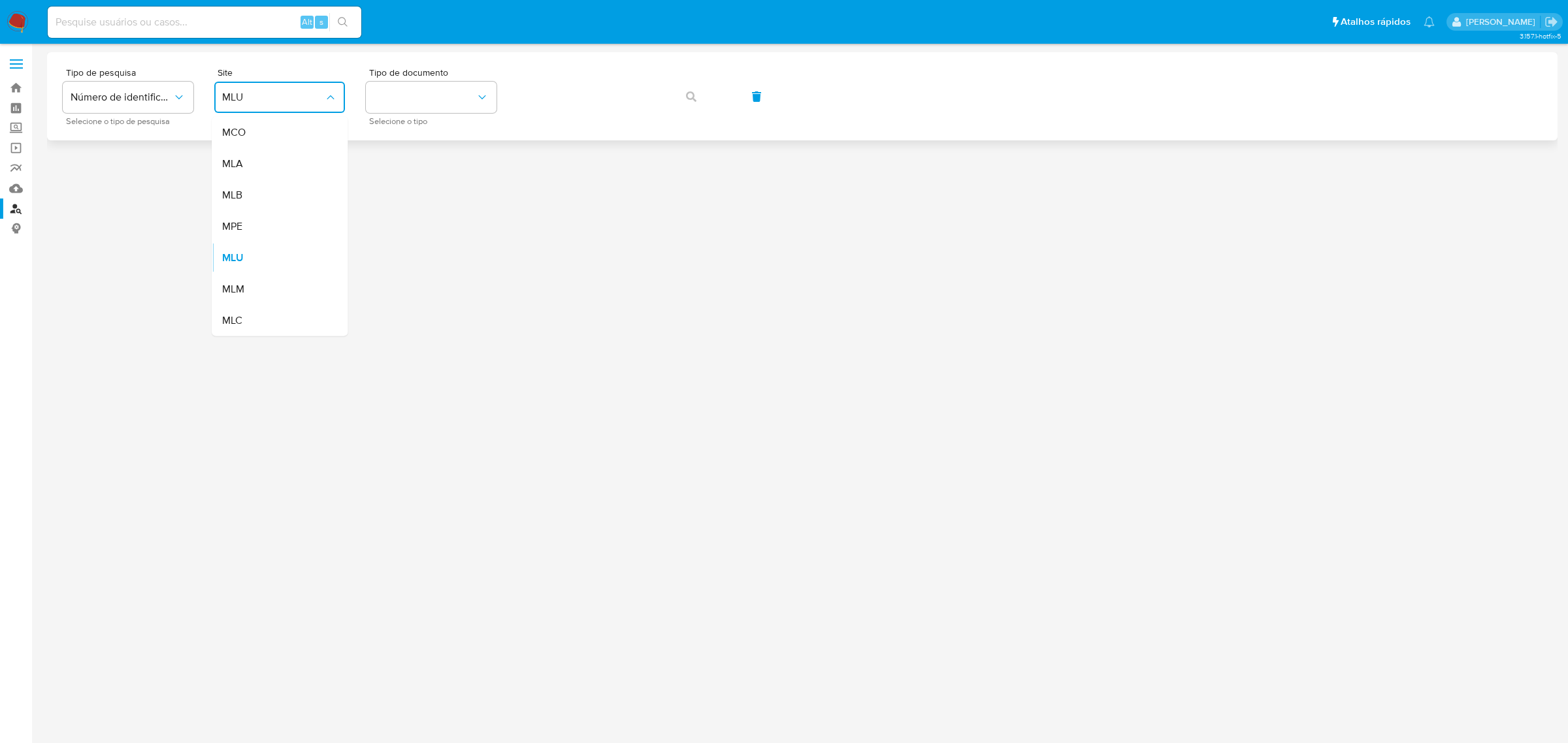
drag, startPoint x: 270, startPoint y: 190, endPoint x: 389, endPoint y: 131, distance: 132.8
click at [270, 191] on div "MLB" at bounding box center [276, 195] width 107 height 31
click at [414, 107] on button "identificationType" at bounding box center [431, 97] width 131 height 31
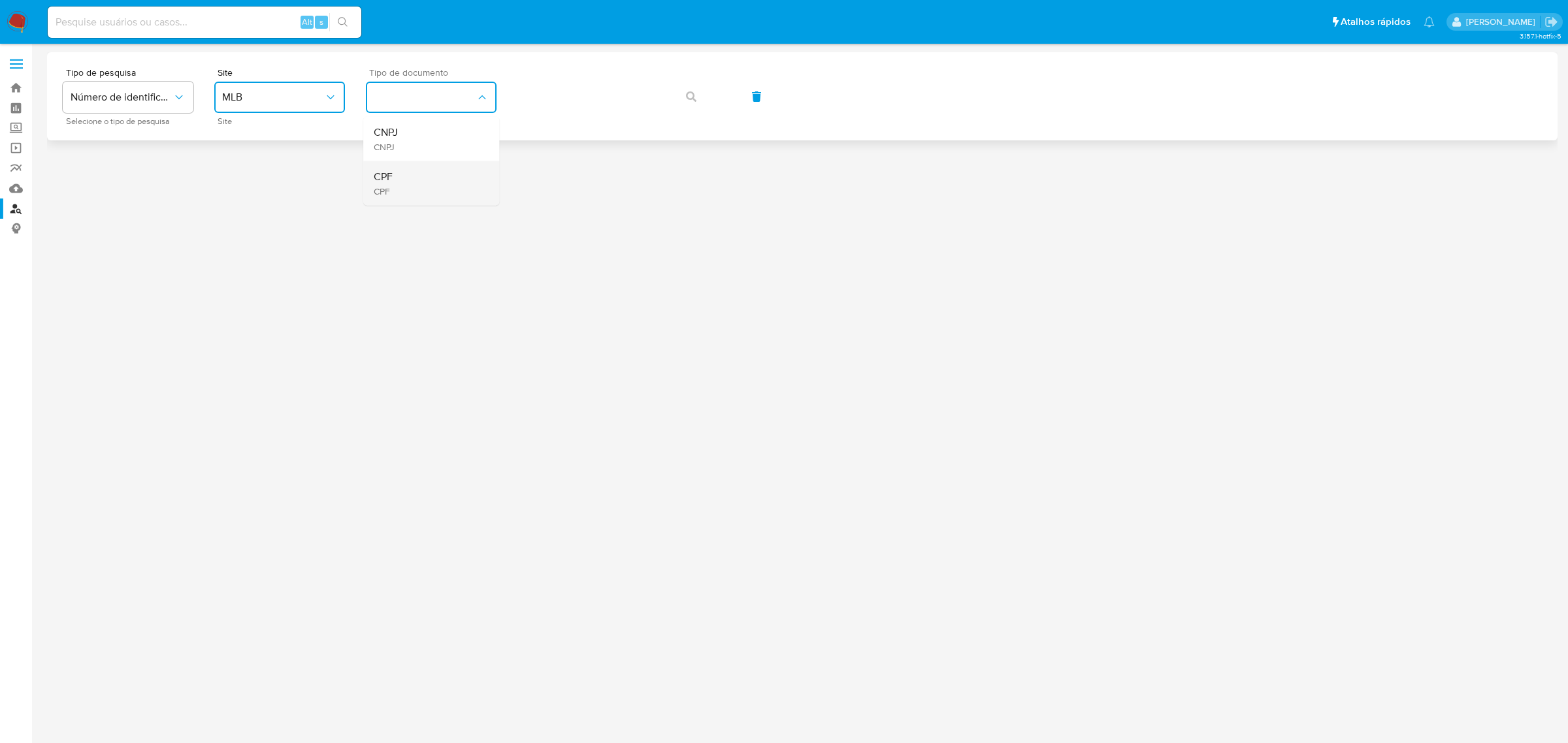
click at [406, 178] on div "CPF CPF" at bounding box center [428, 183] width 107 height 44
click at [694, 99] on icon "button" at bounding box center [691, 96] width 10 height 10
